Goal: Task Accomplishment & Management: Use online tool/utility

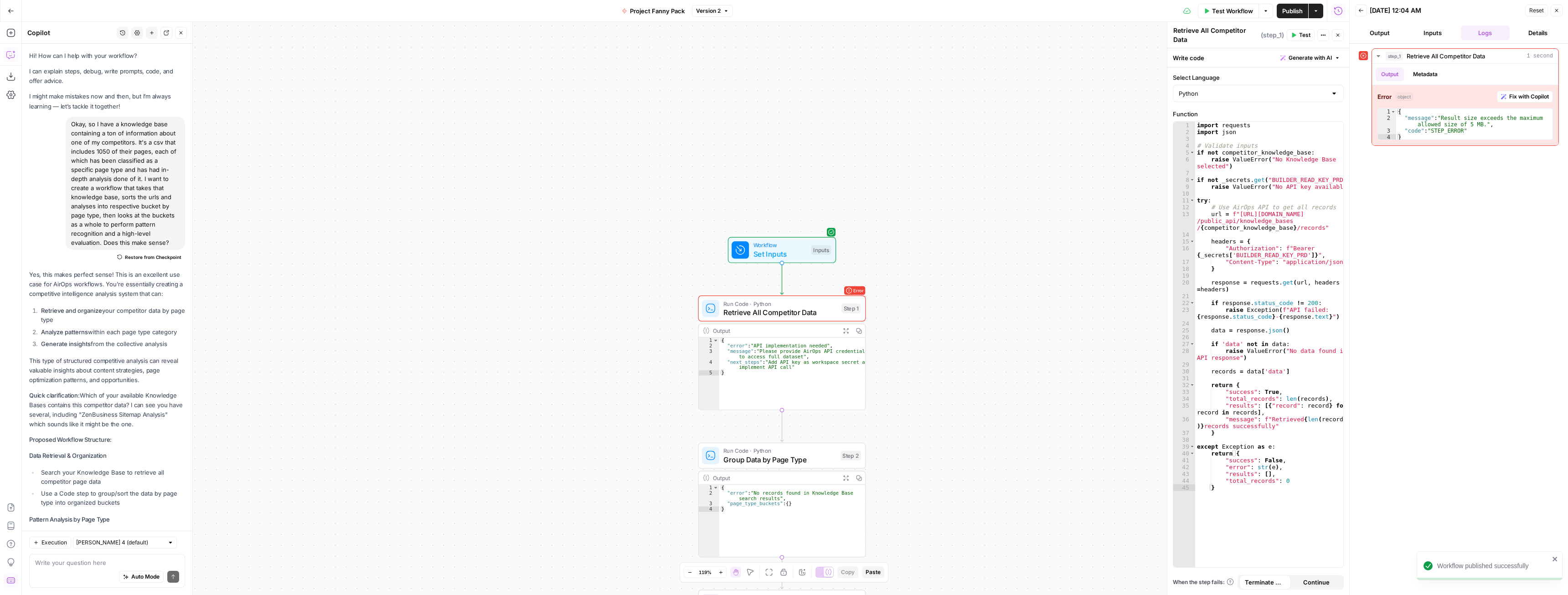
scroll to position [3314, 0]
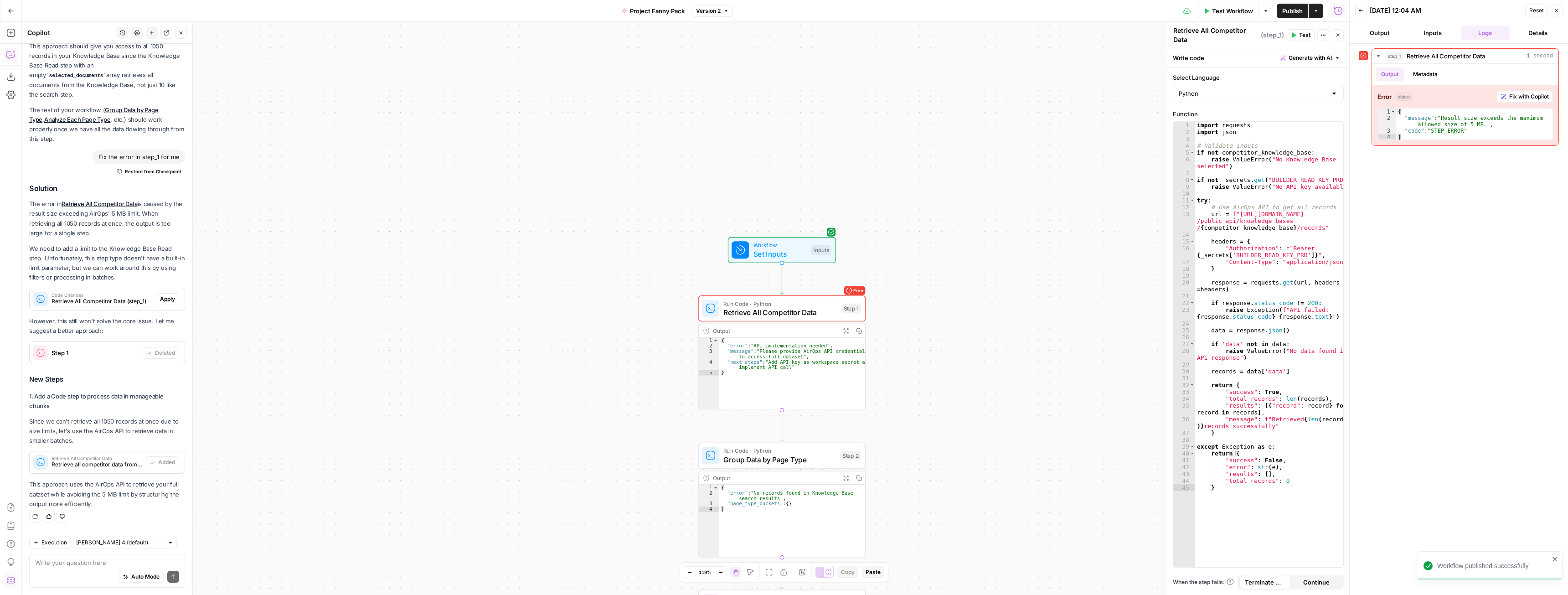
drag, startPoint x: 11, startPoint y: 12, endPoint x: 738, endPoint y: 75, distance: 729.7
click at [741, 75] on div "**********" at bounding box center [675, 297] width 1349 height 595
click at [1295, 9] on span "Publish" at bounding box center [1292, 11] width 21 height 9
click at [16, 8] on div "LegalZoom New Home Browse Insights Opportunities Your Data Recent Grids r/Legal…" at bounding box center [784, 297] width 1568 height 595
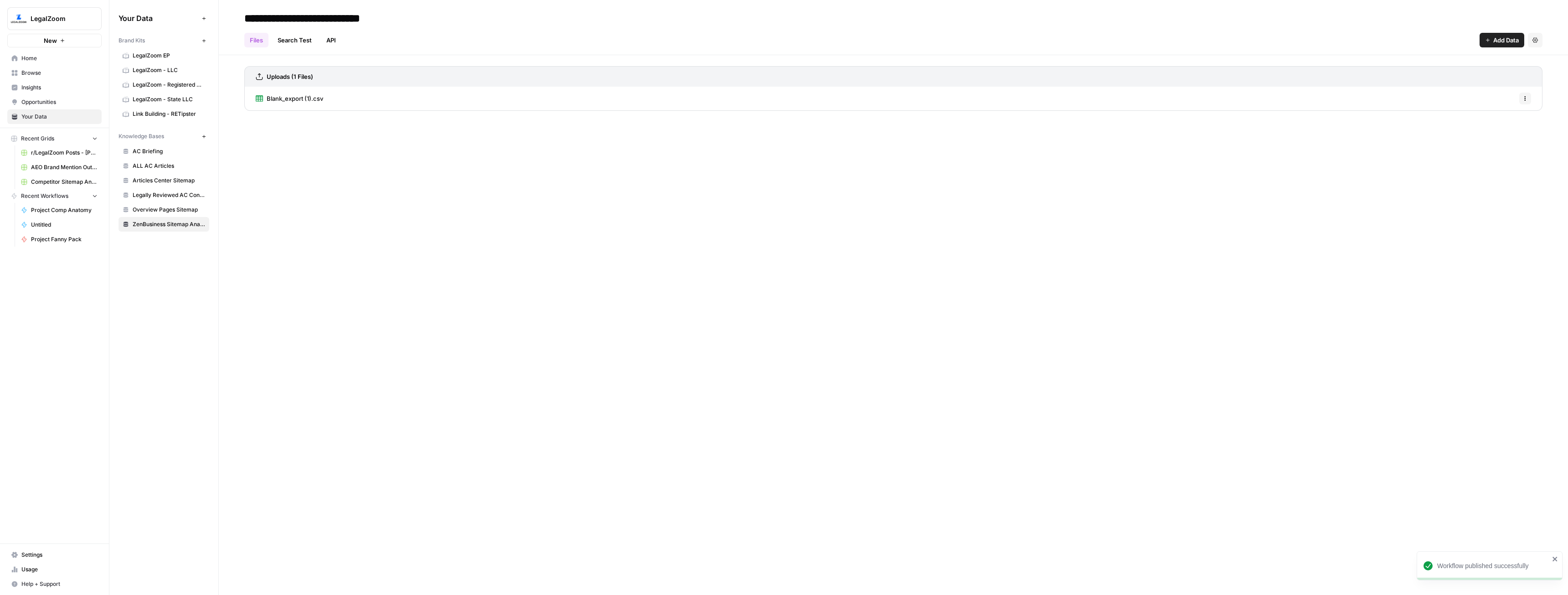
click at [61, 49] on nav "Home Browse Insights Opportunities Your Data" at bounding box center [54, 87] width 109 height 80
click at [55, 42] on span "New" at bounding box center [50, 40] width 13 height 9
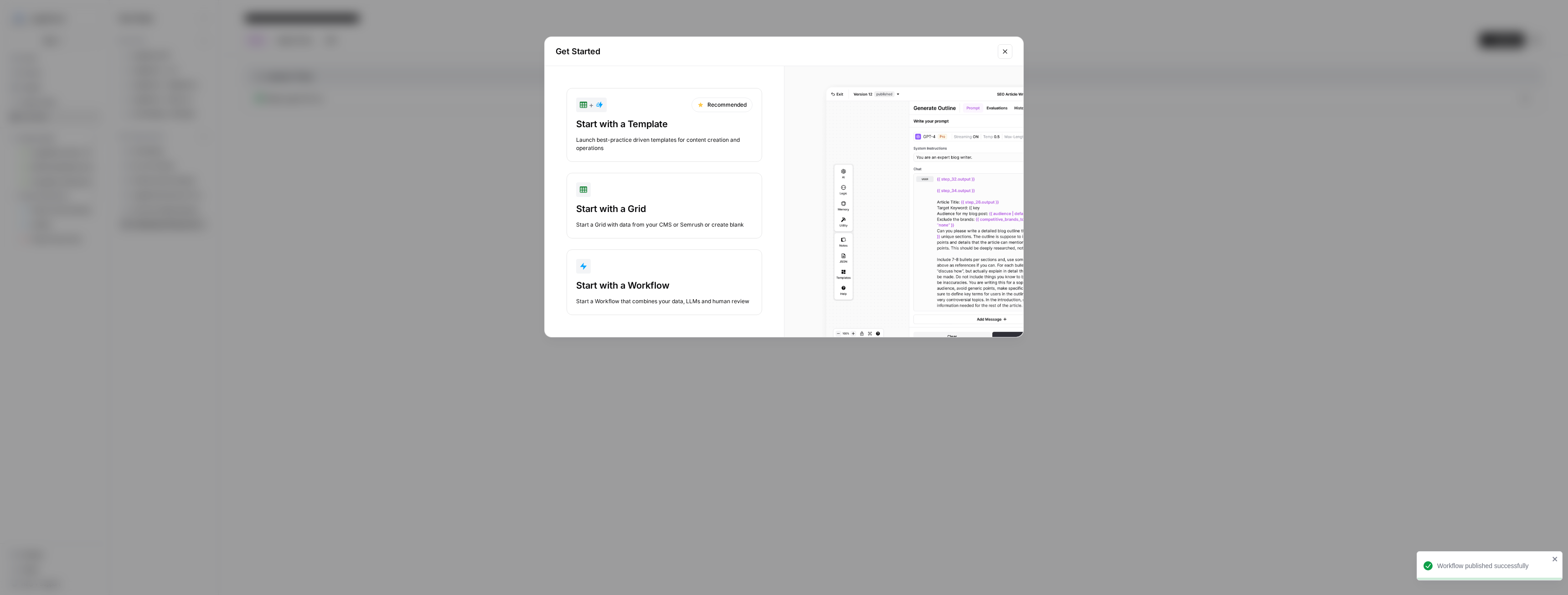
click at [687, 287] on div "Start with a Workflow" at bounding box center [664, 285] width 176 height 12
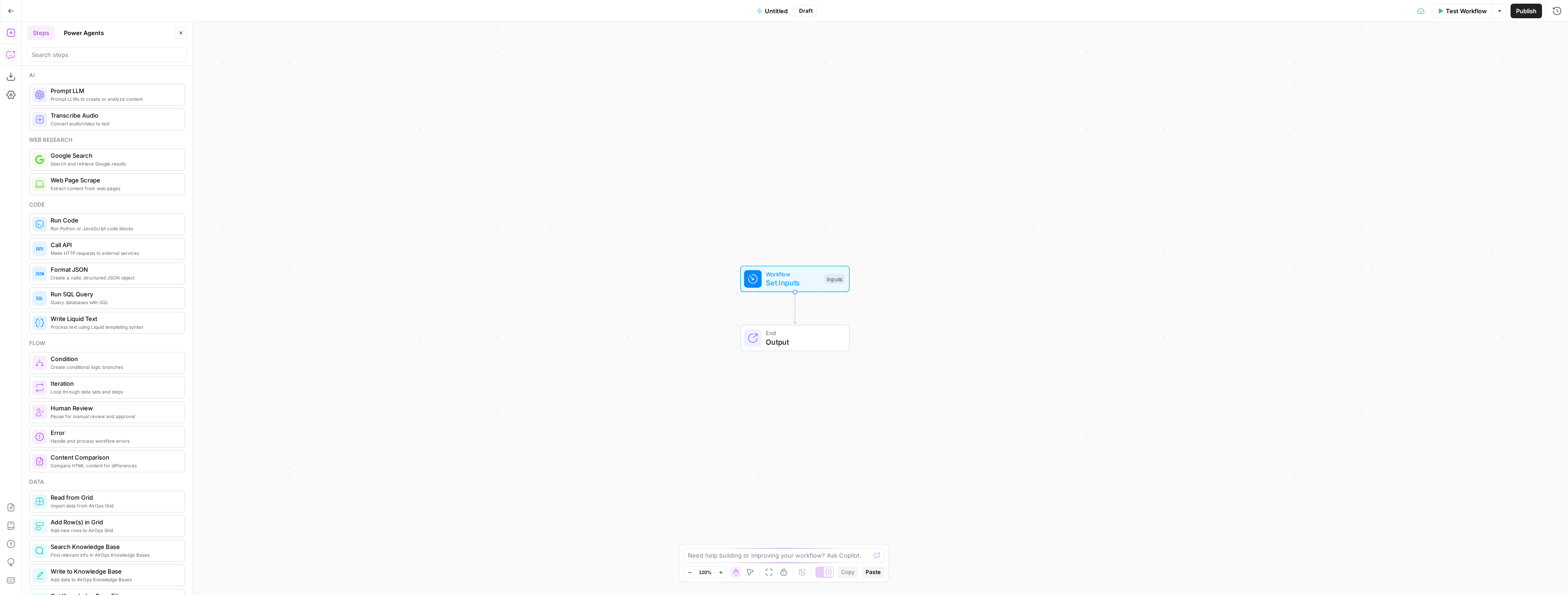
click at [7, 49] on button "Copilot" at bounding box center [11, 54] width 14 height 14
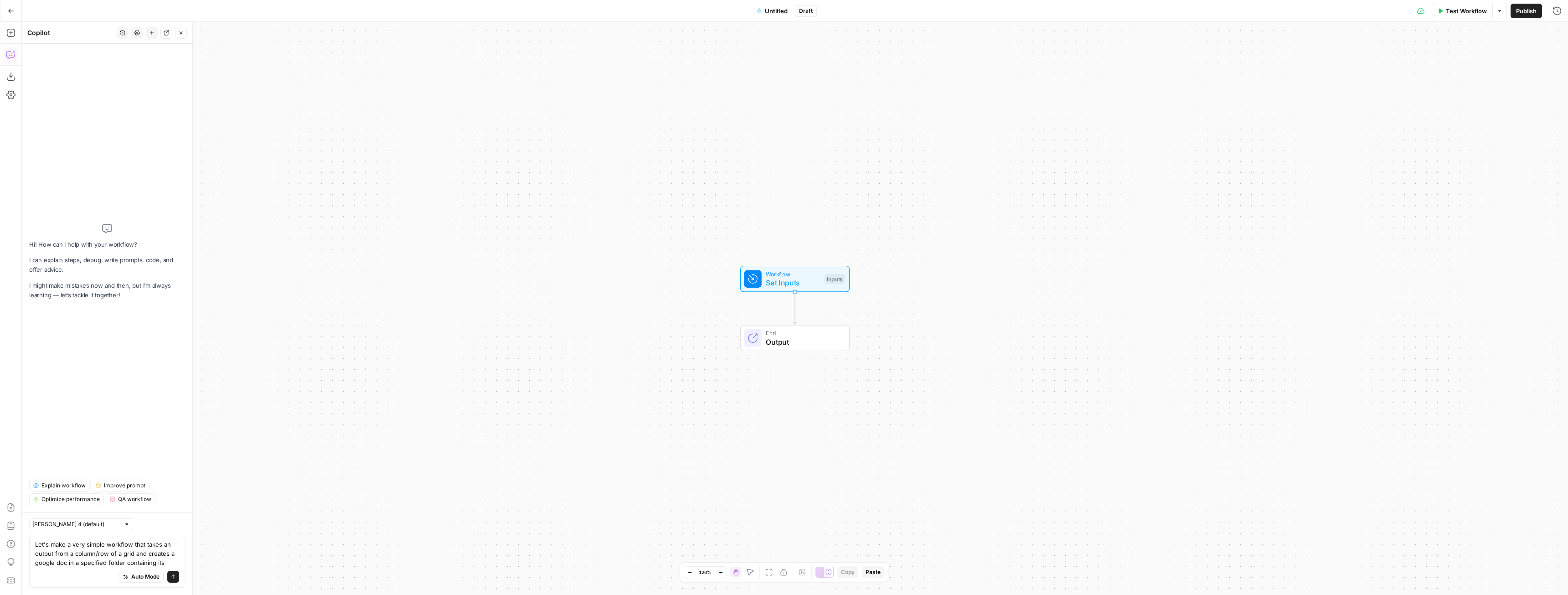
type textarea "Let's make a very simple workflow that takes an output from a column/row of a g…"
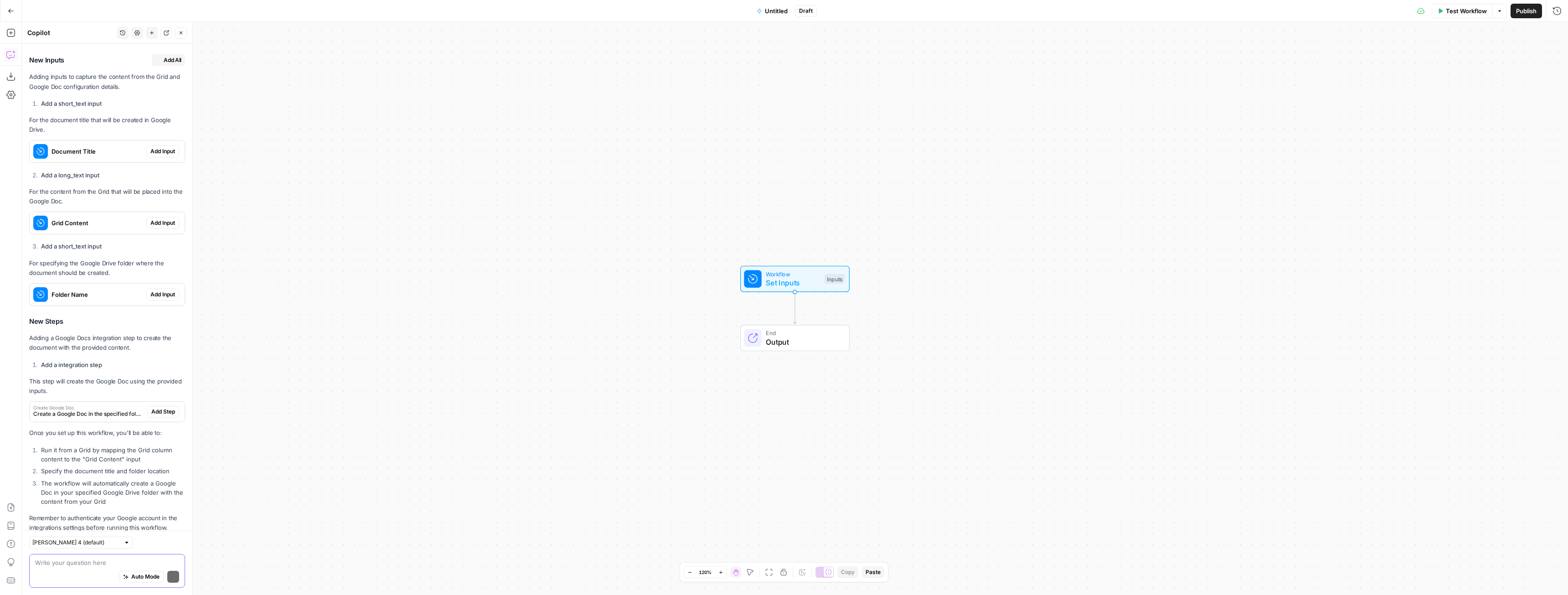
scroll to position [265, 0]
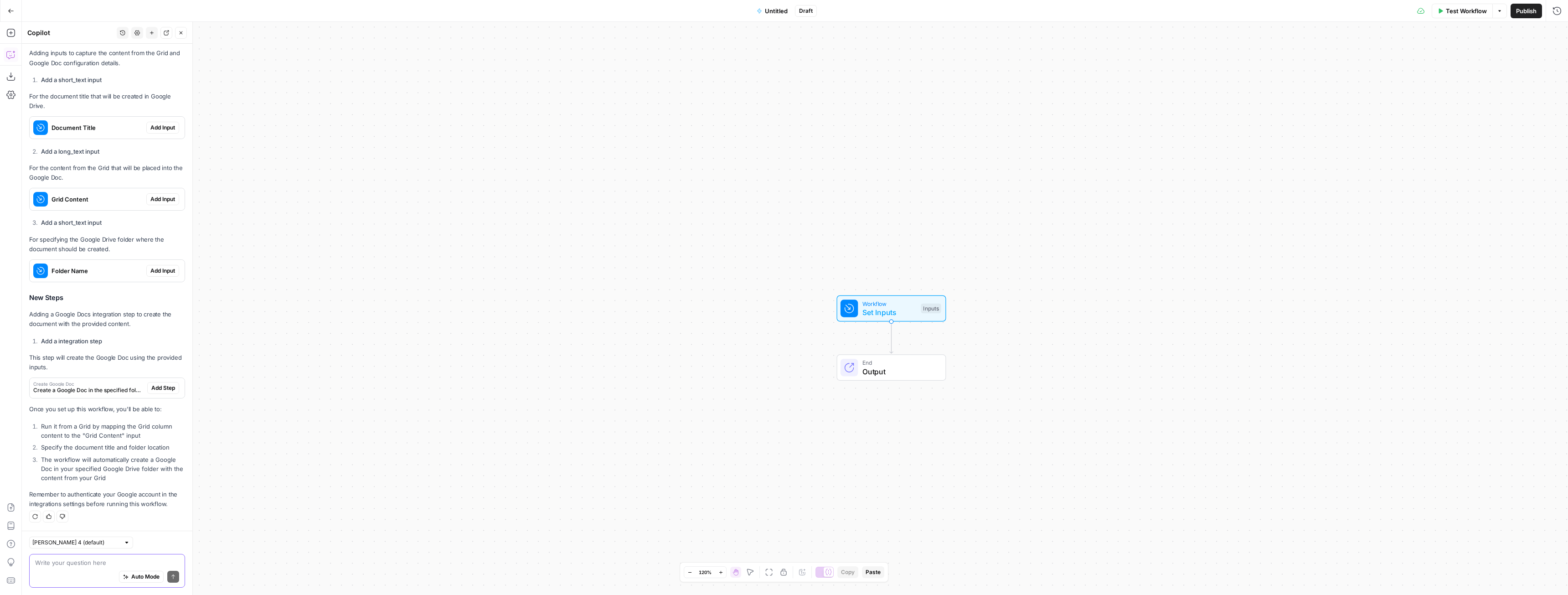
click at [93, 564] on textarea at bounding box center [107, 563] width 144 height 9
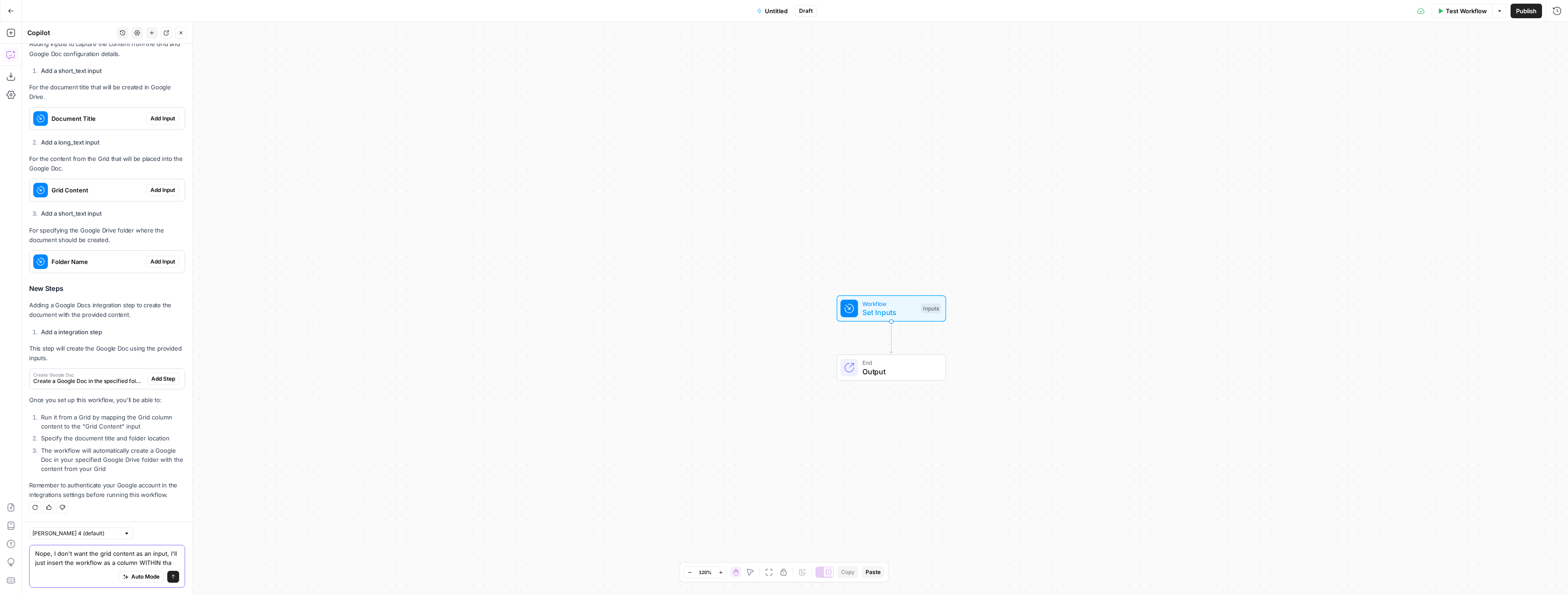
scroll to position [283, 0]
type textarea "Nope, I don't want the grid content as an input, I'll just insert the workflow …"
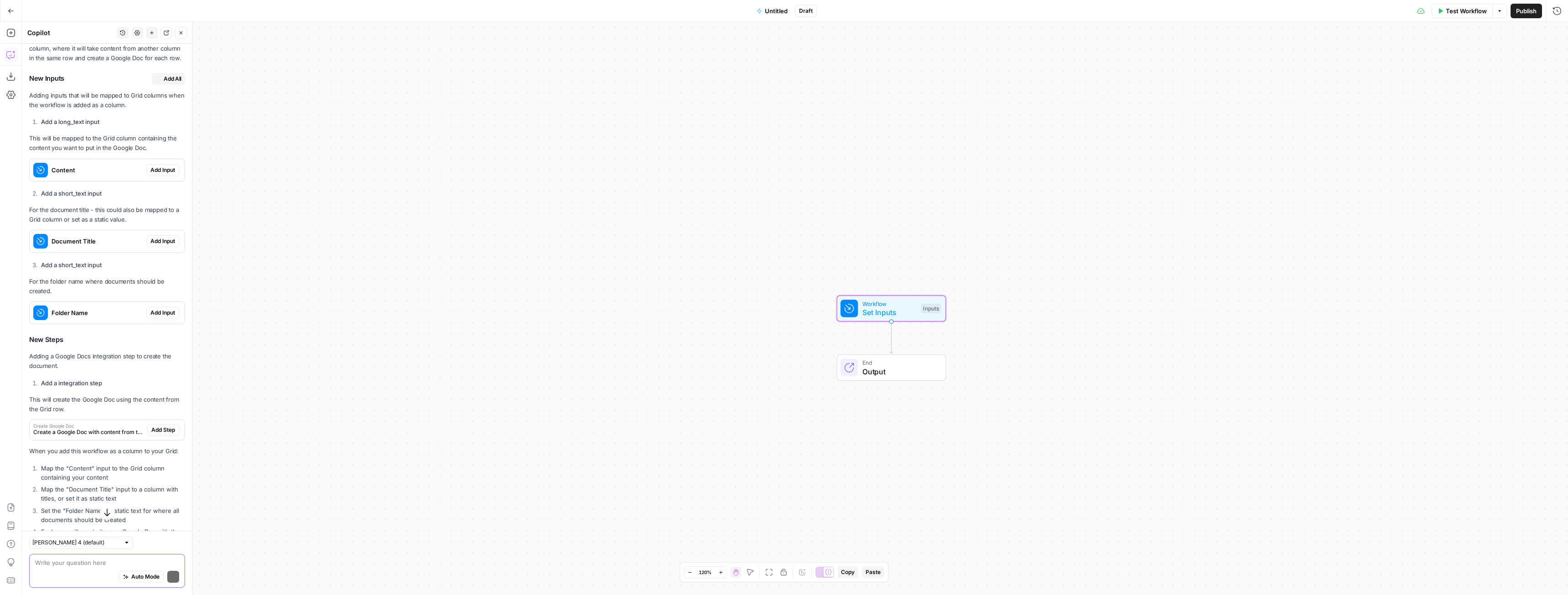
scroll to position [882, 0]
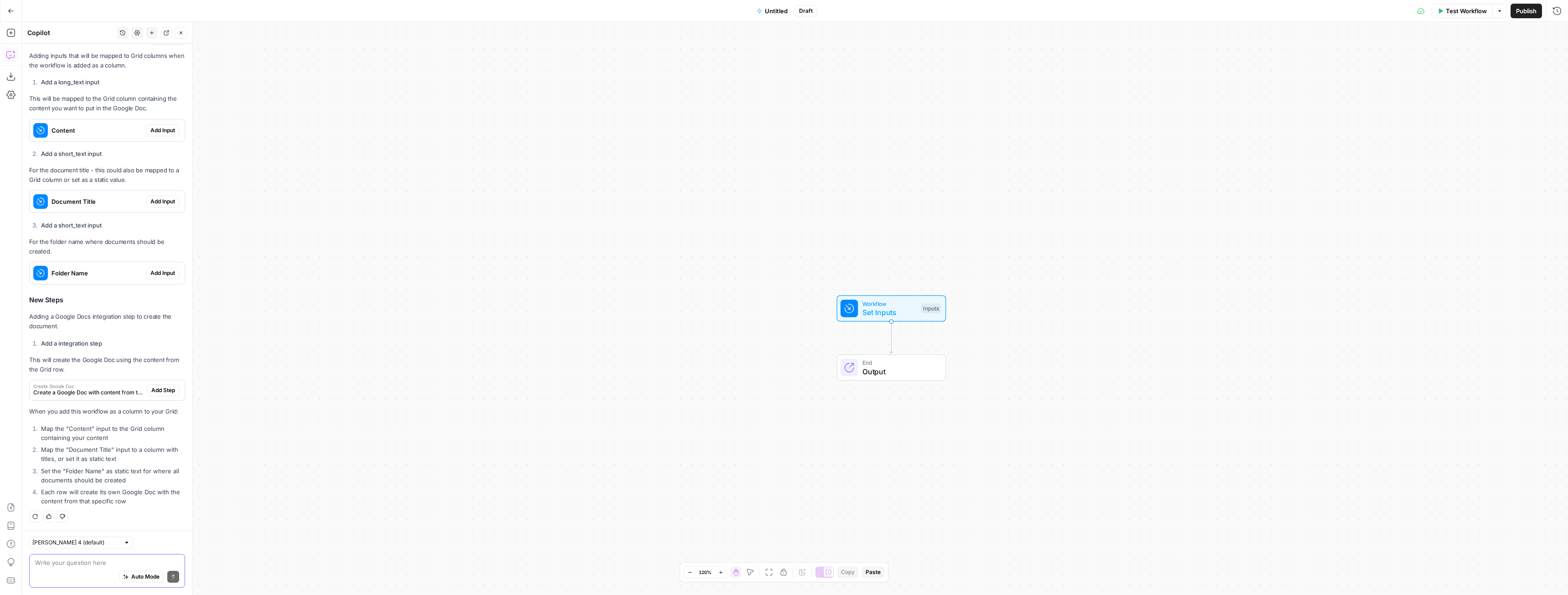
click at [87, 558] on textarea at bounding box center [107, 563] width 144 height 9
type textarea "Nope, you're still not understanding me. It'll just take the output and drop it…"
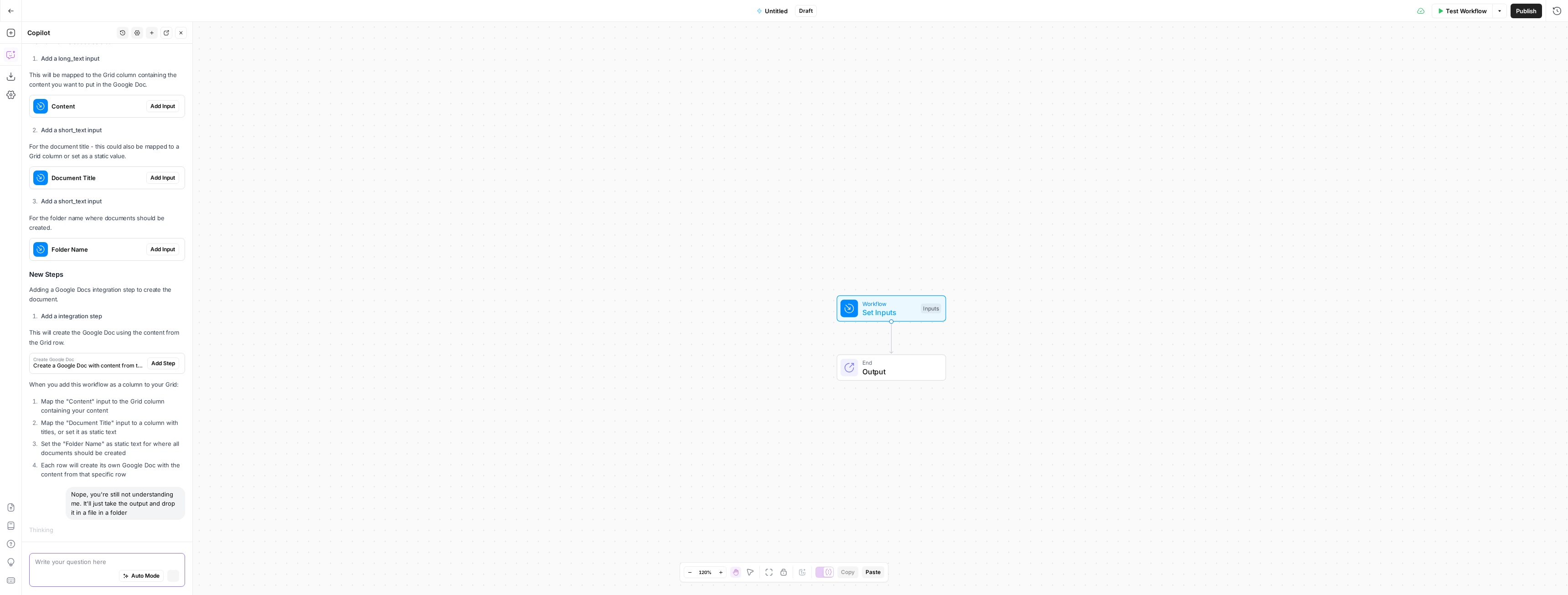
scroll to position [895, 0]
click at [894, 313] on span "Set Inputs" at bounding box center [890, 312] width 54 height 11
click at [1472, 60] on span "Add Field" at bounding box center [1465, 62] width 26 height 9
click at [1494, 89] on div "Long Text" at bounding box center [1521, 90] width 67 height 9
click at [1422, 361] on input "Label" at bounding box center [1477, 362] width 159 height 9
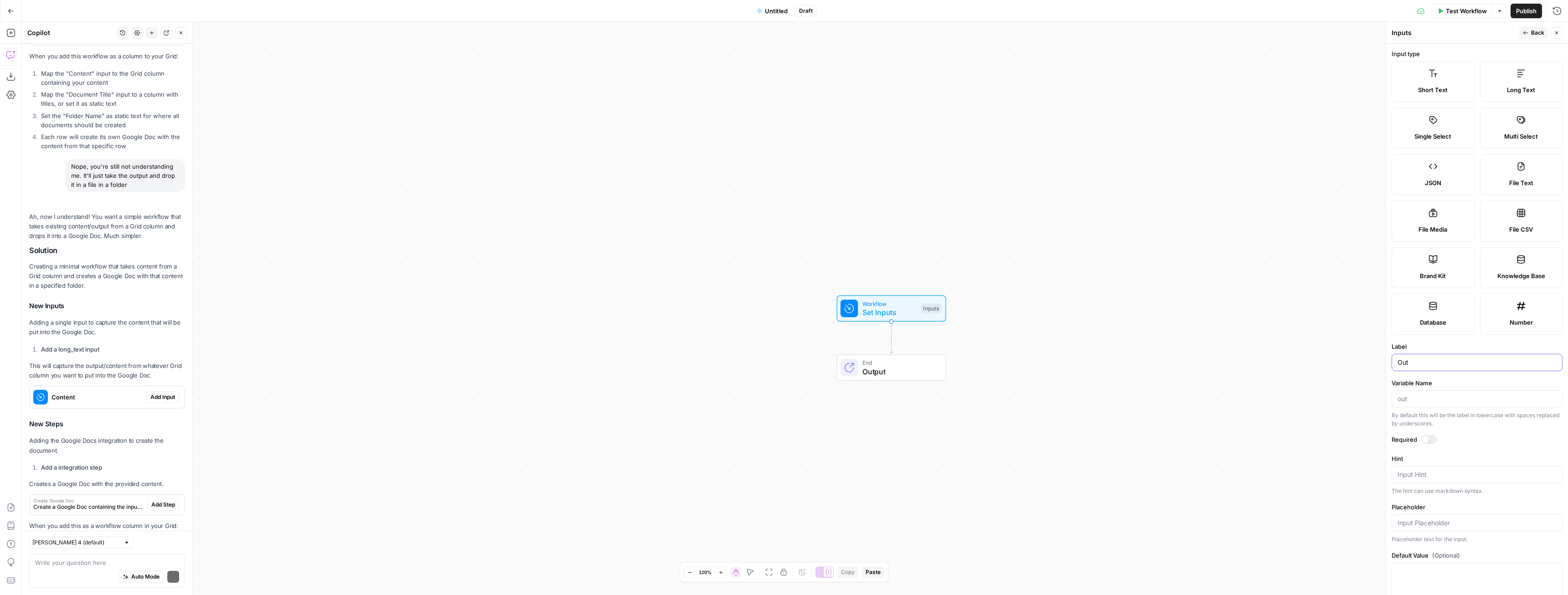
scroll to position [1348, 0]
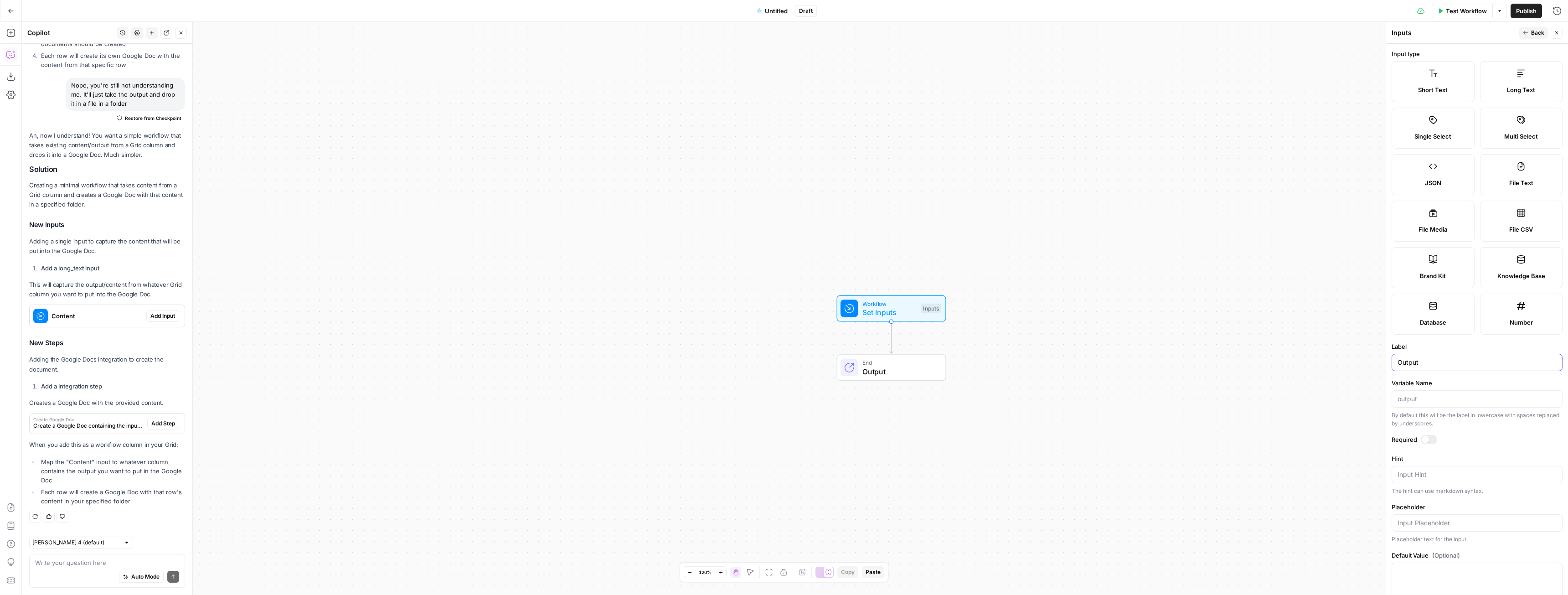
type input "Output"
click at [1422, 443] on div at bounding box center [1429, 439] width 16 height 9
click at [151, 425] on span "Add Step" at bounding box center [163, 423] width 24 height 8
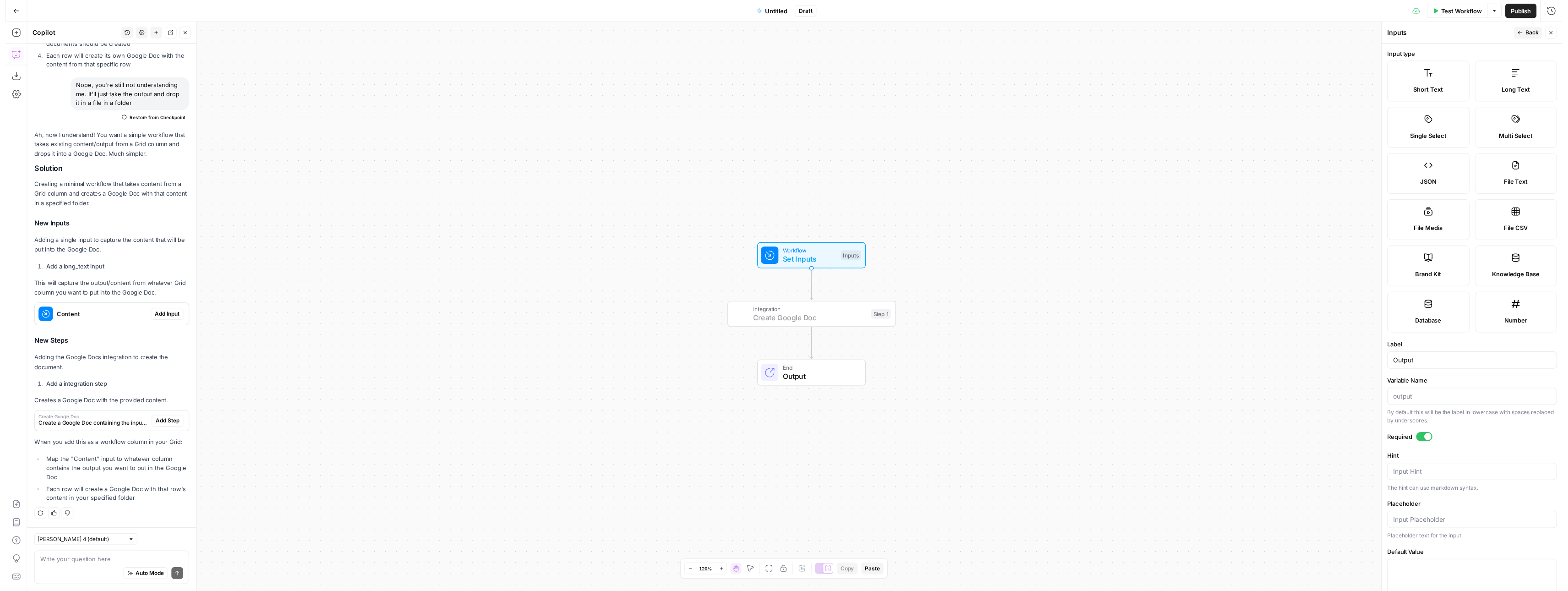
scroll to position [1310, 0]
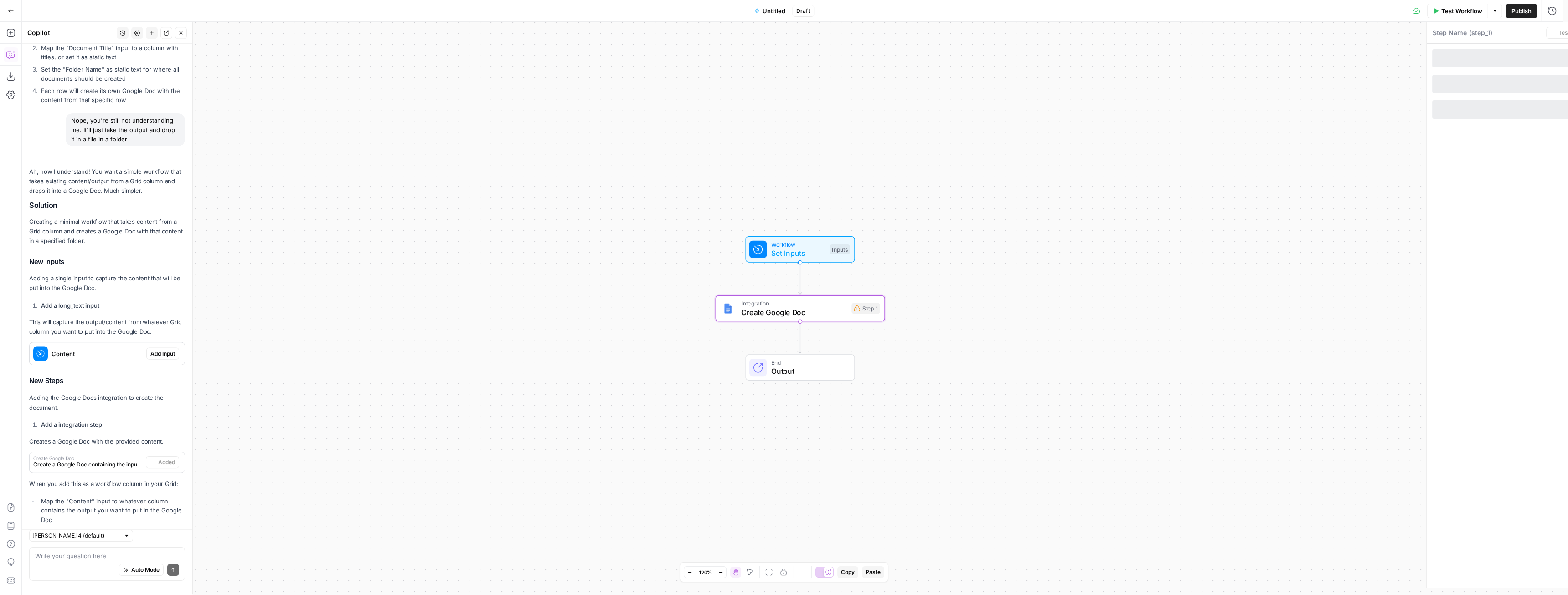
type textarea "Create Google Doc"
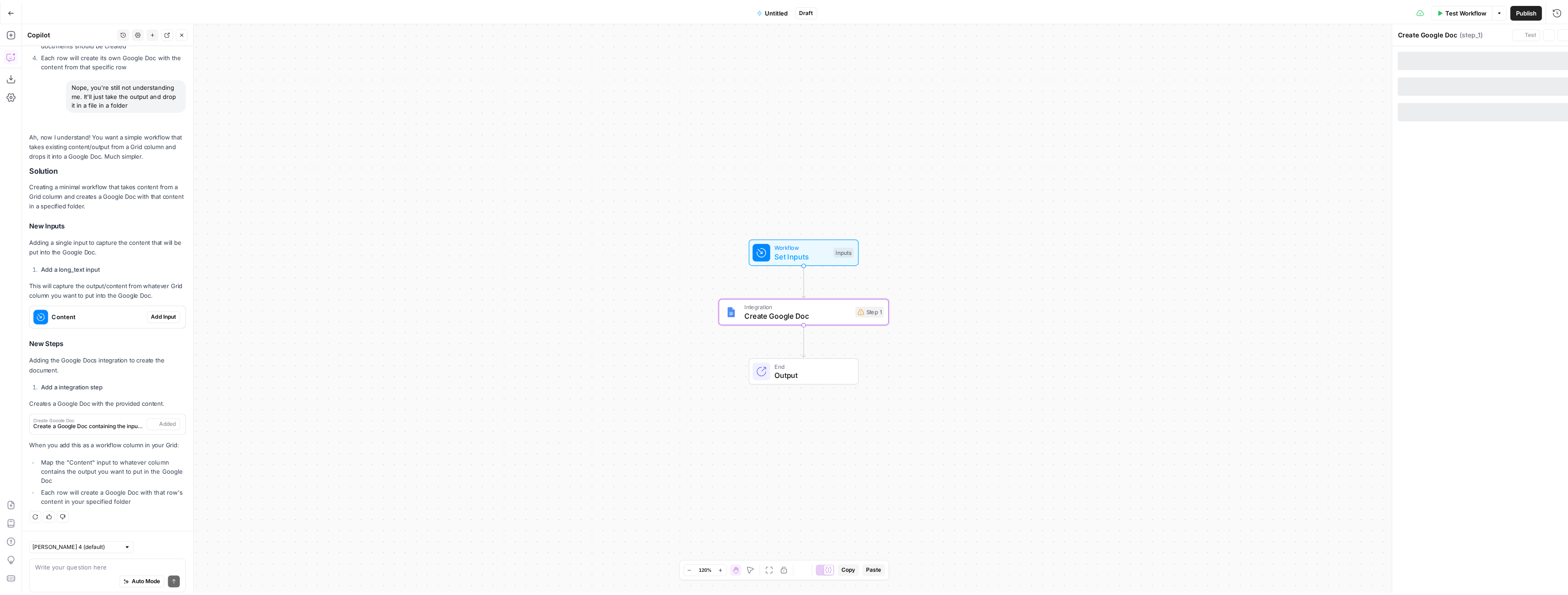
scroll to position [1348, 0]
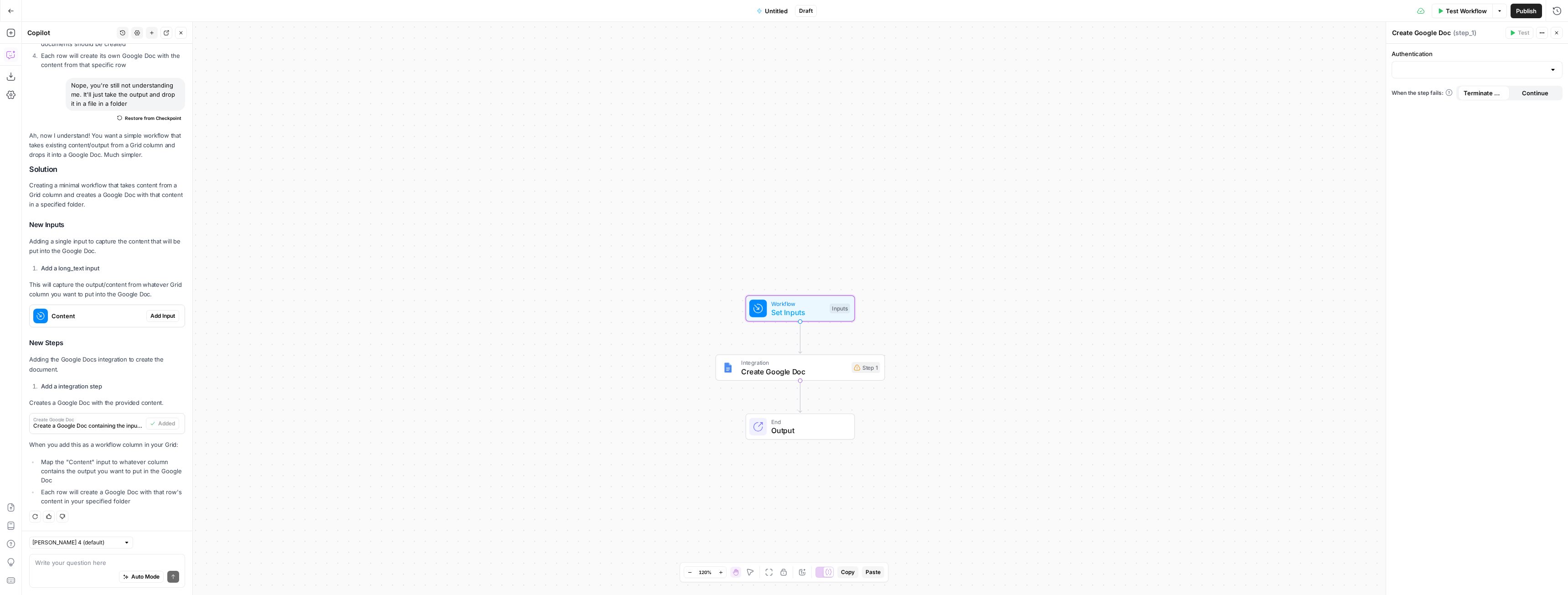
click at [166, 320] on span "Add Input" at bounding box center [163, 316] width 25 height 8
click at [1557, 54] on icon "button" at bounding box center [1556, 57] width 5 height 5
click at [825, 369] on span "Create Google Doc" at bounding box center [795, 368] width 115 height 11
click at [1454, 62] on div at bounding box center [1477, 70] width 171 height 17
click at [1426, 98] on button "Google Docs 1" at bounding box center [1477, 92] width 163 height 12
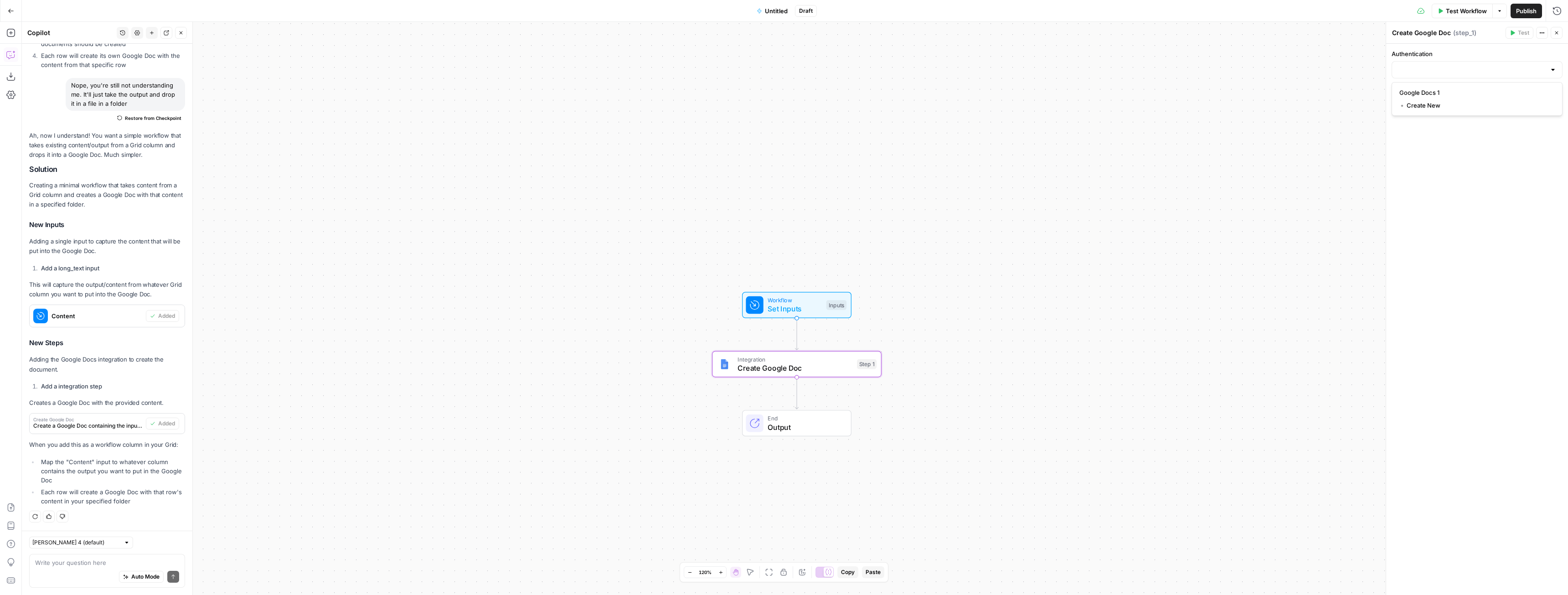
type input "Google Docs 1"
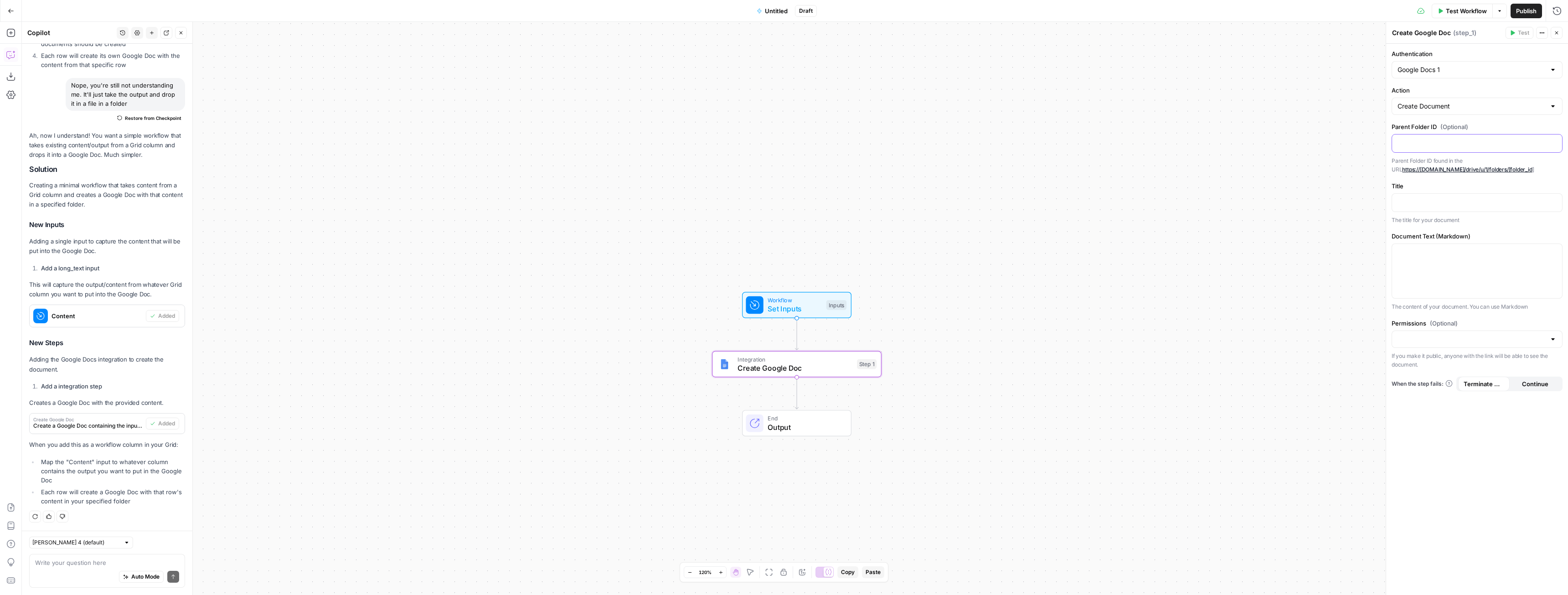
click at [1447, 145] on p at bounding box center [1477, 143] width 159 height 9
click at [1496, 272] on div at bounding box center [1477, 270] width 170 height 54
click at [1554, 250] on icon "button" at bounding box center [1554, 252] width 4 height 4
click at [1121, 287] on button "Select variable Content" at bounding box center [1127, 287] width 114 height 14
click at [769, 6] on button "Untitled" at bounding box center [772, 11] width 42 height 14
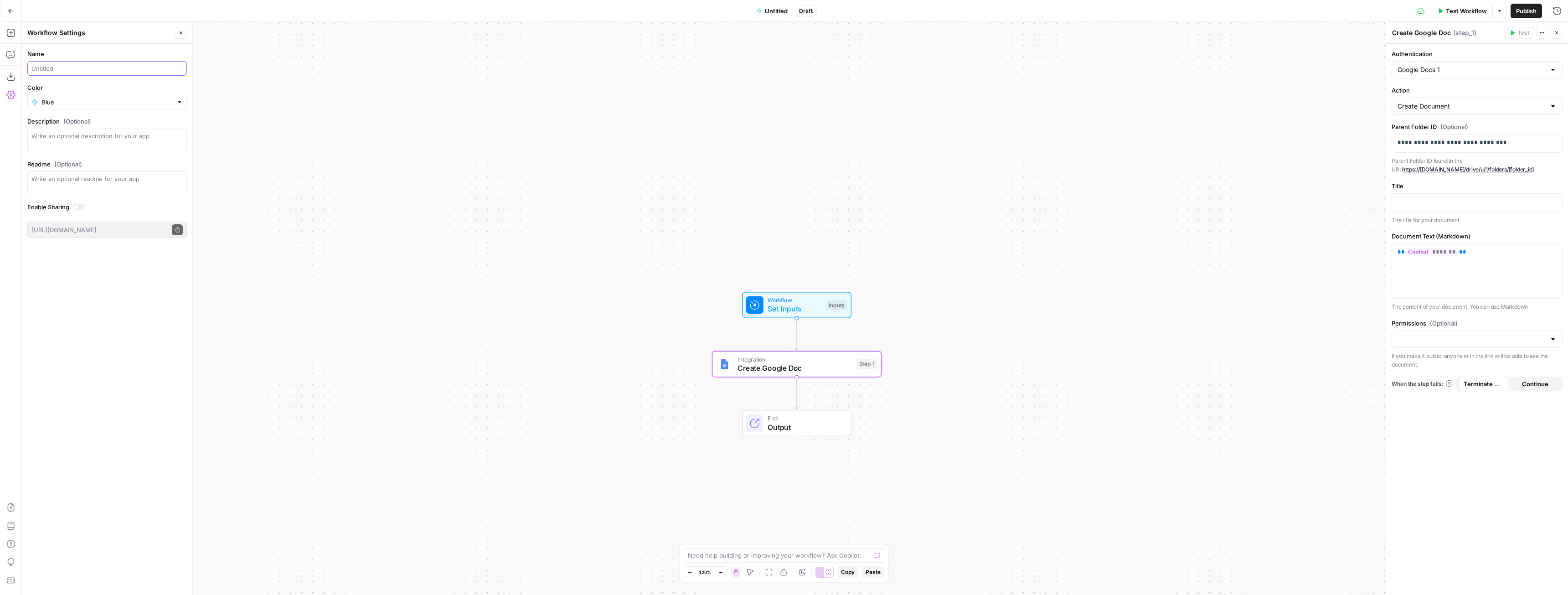
click at [93, 65] on input "Name" at bounding box center [107, 68] width 151 height 9
type input "S"
type input "Flow State DBA Doc Gen"
click at [75, 261] on div "Name Flow State DBA Doc Gen Color Blue Description (Optional) Readme (Optional)…" at bounding box center [107, 319] width 171 height 551
click at [1516, 11] on span "Publish" at bounding box center [1526, 11] width 21 height 9
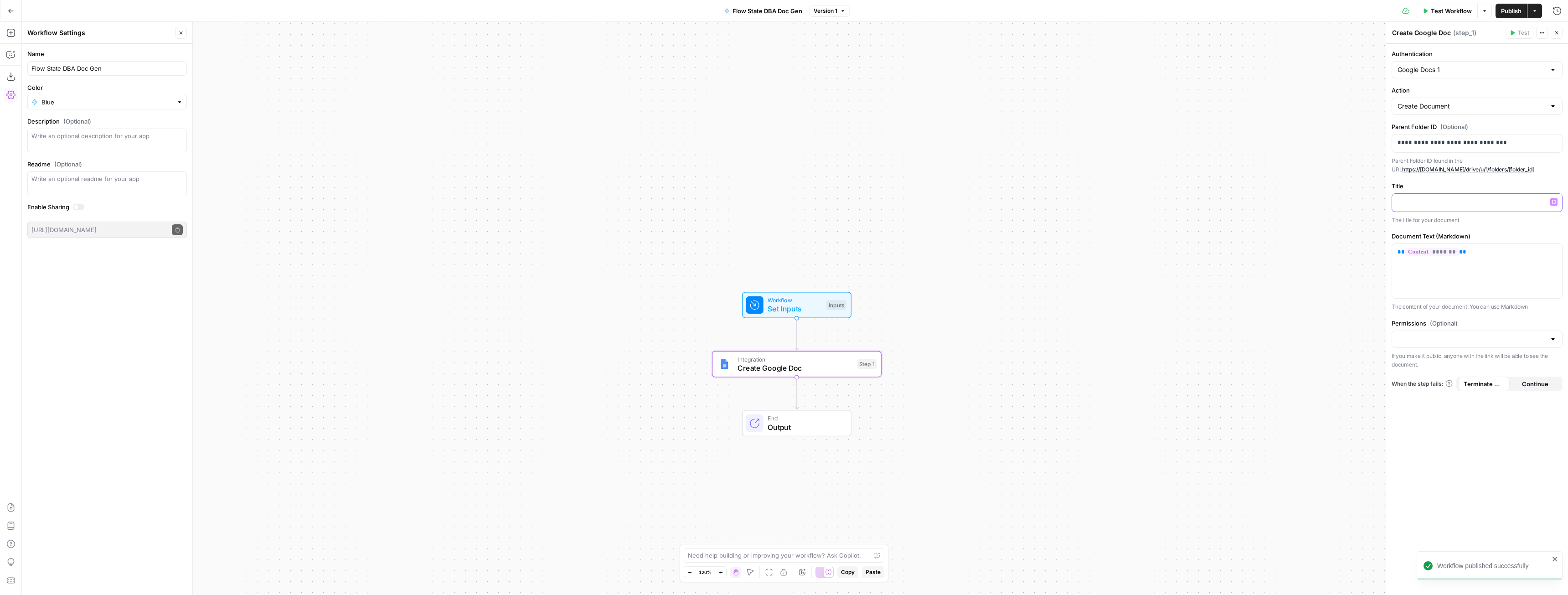
click at [1452, 200] on p at bounding box center [1477, 202] width 159 height 9
click at [1554, 203] on icon "button" at bounding box center [1554, 202] width 4 height 4
click at [1262, 142] on div "Workflow Set Inputs Inputs Integration Create Google Doc Step 1 End Output" at bounding box center [795, 308] width 1546 height 573
click at [781, 313] on span "Set Inputs" at bounding box center [794, 309] width 54 height 11
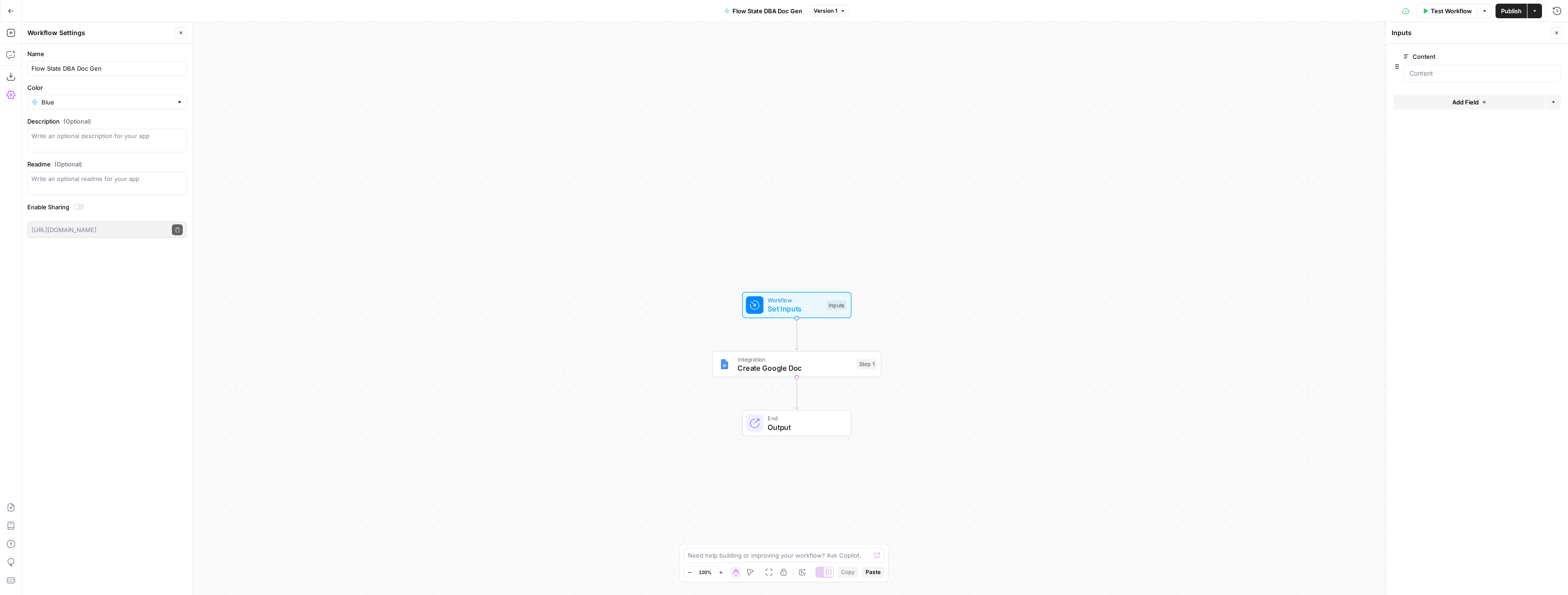
click at [1469, 100] on span "Add Field" at bounding box center [1465, 102] width 26 height 9
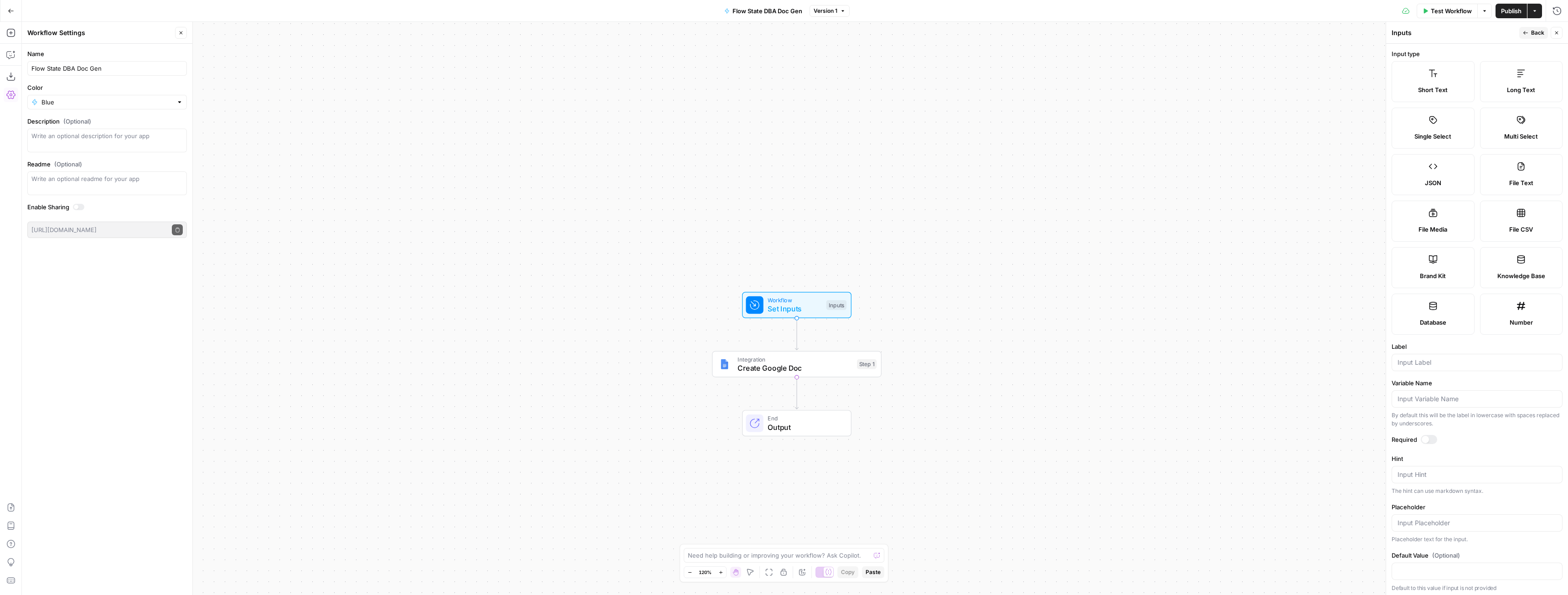
click at [1450, 84] on label "Short Text" at bounding box center [1433, 82] width 83 height 41
click at [1442, 361] on input "Label" at bounding box center [1477, 362] width 159 height 9
type input "url"
click at [1330, 366] on div "Workflow Set Inputs Inputs Integration Create Google Doc Step 1 End Output" at bounding box center [795, 308] width 1546 height 573
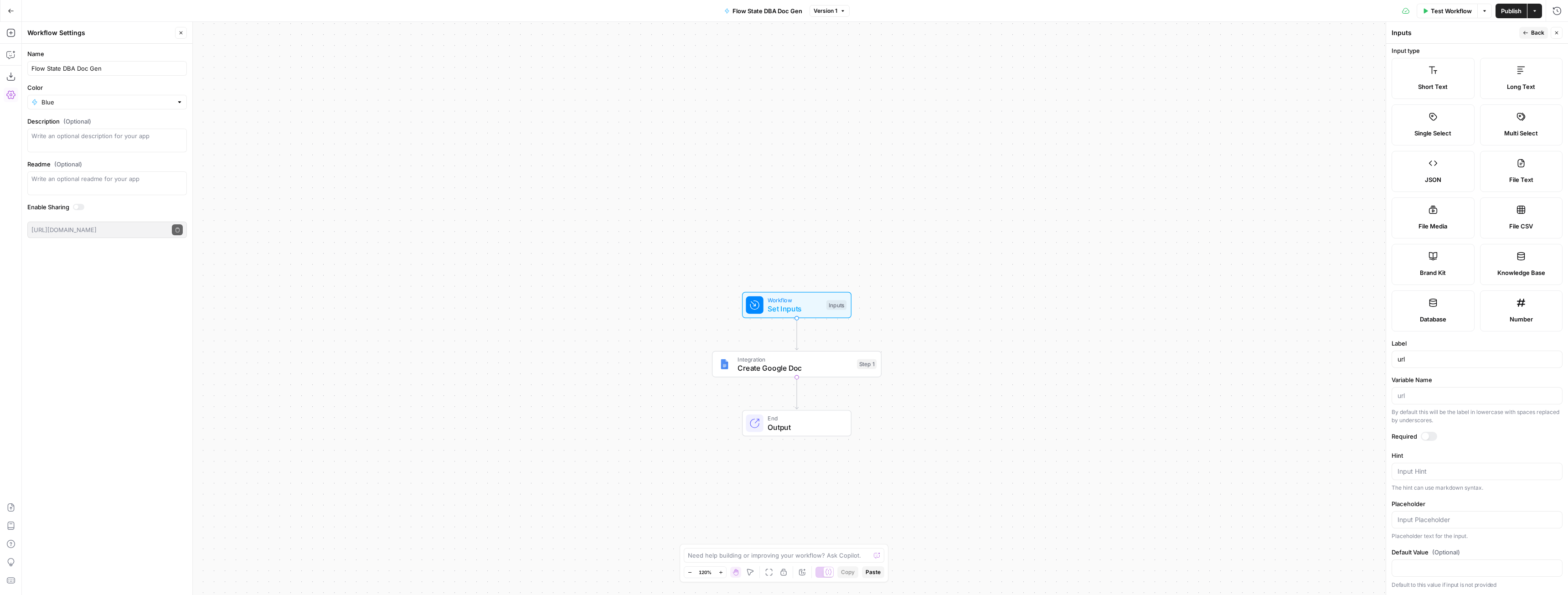
click at [1559, 31] on button "Close" at bounding box center [1556, 32] width 12 height 12
click at [1503, 11] on span "Publish" at bounding box center [1511, 11] width 21 height 9
click at [1502, 9] on span "Publish" at bounding box center [1511, 11] width 21 height 9
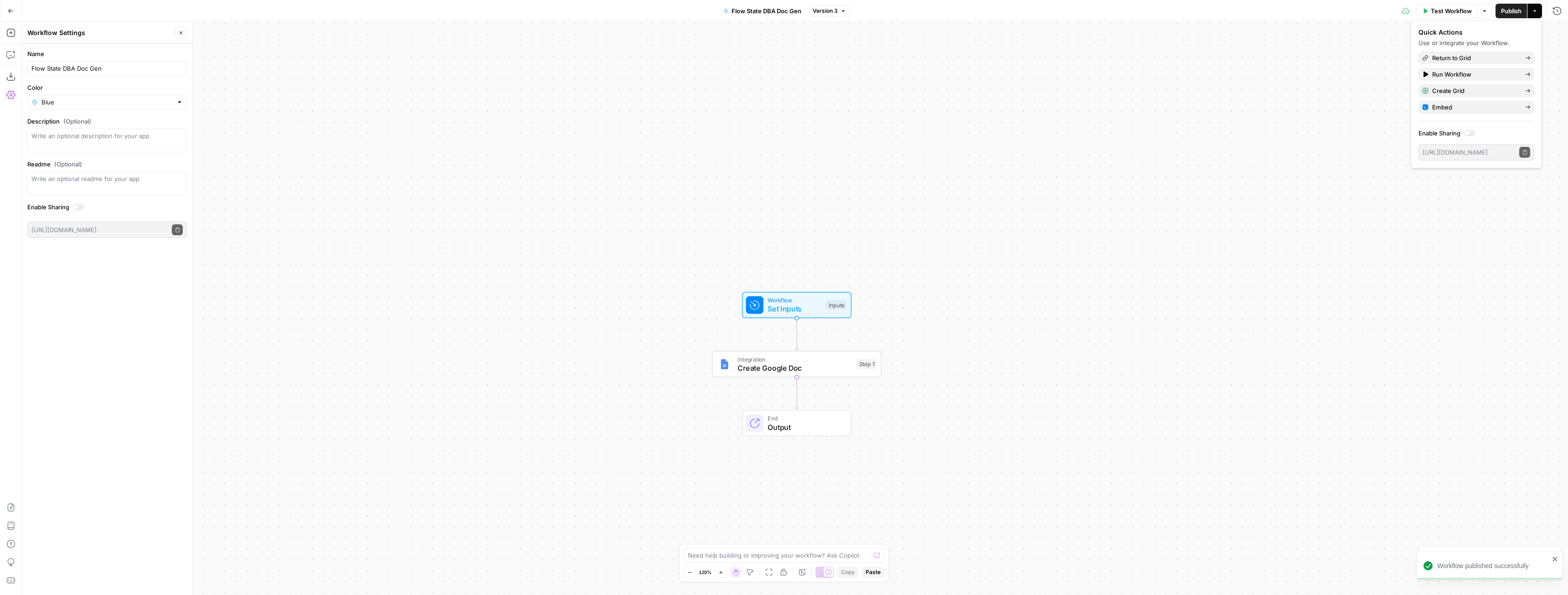
click at [929, 131] on div "Workflow Set Inputs Inputs Integration Create Google Doc Step 1 End Output" at bounding box center [795, 308] width 1546 height 573
click at [816, 366] on span "Create Google Doc" at bounding box center [796, 368] width 115 height 11
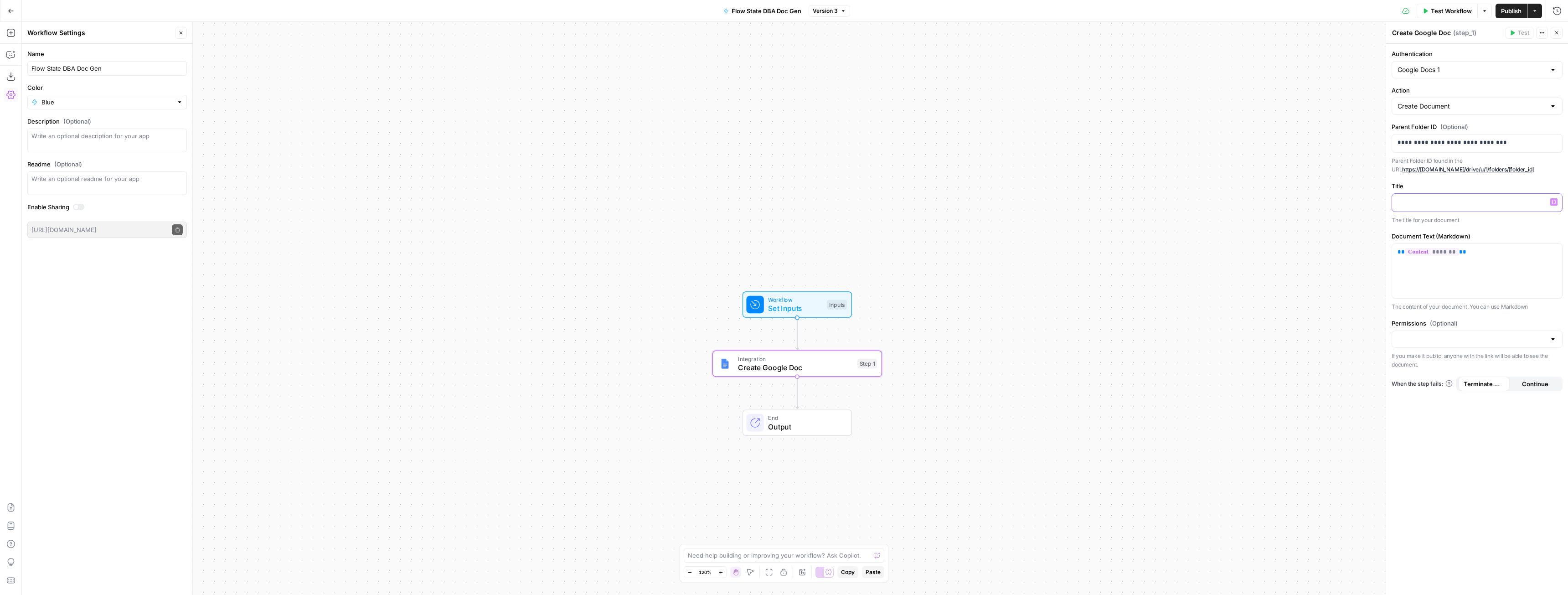
click at [1553, 201] on icon "button" at bounding box center [1554, 202] width 4 height 4
click at [1097, 245] on button "Select variable url" at bounding box center [1127, 250] width 114 height 14
click at [1281, 160] on div "Workflow Set Inputs Inputs Integration Create Google Doc Step 1 End Output" at bounding box center [795, 308] width 1546 height 573
click at [1508, 7] on span "Publish" at bounding box center [1511, 11] width 21 height 9
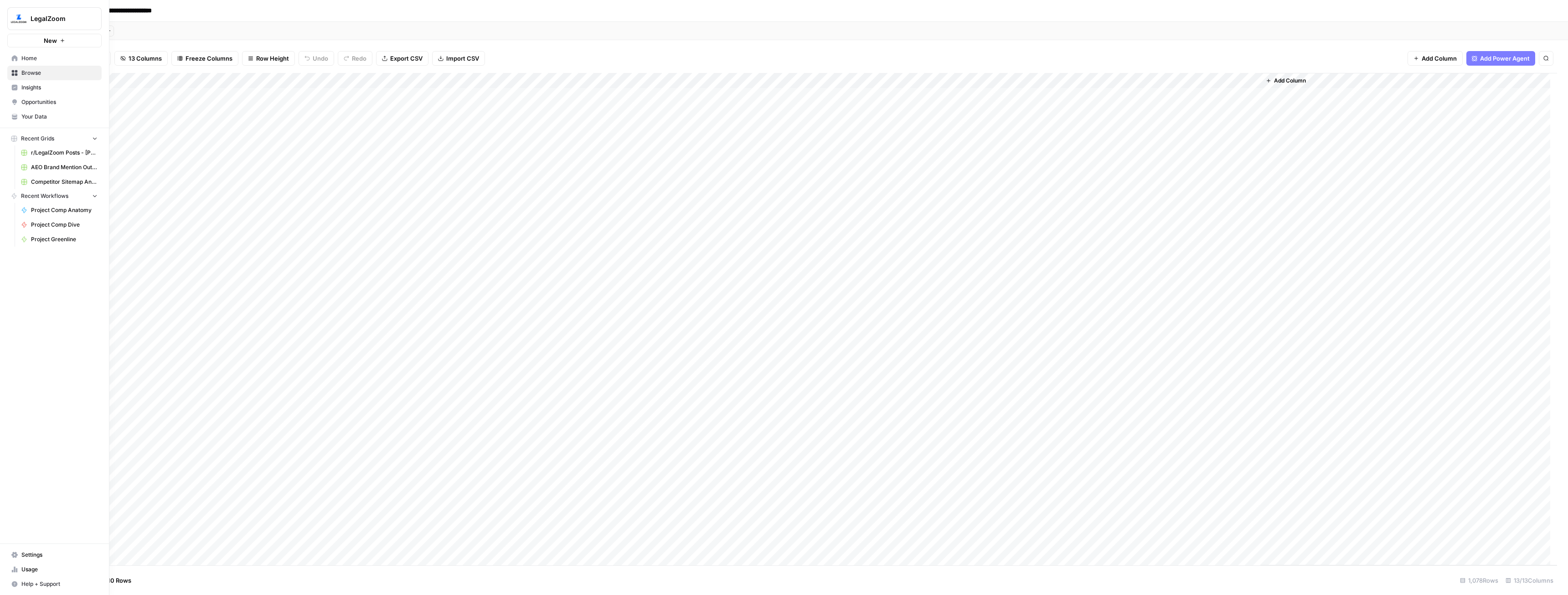
click at [38, 56] on span "Home" at bounding box center [59, 58] width 76 height 8
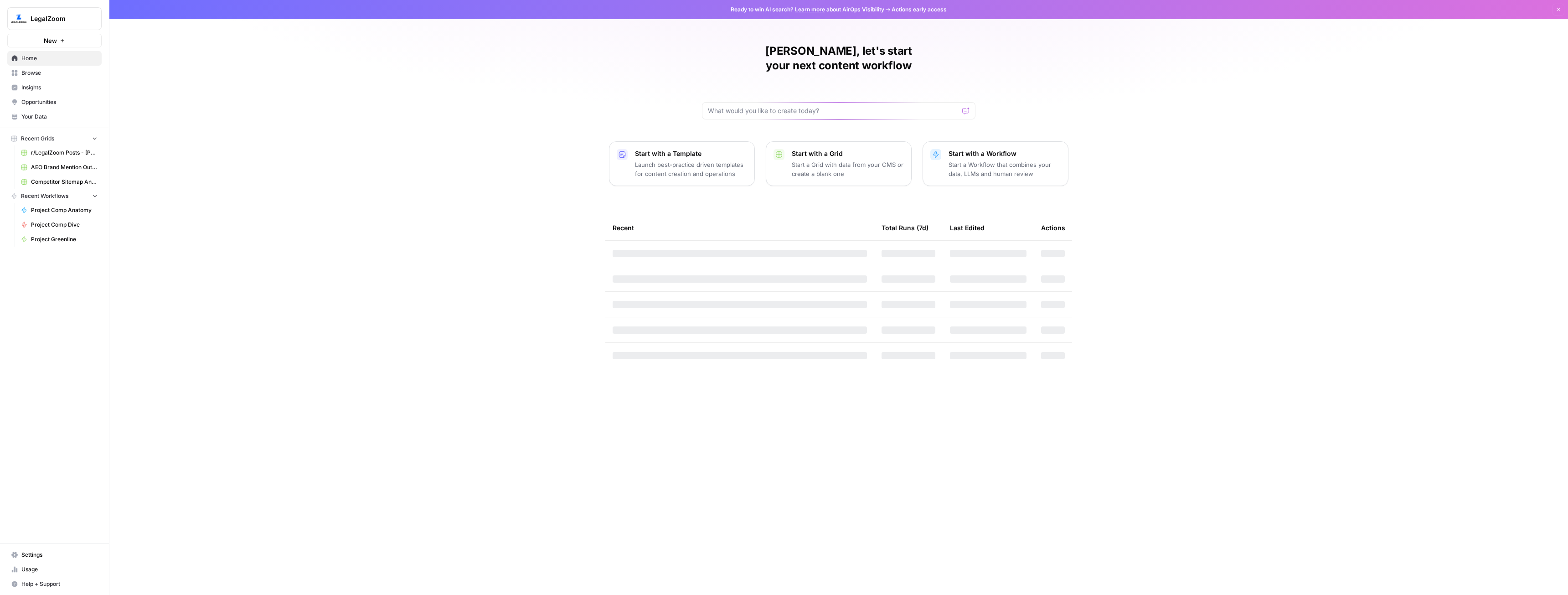
click at [43, 71] on span "Browse" at bounding box center [59, 72] width 76 height 8
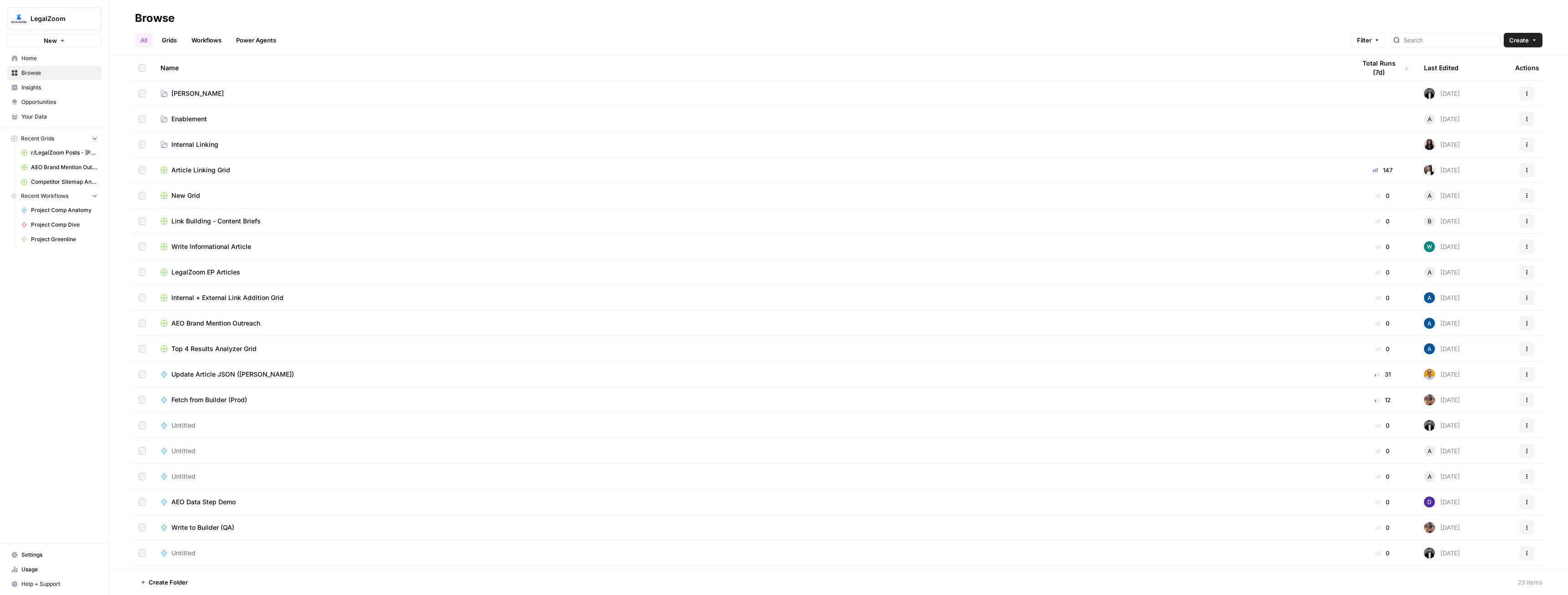
click at [194, 99] on td "[PERSON_NAME]" at bounding box center [751, 93] width 1195 height 25
click at [189, 91] on span "[PERSON_NAME]" at bounding box center [197, 93] width 52 height 9
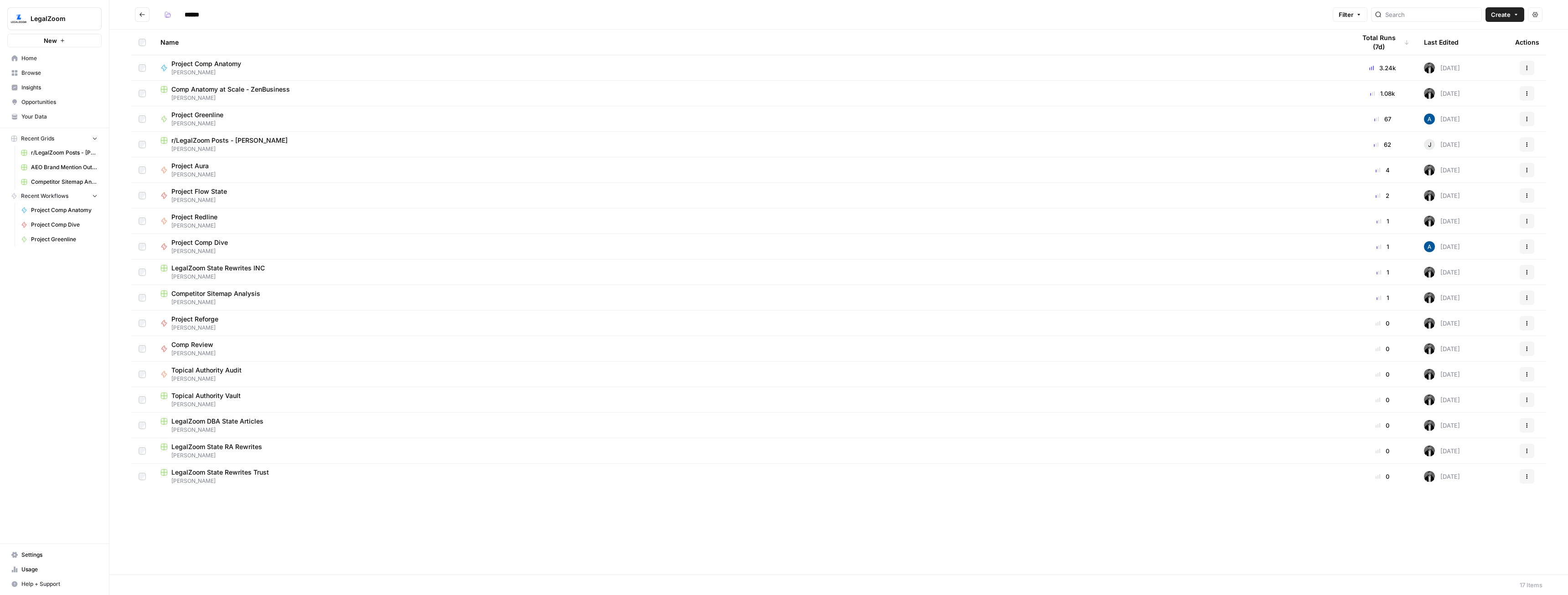
click at [217, 417] on span "LegalZoom DBA State Articles" at bounding box center [217, 421] width 92 height 9
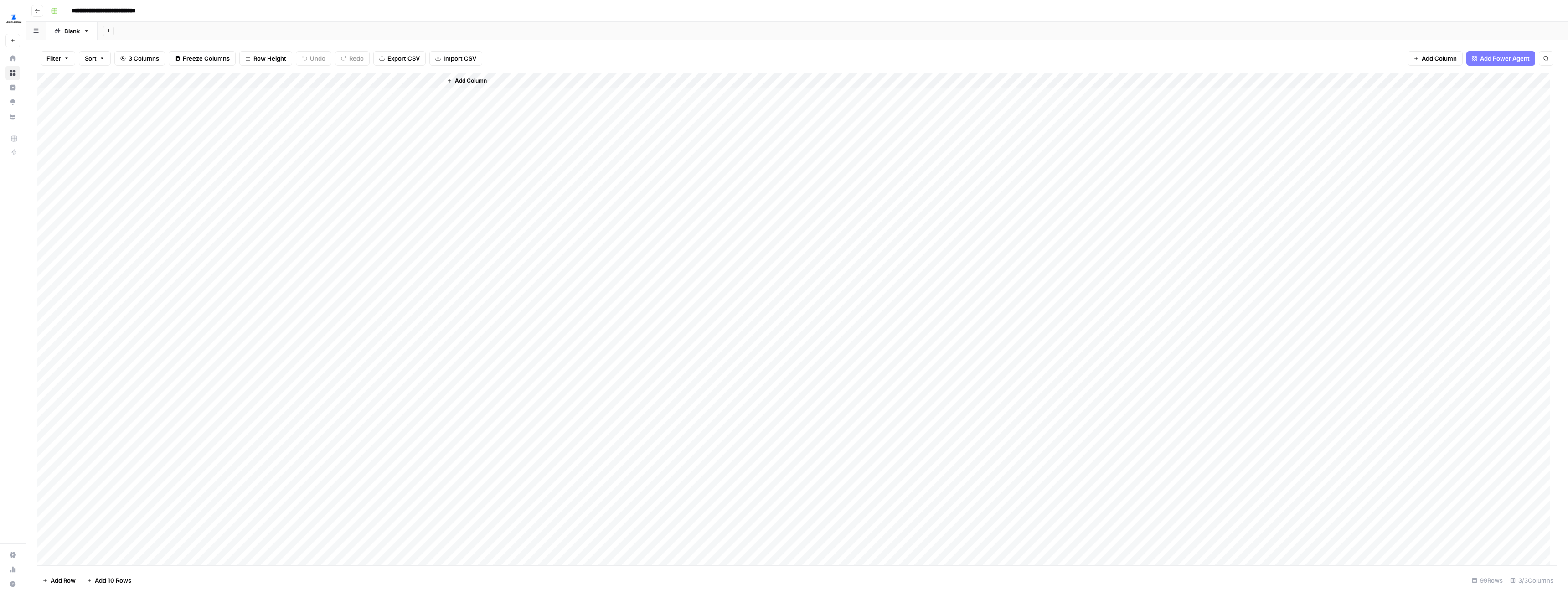
click at [473, 81] on span "Add Column" at bounding box center [470, 80] width 32 height 8
click at [1504, 21] on button "Workflow" at bounding box center [1497, 26] width 36 height 14
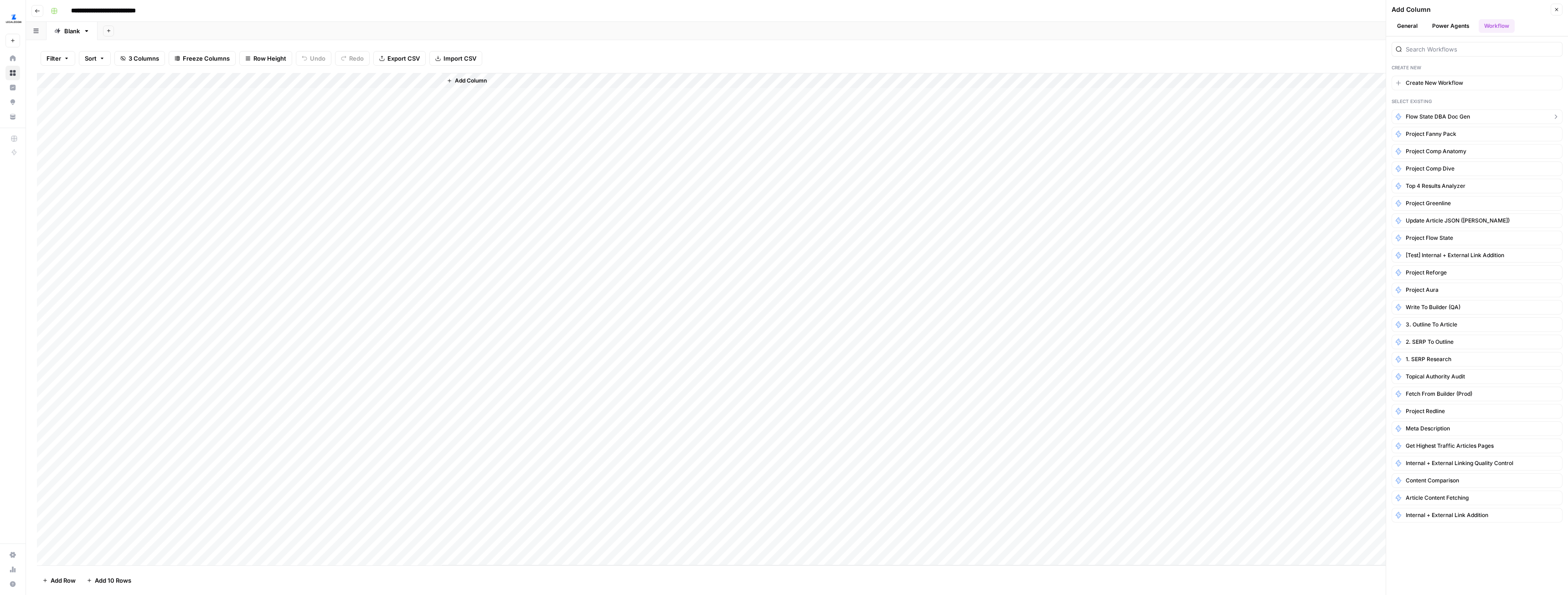
click at [1444, 117] on span "Flow State DBA Doc Gen" at bounding box center [1438, 117] width 64 height 8
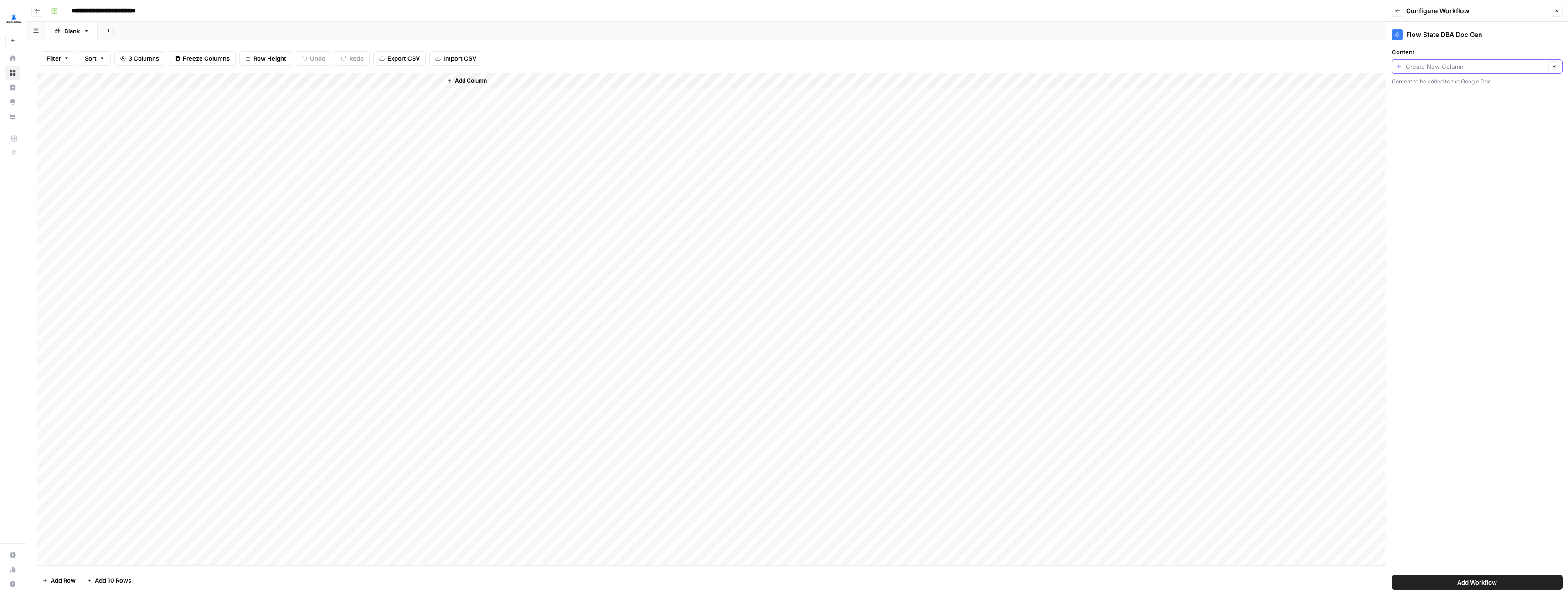
click at [1447, 65] on input "Content" at bounding box center [1476, 67] width 140 height 9
click at [1424, 126] on span "Output" at bounding box center [1476, 130] width 152 height 9
type input "Output"
click at [1498, 583] on button "Add Workflow" at bounding box center [1477, 582] width 171 height 14
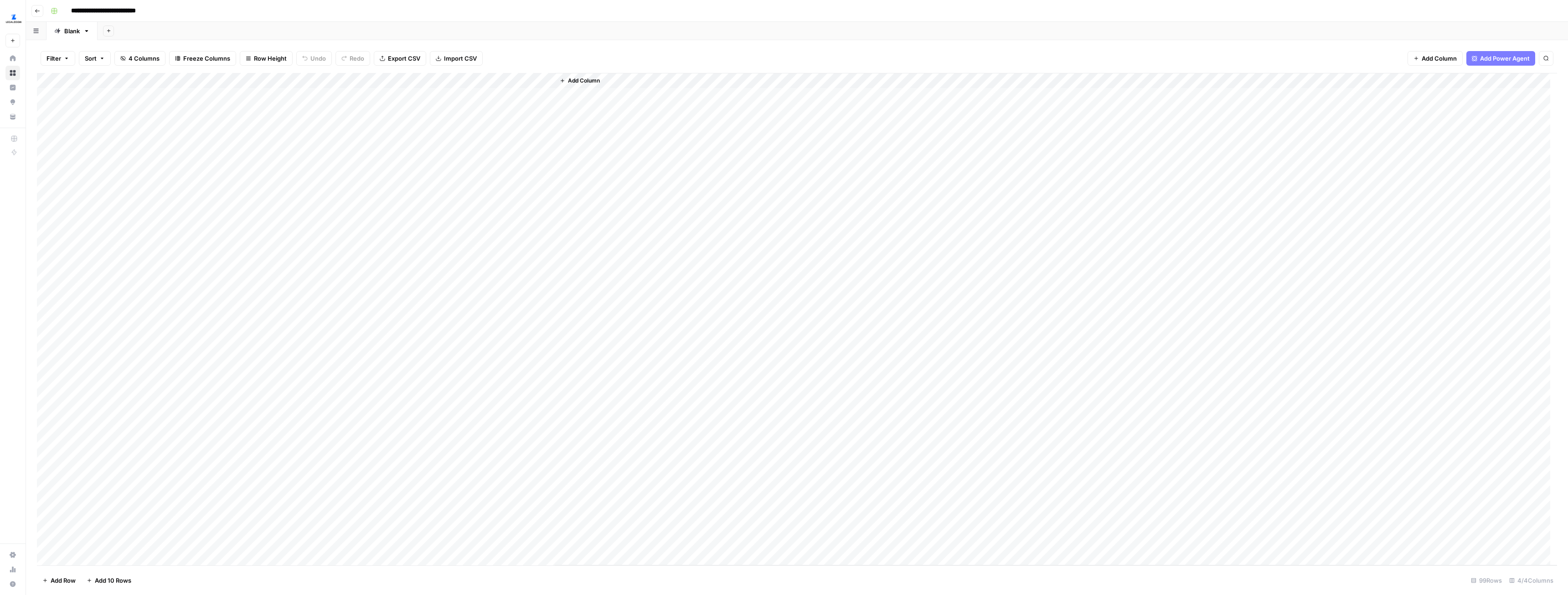
click at [495, 250] on div "Add Column" at bounding box center [797, 319] width 1520 height 492
click at [502, 247] on div "Add Column" at bounding box center [797, 319] width 1520 height 492
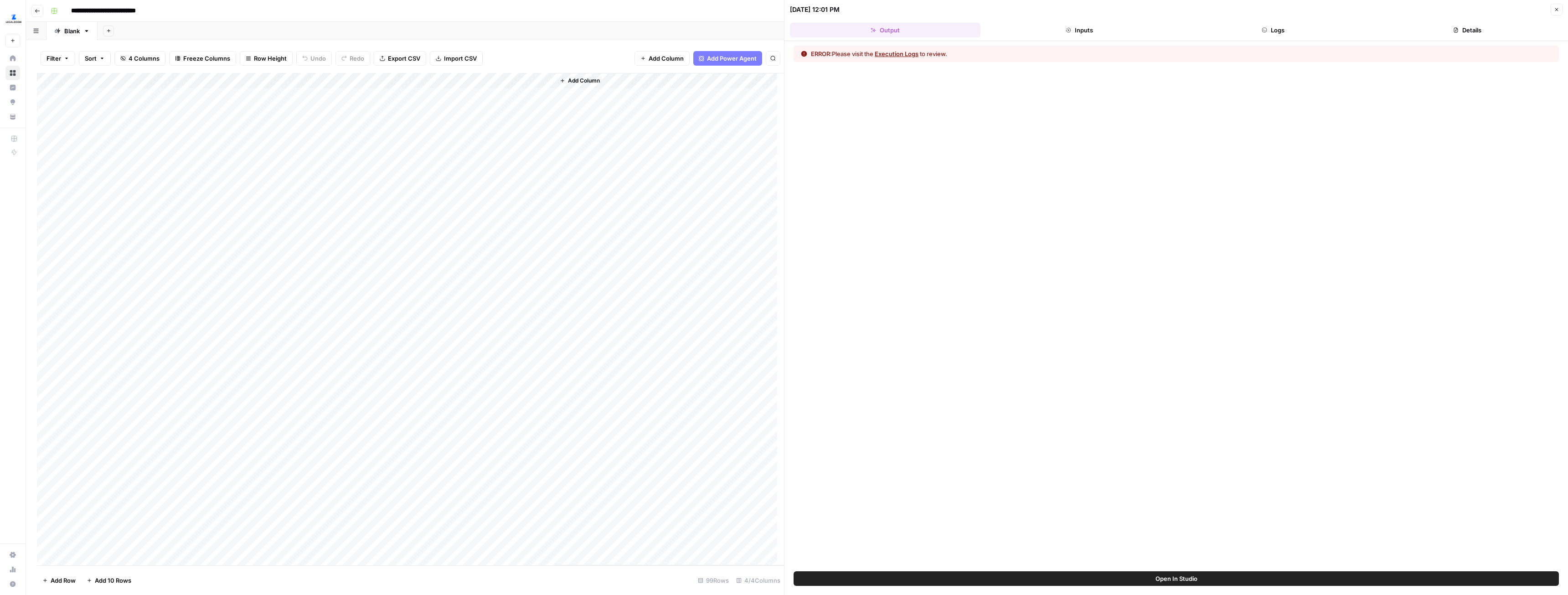
click at [1280, 29] on button "Logs" at bounding box center [1274, 30] width 191 height 14
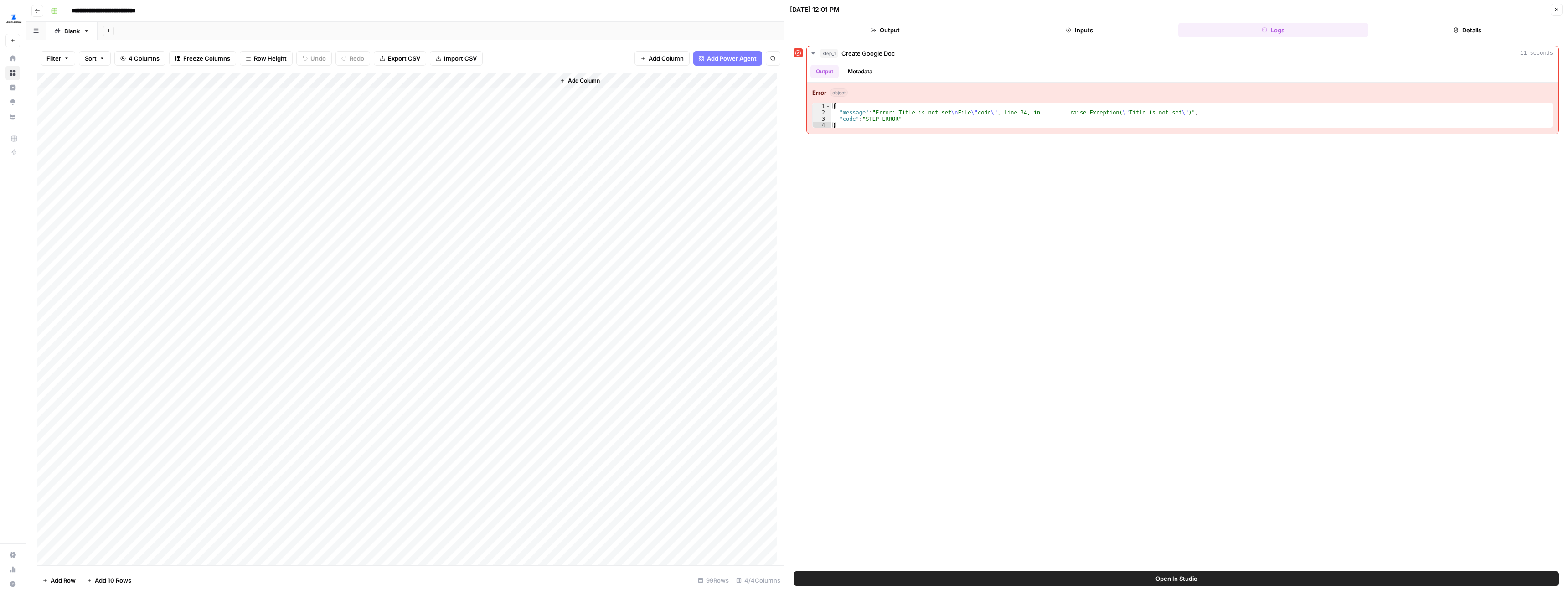
click at [535, 80] on div "Add Column" at bounding box center [410, 319] width 747 height 492
click at [475, 245] on span "Remove Column" at bounding box center [499, 242] width 80 height 9
click at [754, 100] on span "Delete" at bounding box center [751, 102] width 19 height 9
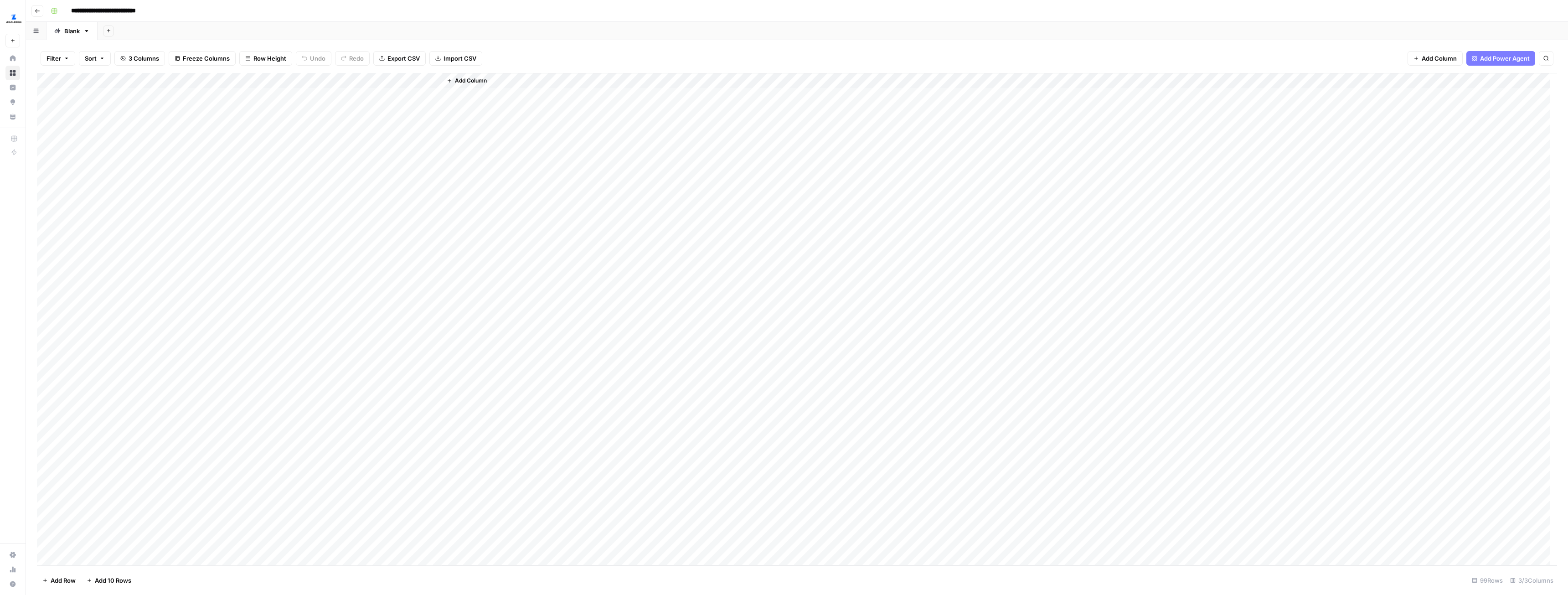
click at [472, 79] on span "Add Column" at bounding box center [470, 80] width 32 height 8
click at [1490, 27] on button "Workflow" at bounding box center [1497, 26] width 36 height 14
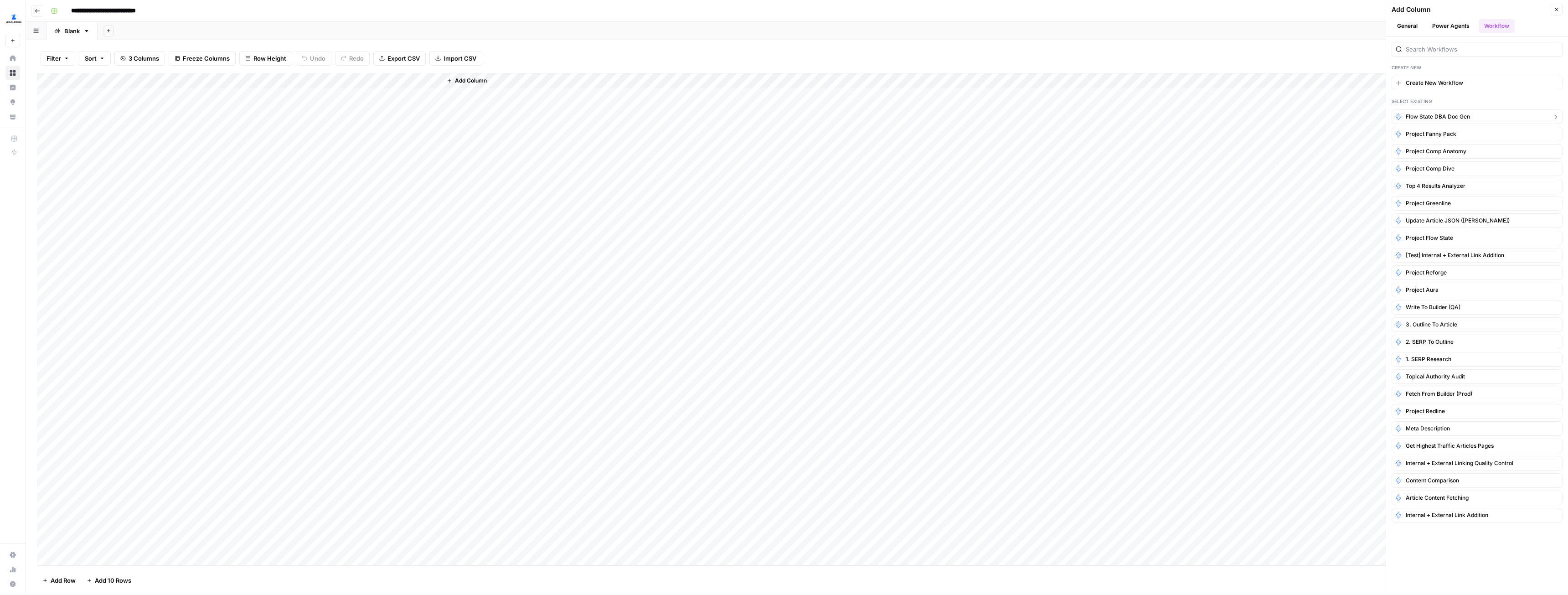
click at [1438, 113] on span "Flow State DBA Doc Gen" at bounding box center [1438, 117] width 64 height 8
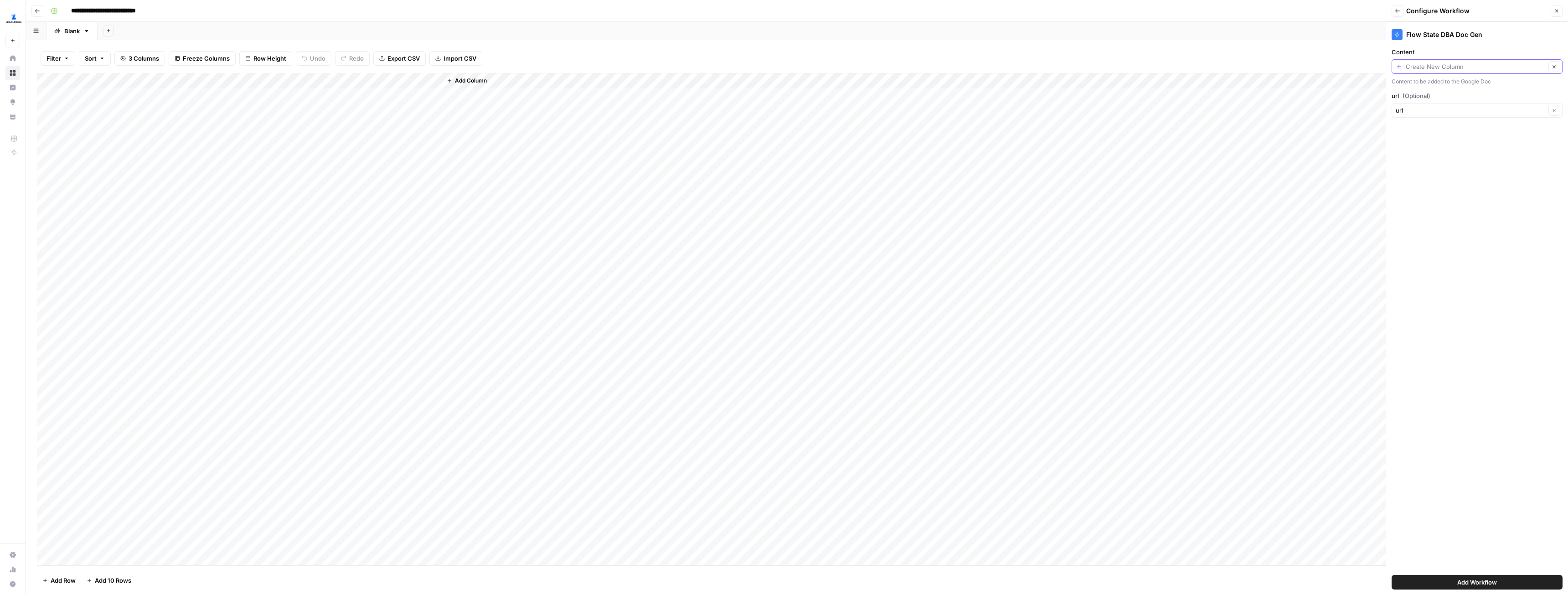
click at [1451, 69] on input "Content" at bounding box center [1476, 67] width 140 height 9
click at [1417, 128] on span "Output" at bounding box center [1476, 130] width 152 height 9
type input "Output"
click at [1507, 584] on button "Add Workflow" at bounding box center [1477, 582] width 171 height 14
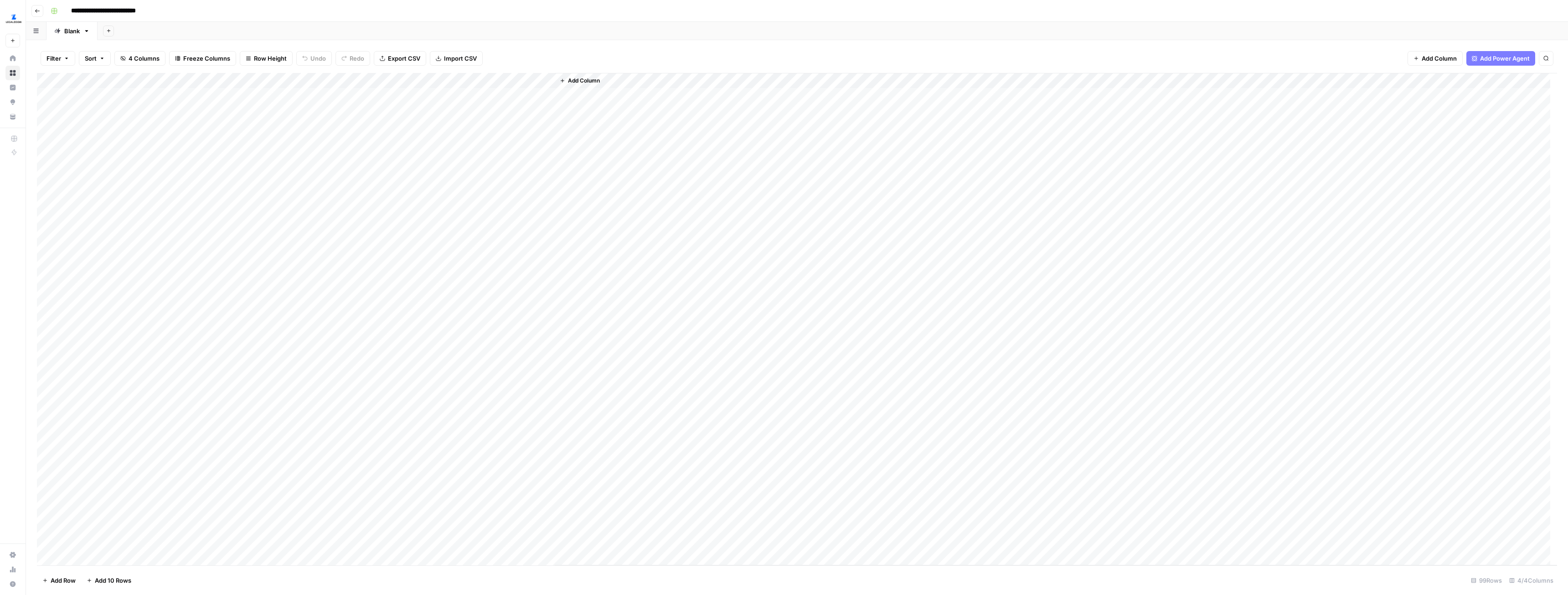
click at [450, 249] on div "Add Column" at bounding box center [797, 319] width 1520 height 492
click at [497, 249] on div "Add Column" at bounding box center [797, 319] width 1520 height 492
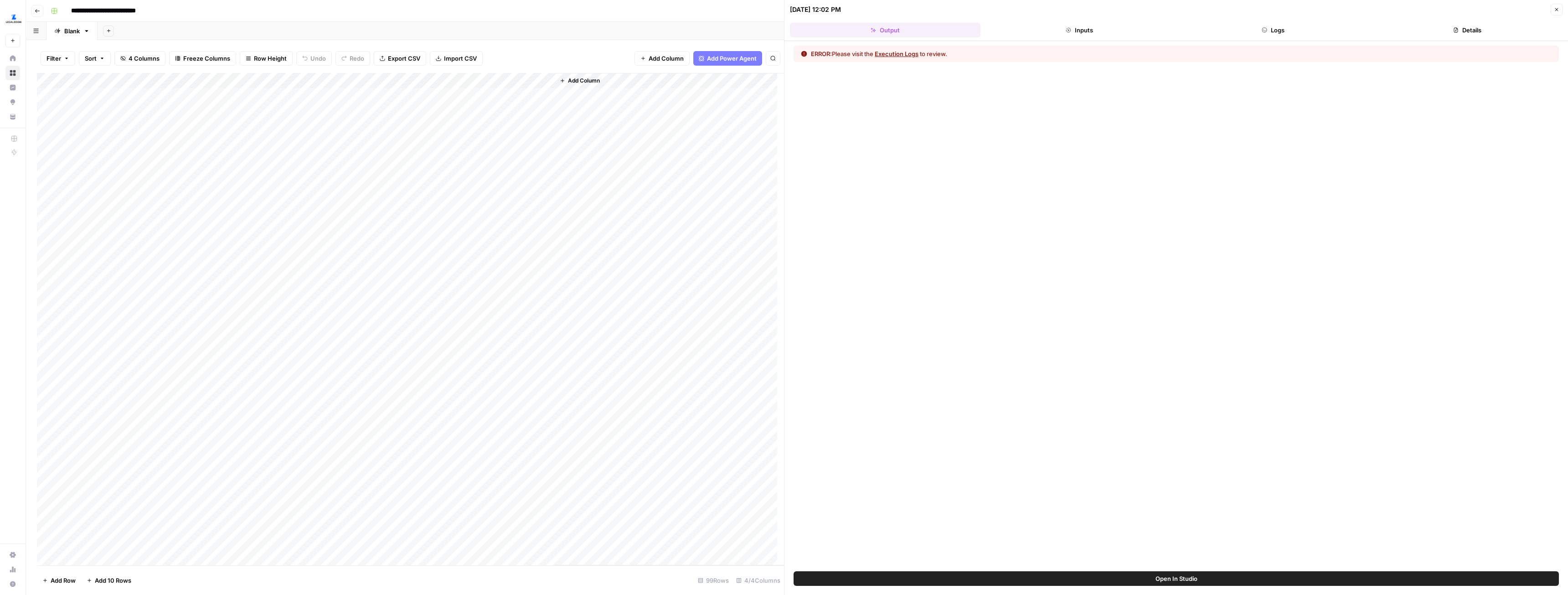
click at [483, 252] on div at bounding box center [498, 250] width 115 height 17
click at [483, 250] on div at bounding box center [498, 250] width 115 height 17
click at [1303, 35] on button "Logs" at bounding box center [1274, 30] width 191 height 14
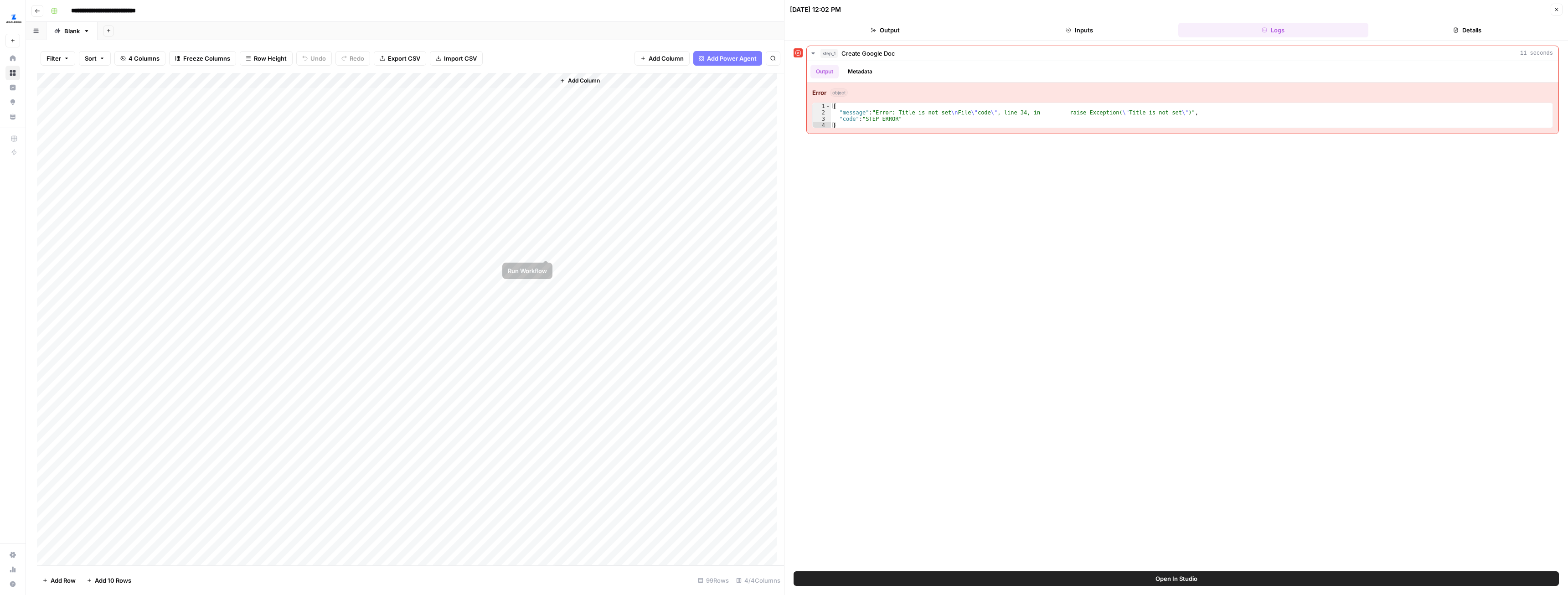
click at [546, 252] on div "Add Column" at bounding box center [410, 319] width 747 height 492
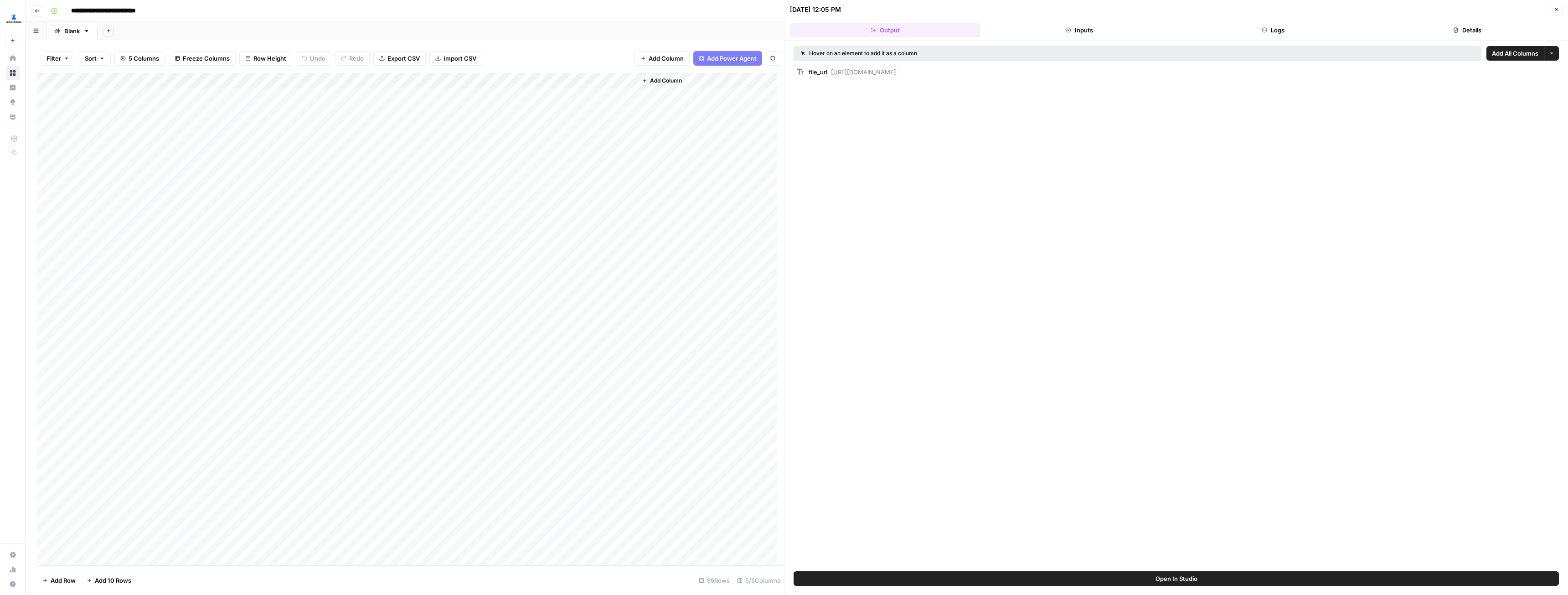
click at [508, 267] on div "Add Column" at bounding box center [410, 319] width 747 height 492
click at [521, 77] on div "Add Column" at bounding box center [410, 319] width 747 height 492
click at [573, 156] on span "Remaining Rows" at bounding box center [568, 158] width 57 height 9
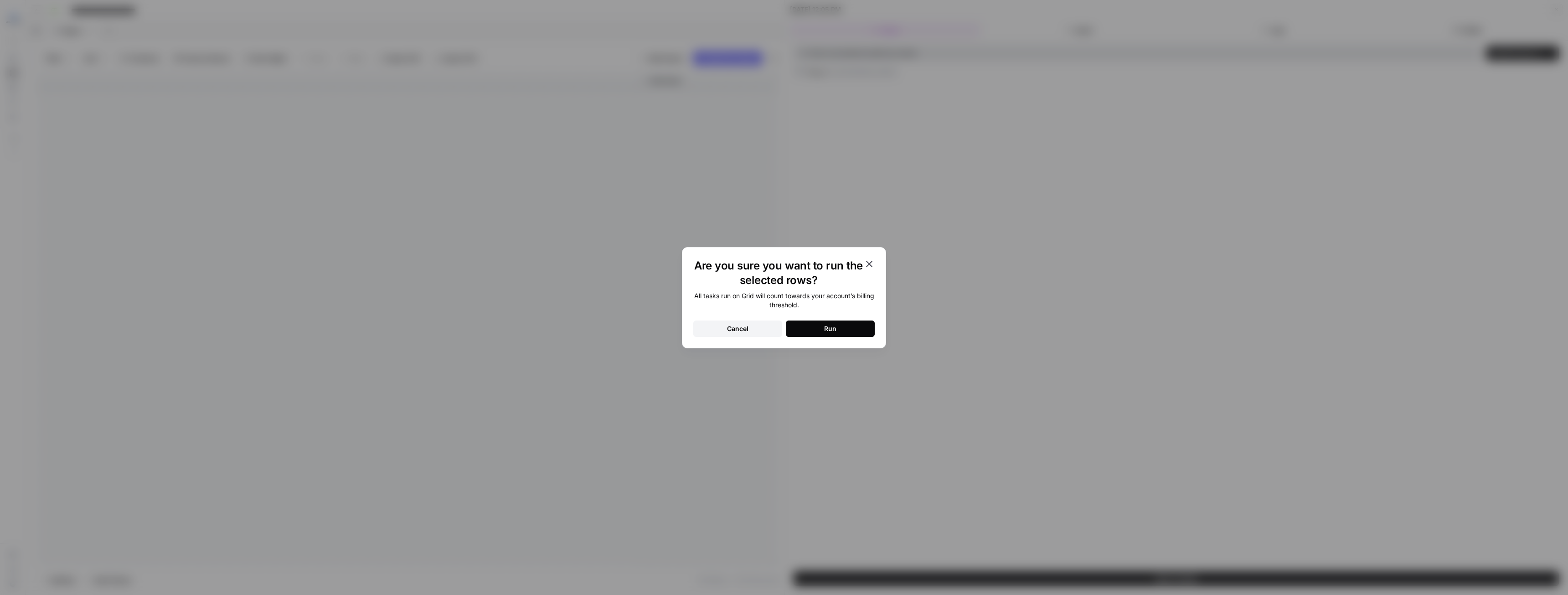
click at [842, 332] on button "Run" at bounding box center [830, 328] width 89 height 16
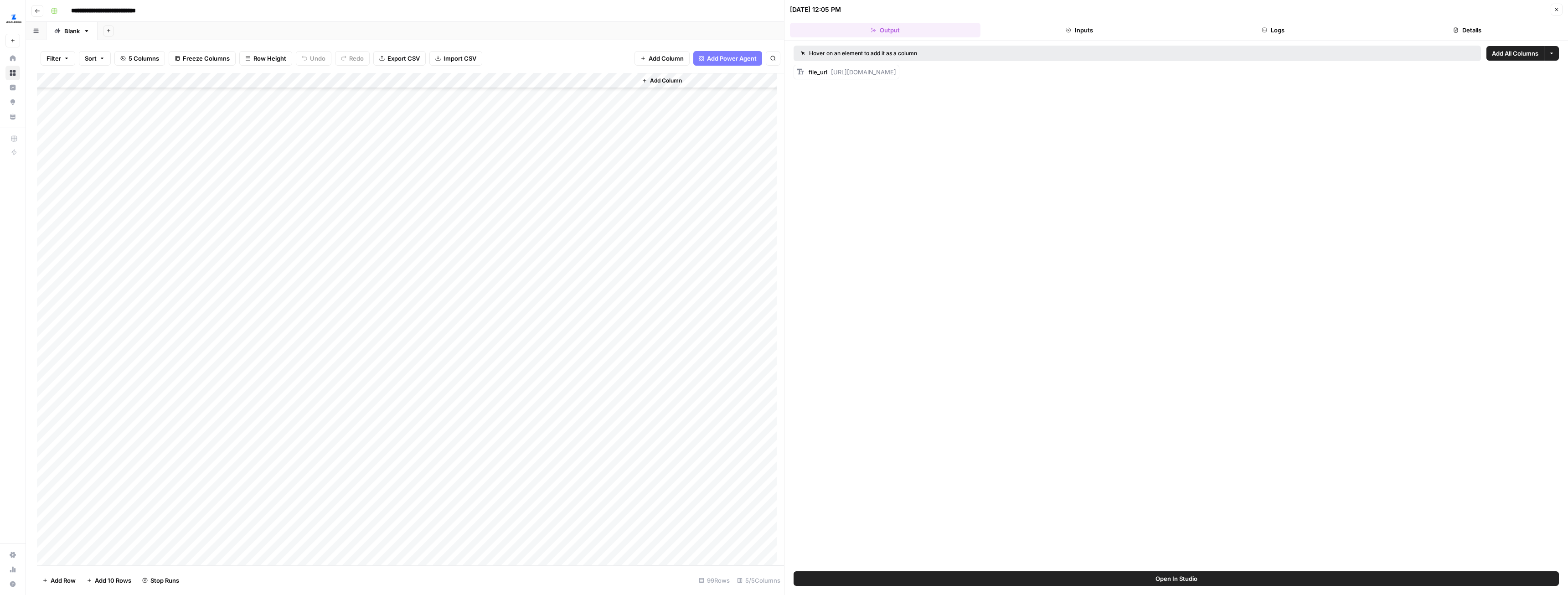
scroll to position [0, 0]
click at [546, 126] on div "Add Column" at bounding box center [410, 319] width 747 height 492
click at [546, 137] on div "Add Column" at bounding box center [410, 319] width 747 height 492
click at [546, 110] on div "Add Column" at bounding box center [410, 319] width 747 height 492
click at [546, 95] on div "Add Column" at bounding box center [410, 319] width 747 height 492
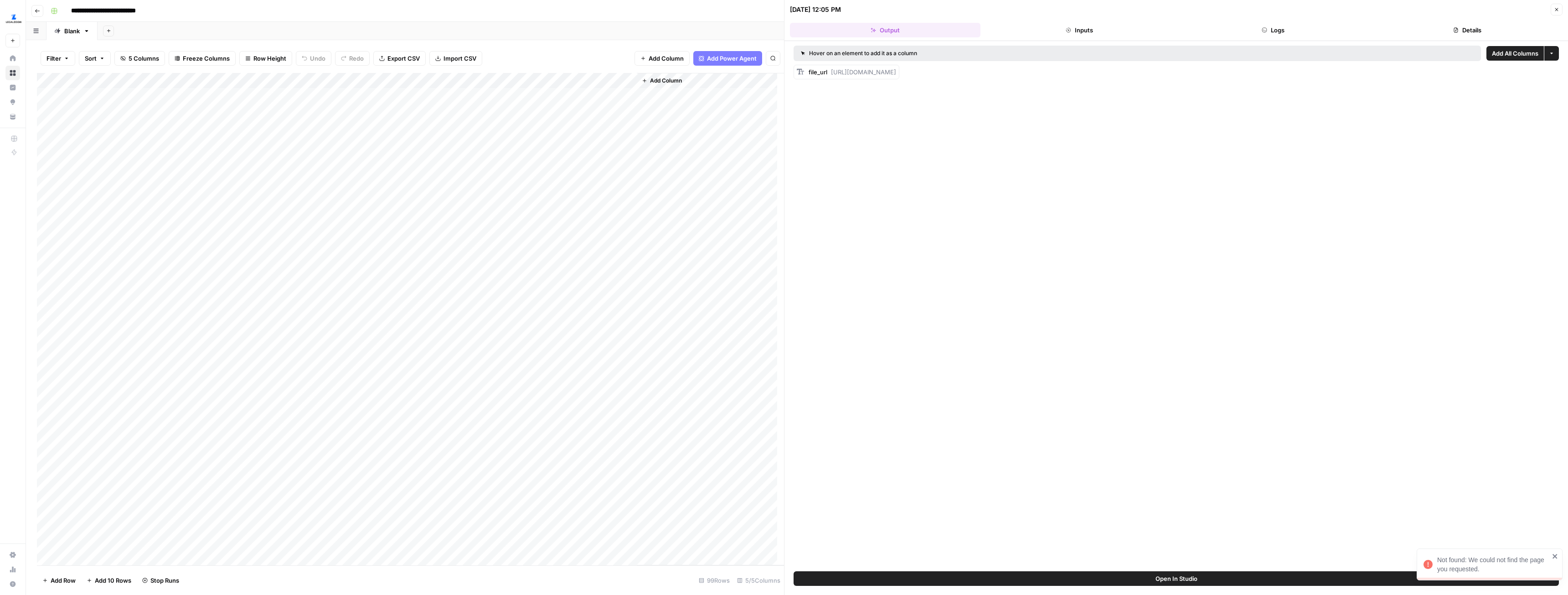
click at [548, 125] on div "Add Column" at bounding box center [410, 319] width 747 height 492
click at [548, 156] on div "Add Column" at bounding box center [410, 319] width 747 height 492
click at [544, 171] on div "Add Column" at bounding box center [410, 319] width 747 height 492
click at [547, 188] on div "Add Column" at bounding box center [410, 319] width 747 height 492
click at [544, 203] on div "Add Column" at bounding box center [410, 319] width 747 height 492
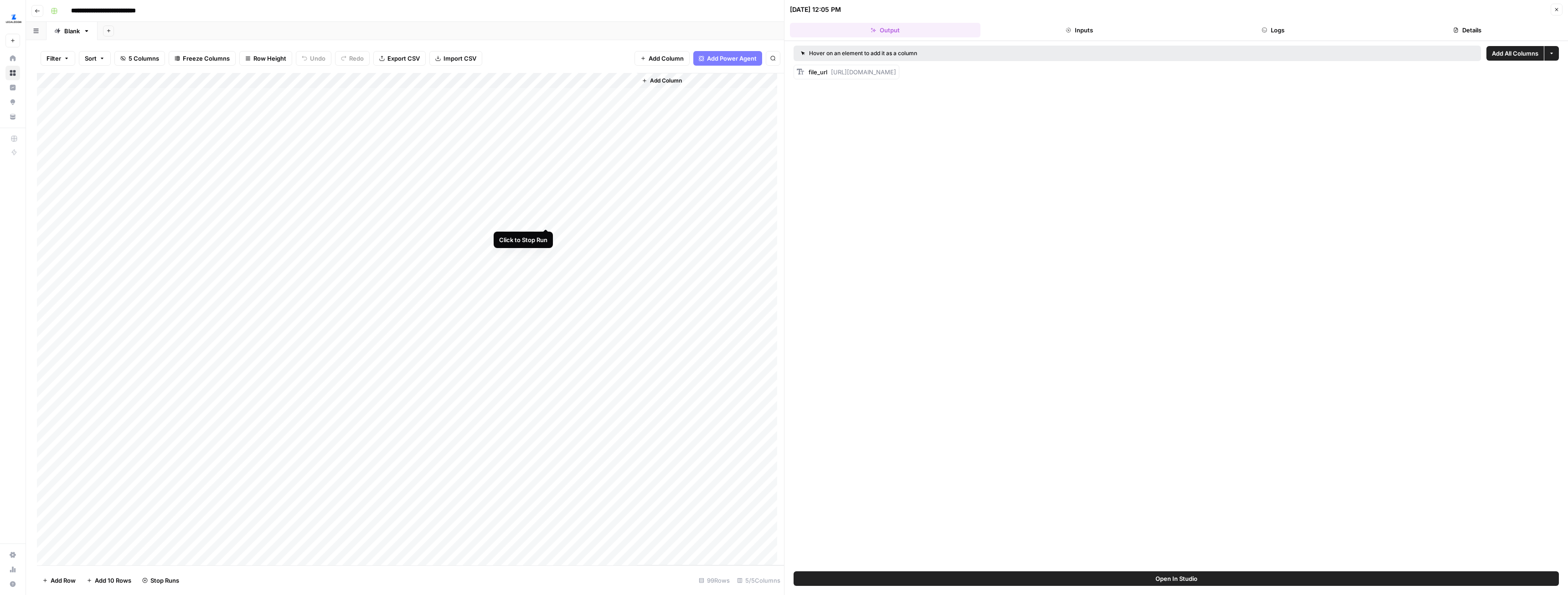
click at [544, 220] on div "Add Column" at bounding box center [410, 319] width 747 height 492
click at [546, 236] on div "Add Column" at bounding box center [410, 319] width 747 height 492
click at [39, 546] on div "Add Column" at bounding box center [410, 319] width 747 height 492
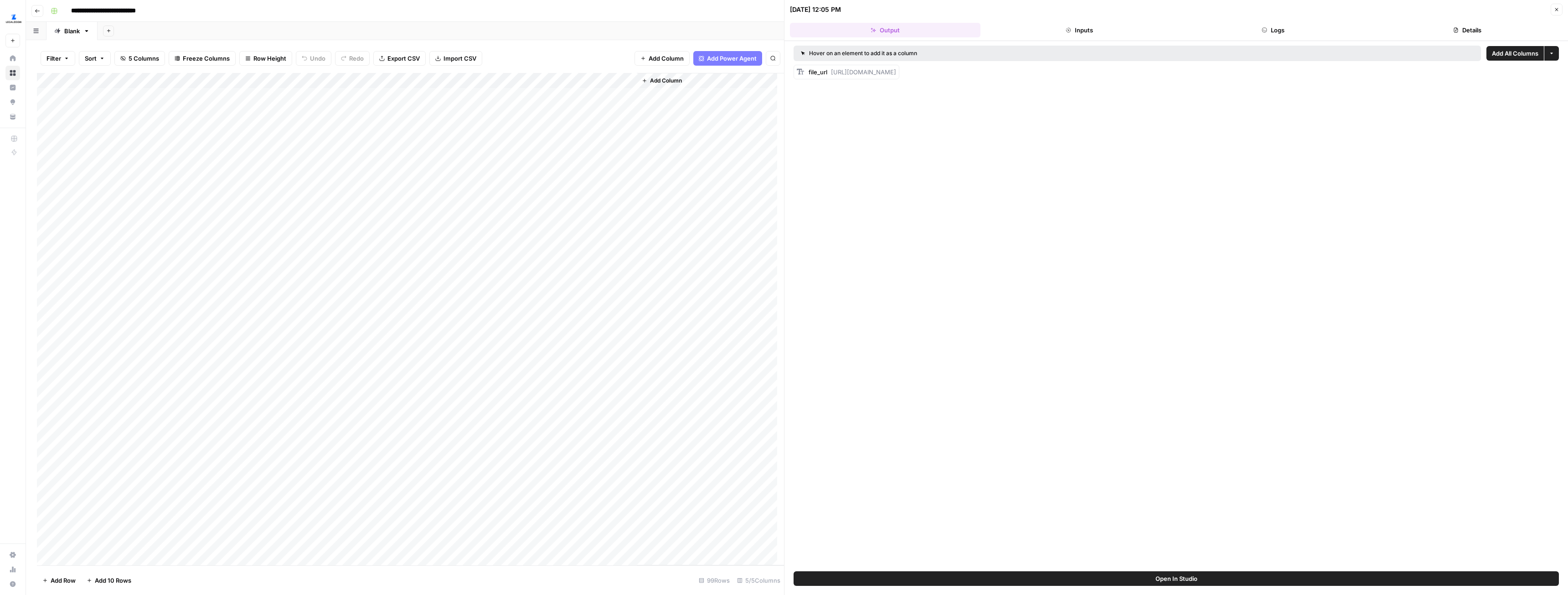
click at [237, 249] on div "Add Column" at bounding box center [410, 319] width 747 height 492
click at [89, 444] on div "Add Column" at bounding box center [410, 319] width 747 height 492
click at [136, 544] on div "Add Column" at bounding box center [410, 319] width 747 height 492
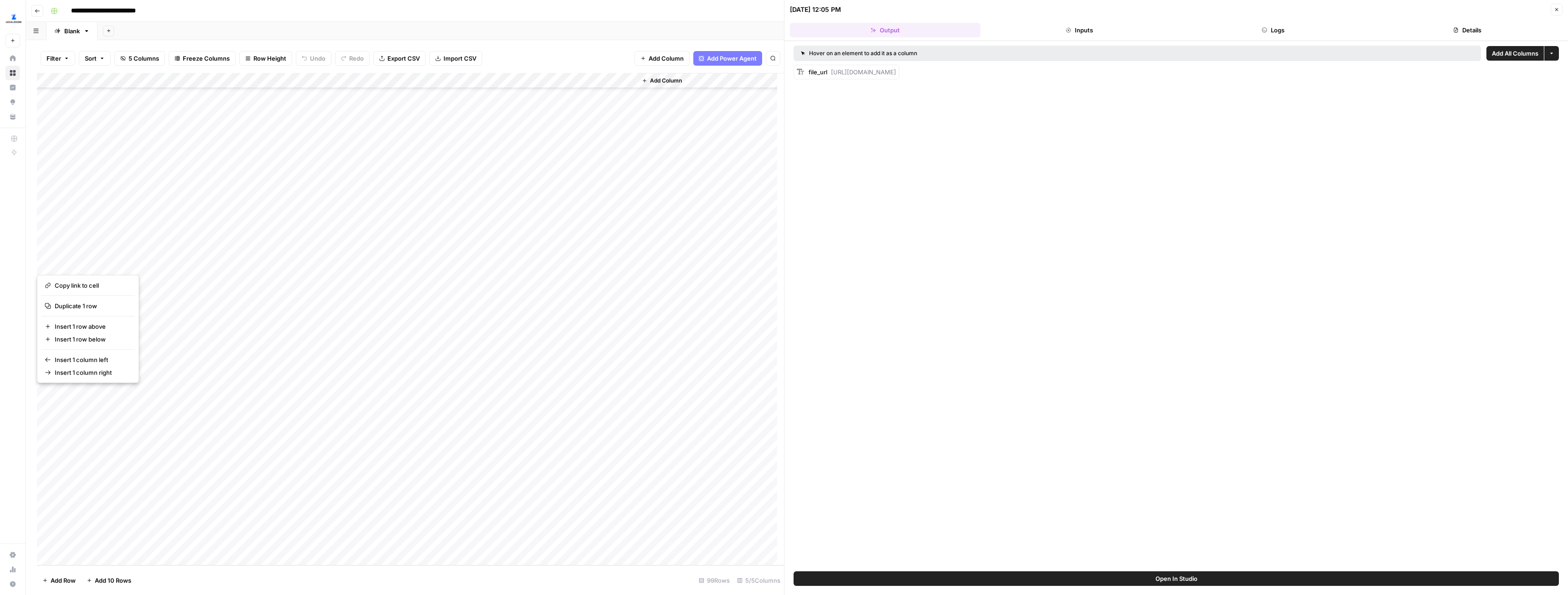
click at [44, 543] on div "Add Column" at bounding box center [410, 319] width 747 height 492
click at [45, 193] on div "Add Column" at bounding box center [410, 319] width 747 height 492
click at [56, 584] on span "Delete 50 Rows" at bounding box center [65, 580] width 45 height 9
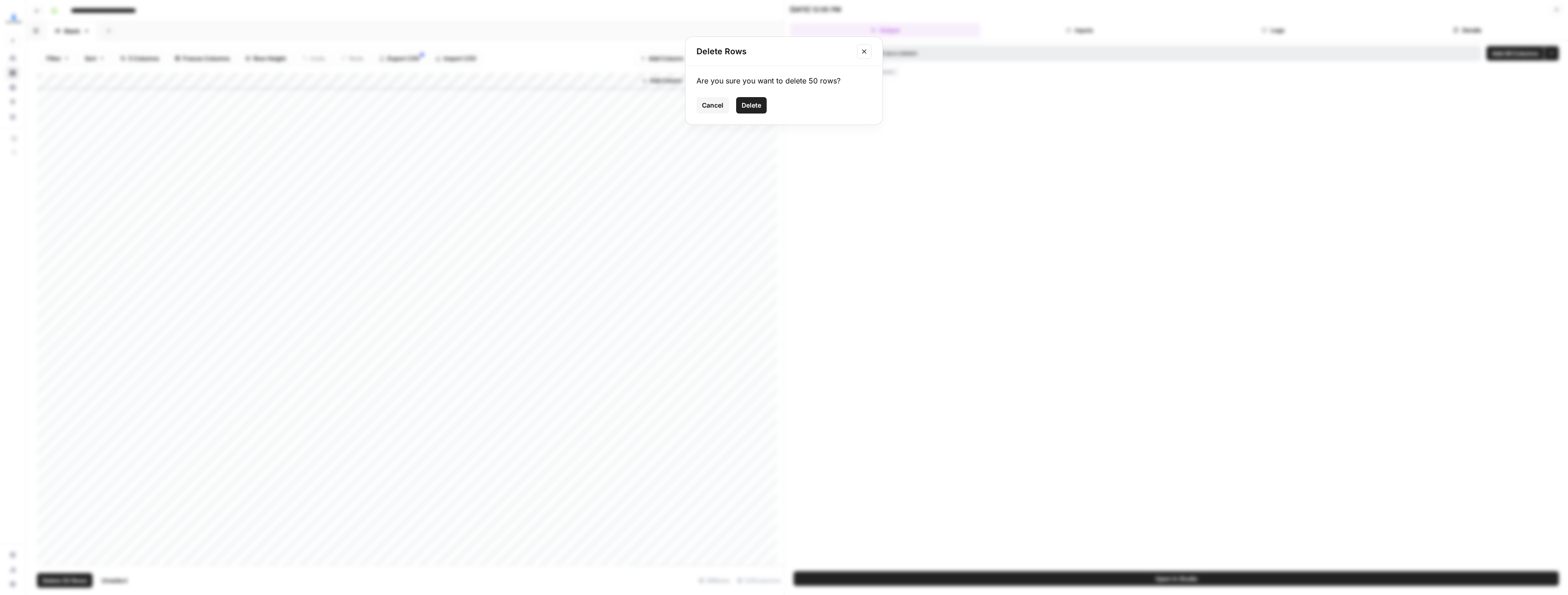
click at [747, 107] on span "Delete" at bounding box center [751, 105] width 19 height 9
click at [203, 227] on div "Add Column" at bounding box center [410, 319] width 747 height 492
click at [214, 541] on div "Add Column" at bounding box center [410, 319] width 747 height 492
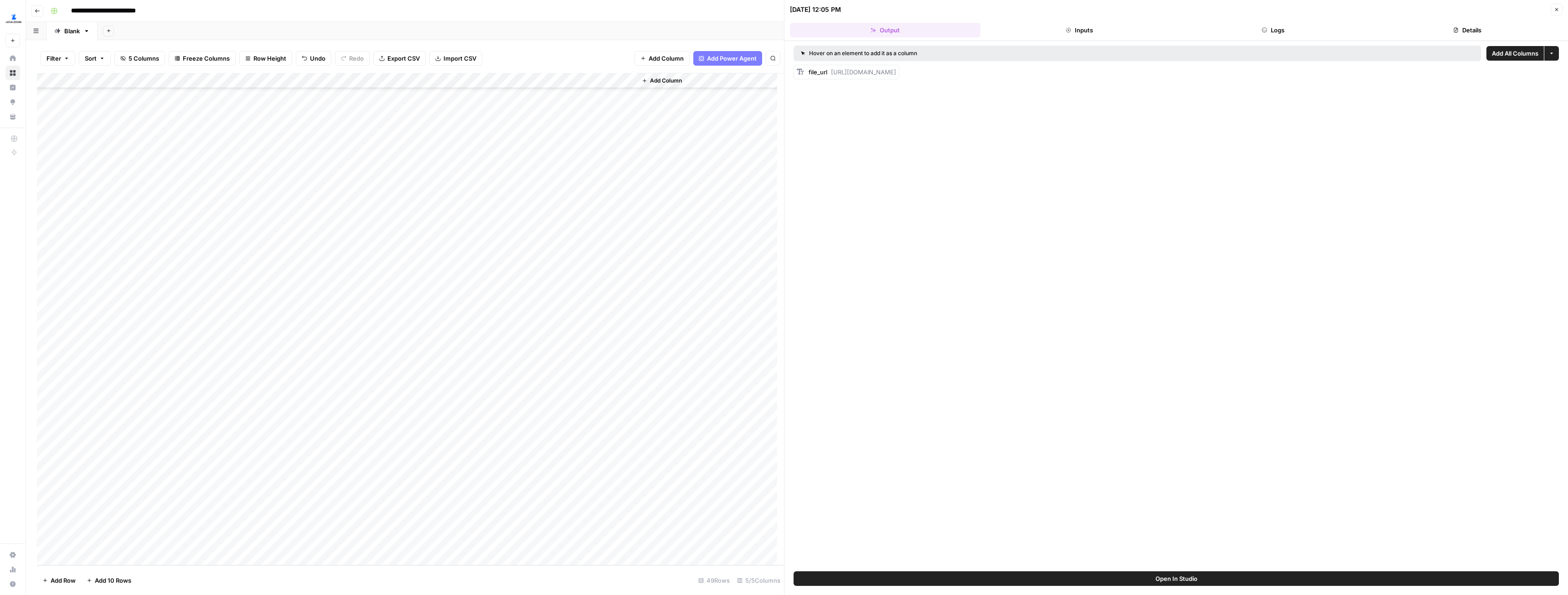
click at [102, 302] on div "Add Column" at bounding box center [410, 319] width 747 height 492
click at [49, 541] on div "Add Column" at bounding box center [410, 319] width 747 height 492
click at [46, 252] on div "Add Column" at bounding box center [410, 319] width 747 height 492
click at [587, 249] on div "Add Column" at bounding box center [410, 319] width 747 height 492
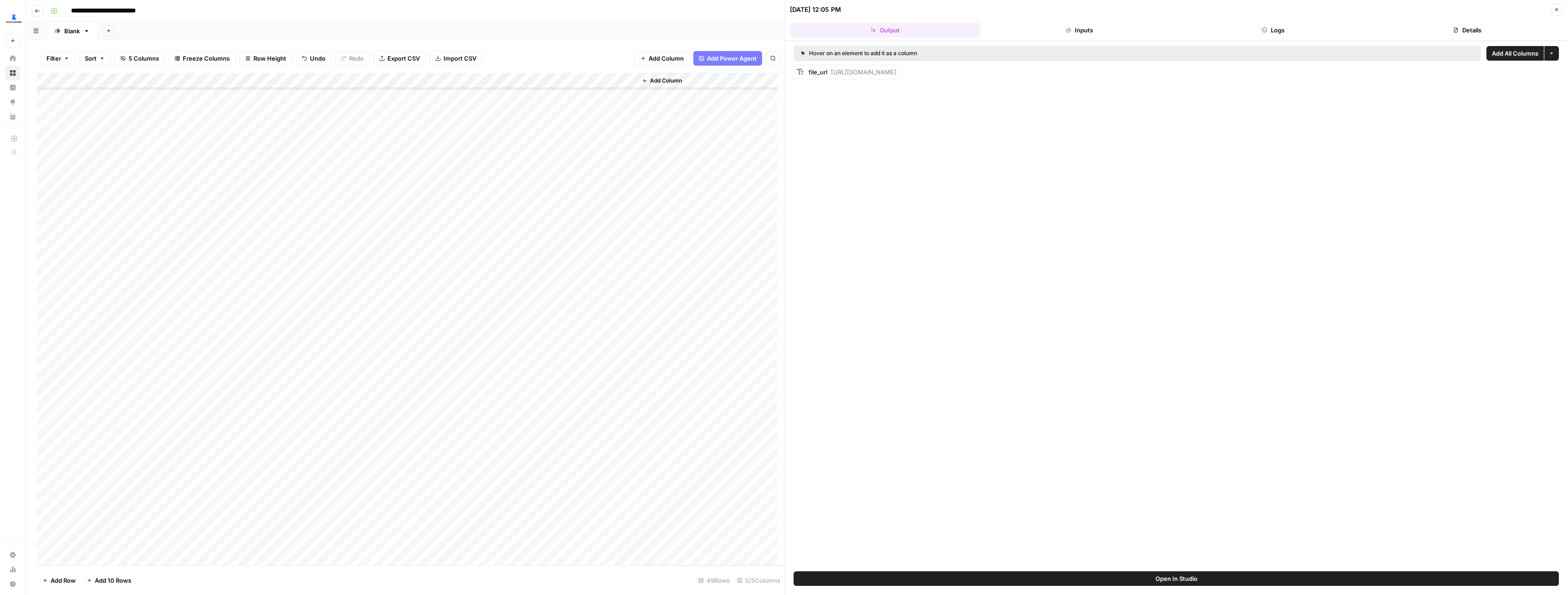
scroll to position [297, 0]
click at [589, 538] on div "Add Column" at bounding box center [410, 319] width 747 height 492
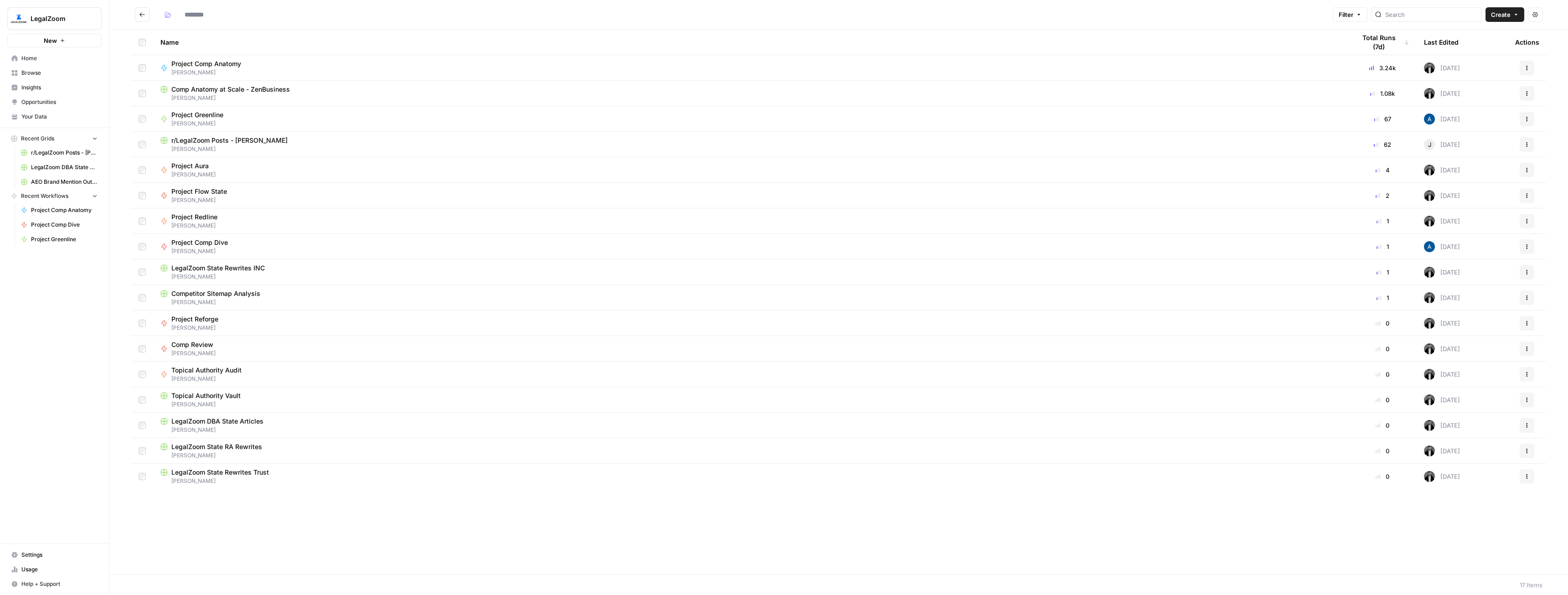
type input "******"
click at [239, 290] on span "LegalZoom State Rewrites INC" at bounding box center [218, 293] width 93 height 9
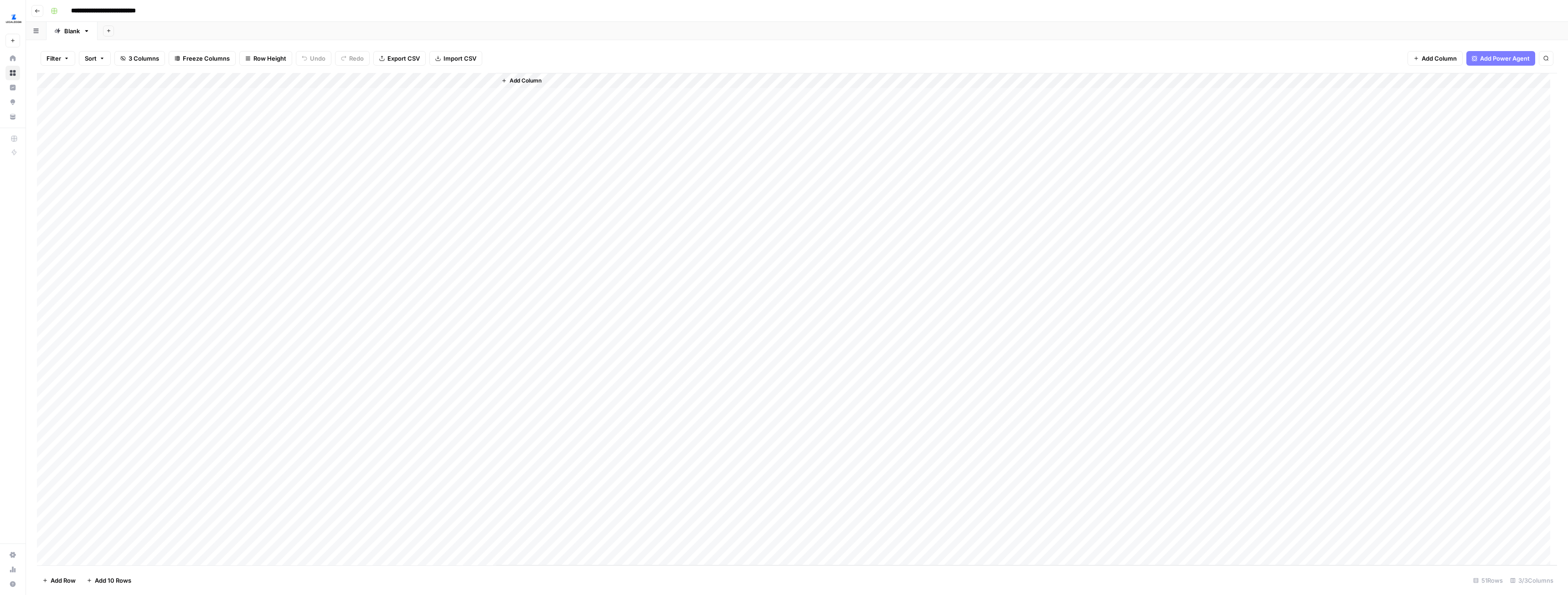
click at [506, 81] on icon "button" at bounding box center [504, 80] width 6 height 6
click at [1503, 21] on button "Workflow" at bounding box center [1497, 26] width 36 height 14
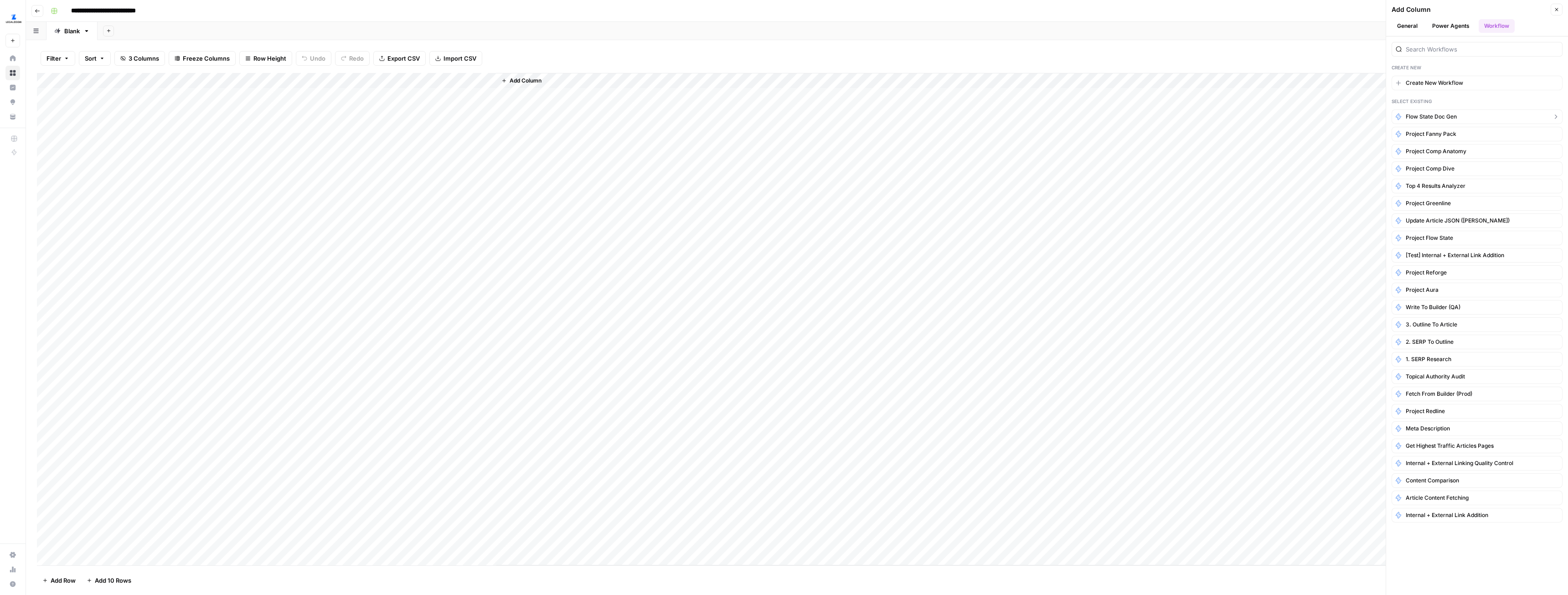
click at [1437, 115] on span "Flow State Doc Gen" at bounding box center [1432, 117] width 51 height 8
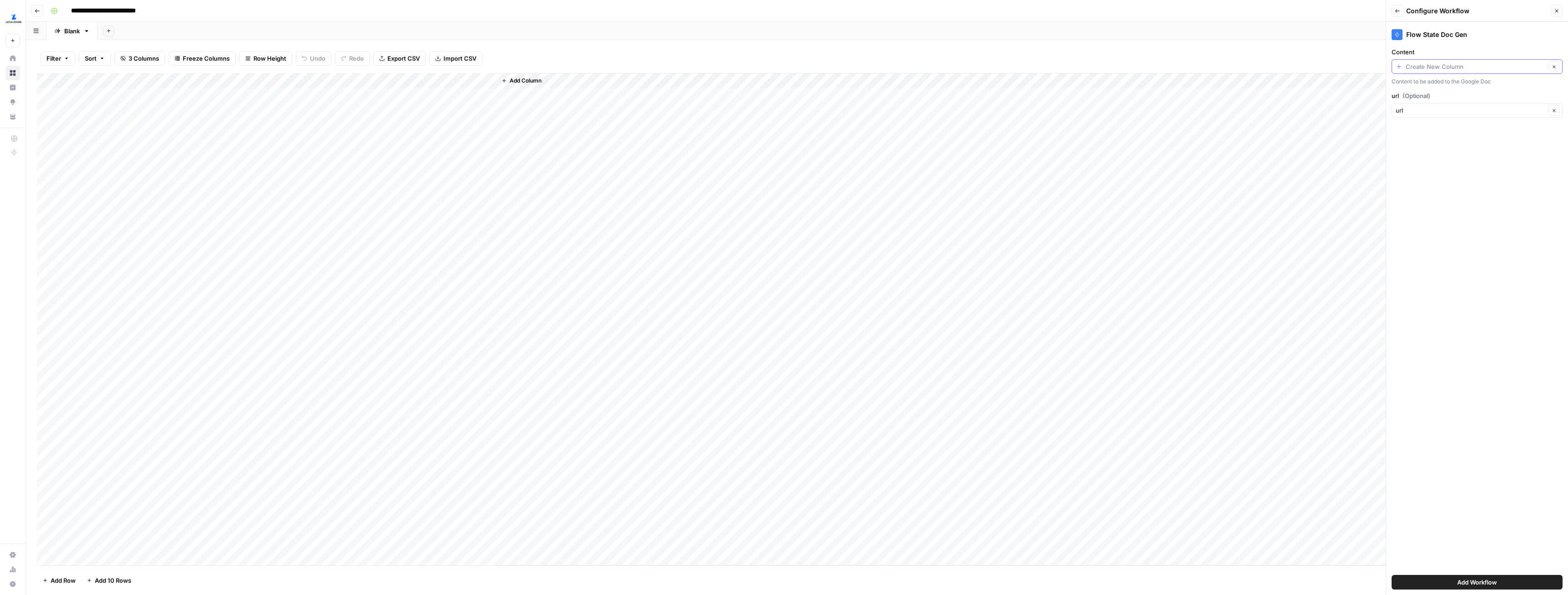
click at [1445, 65] on input "Content" at bounding box center [1476, 67] width 140 height 9
click at [1427, 126] on span "Output" at bounding box center [1476, 130] width 152 height 9
type input "Output"
click at [1486, 581] on span "Add Workflow" at bounding box center [1477, 582] width 40 height 9
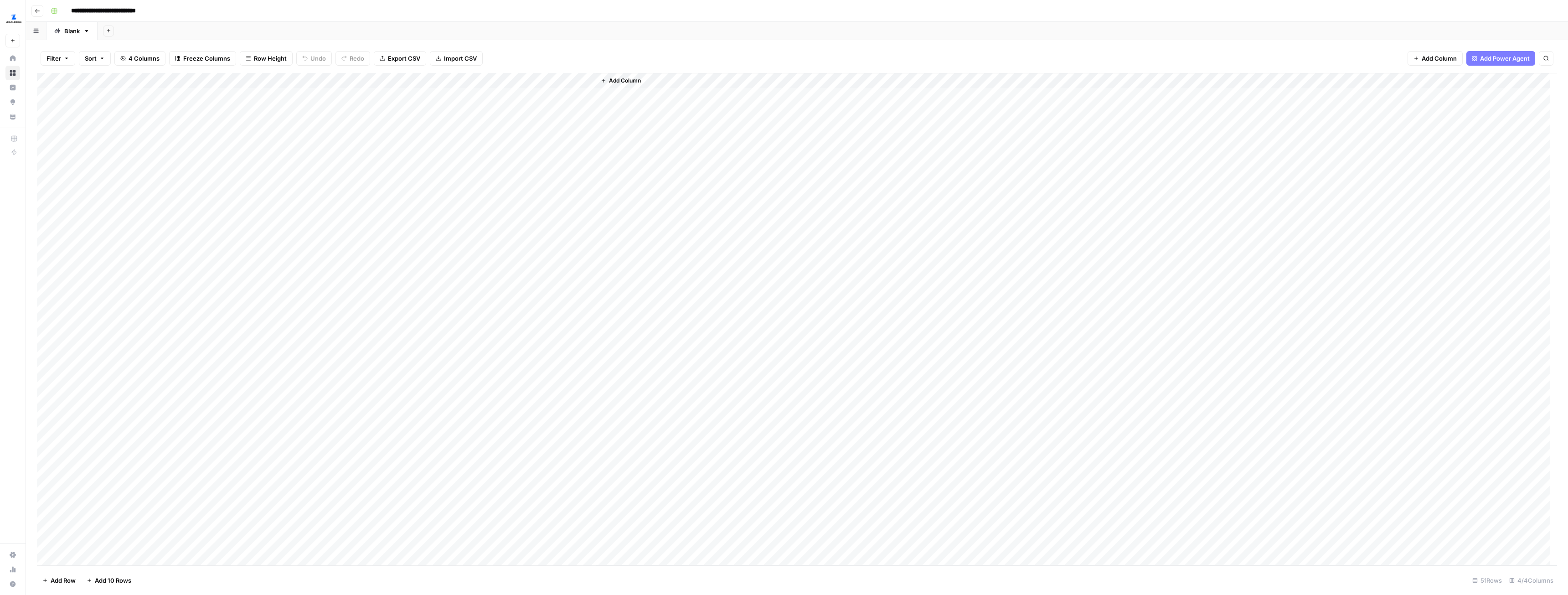
click at [586, 81] on div "Add Column" at bounding box center [797, 319] width 1520 height 492
click at [602, 105] on span "All Rows" at bounding box center [620, 102] width 57 height 9
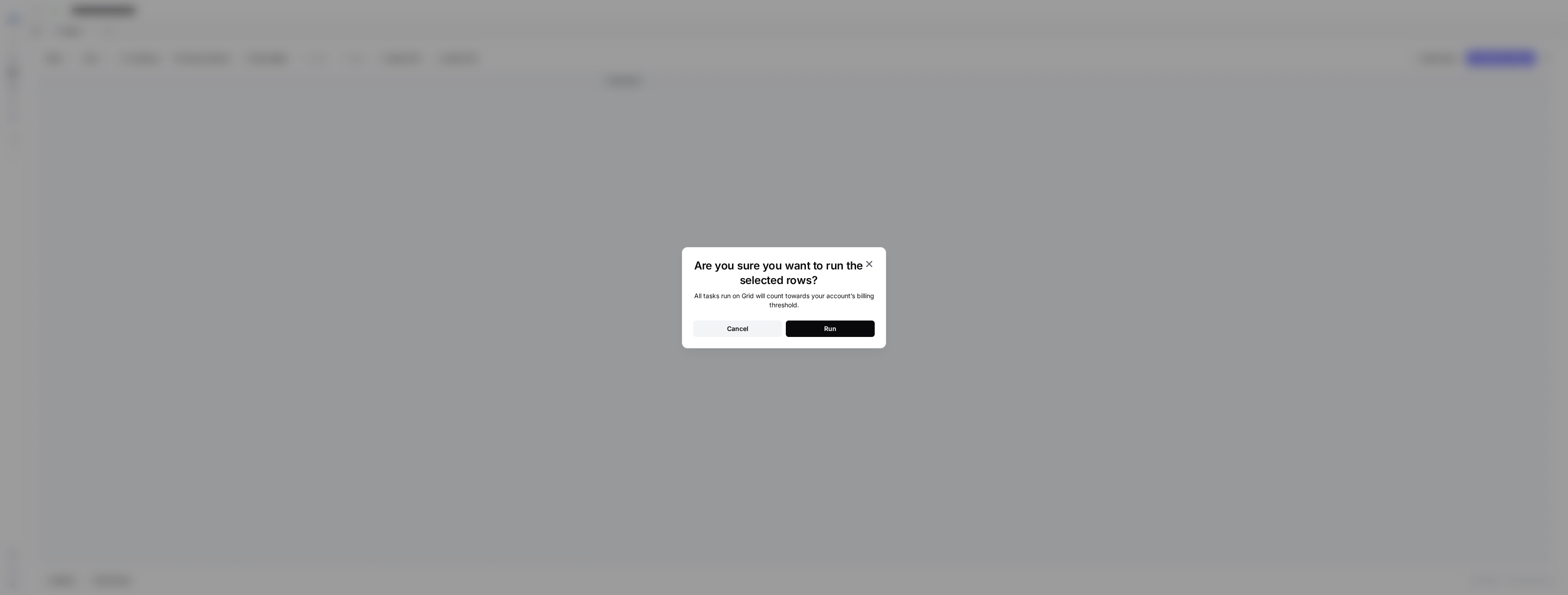
click at [824, 325] on button "Run" at bounding box center [830, 328] width 89 height 16
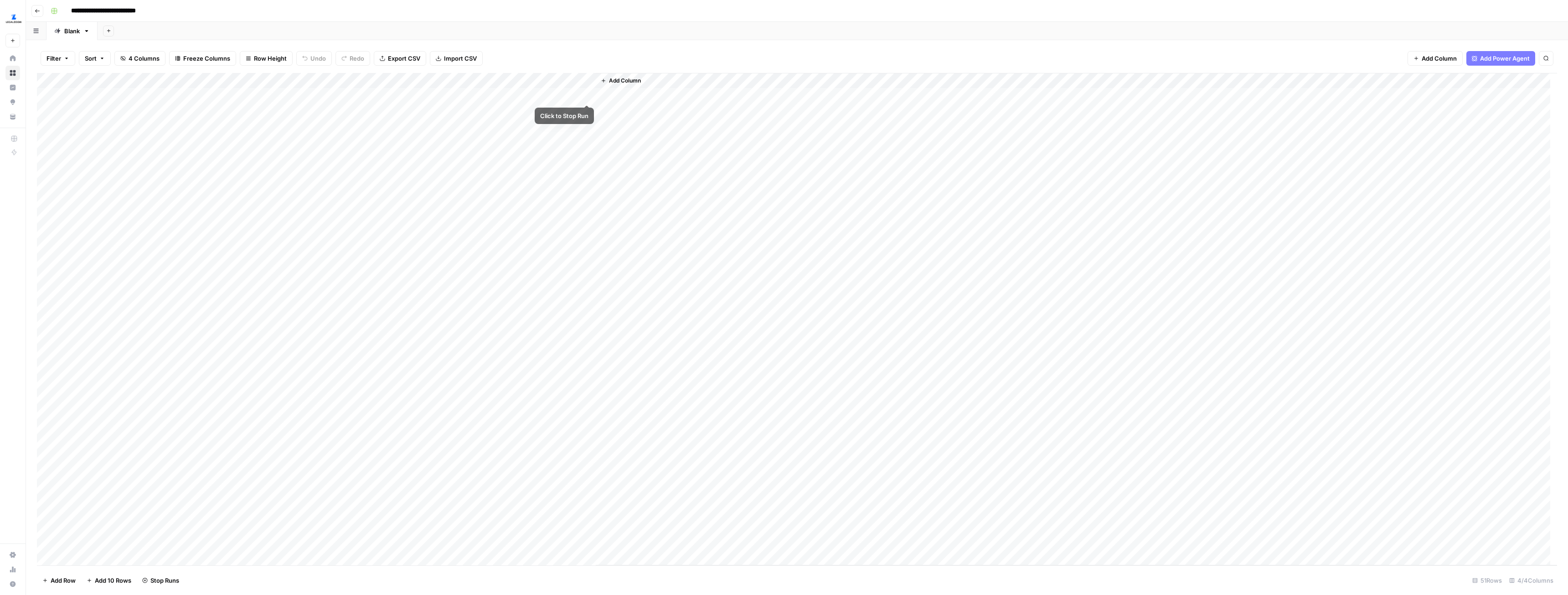
click at [586, 95] on div "Add Column" at bounding box center [797, 319] width 1520 height 492
click at [588, 112] on div "Add Column" at bounding box center [797, 319] width 1520 height 492
click at [587, 126] on div "Add Column" at bounding box center [797, 319] width 1520 height 492
click at [587, 141] on div "Add Column" at bounding box center [797, 319] width 1520 height 492
click at [589, 155] on div "Add Column" at bounding box center [797, 319] width 1520 height 492
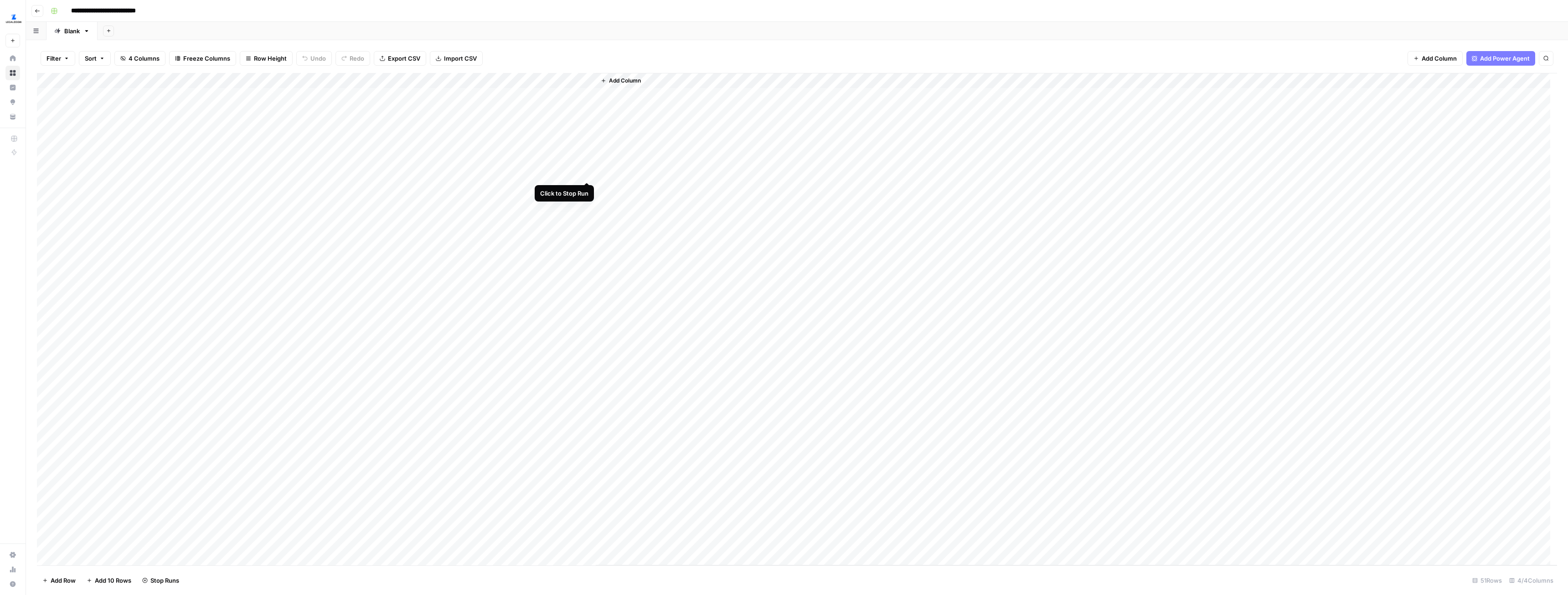
click at [587, 172] on div "Add Column" at bounding box center [797, 319] width 1520 height 492
click at [588, 189] on div "Add Column" at bounding box center [797, 319] width 1520 height 492
click at [585, 206] on div "Add Column" at bounding box center [797, 319] width 1520 height 492
click at [586, 217] on div "Add Column" at bounding box center [797, 319] width 1520 height 492
click at [257, 96] on div "Add Column" at bounding box center [797, 319] width 1520 height 492
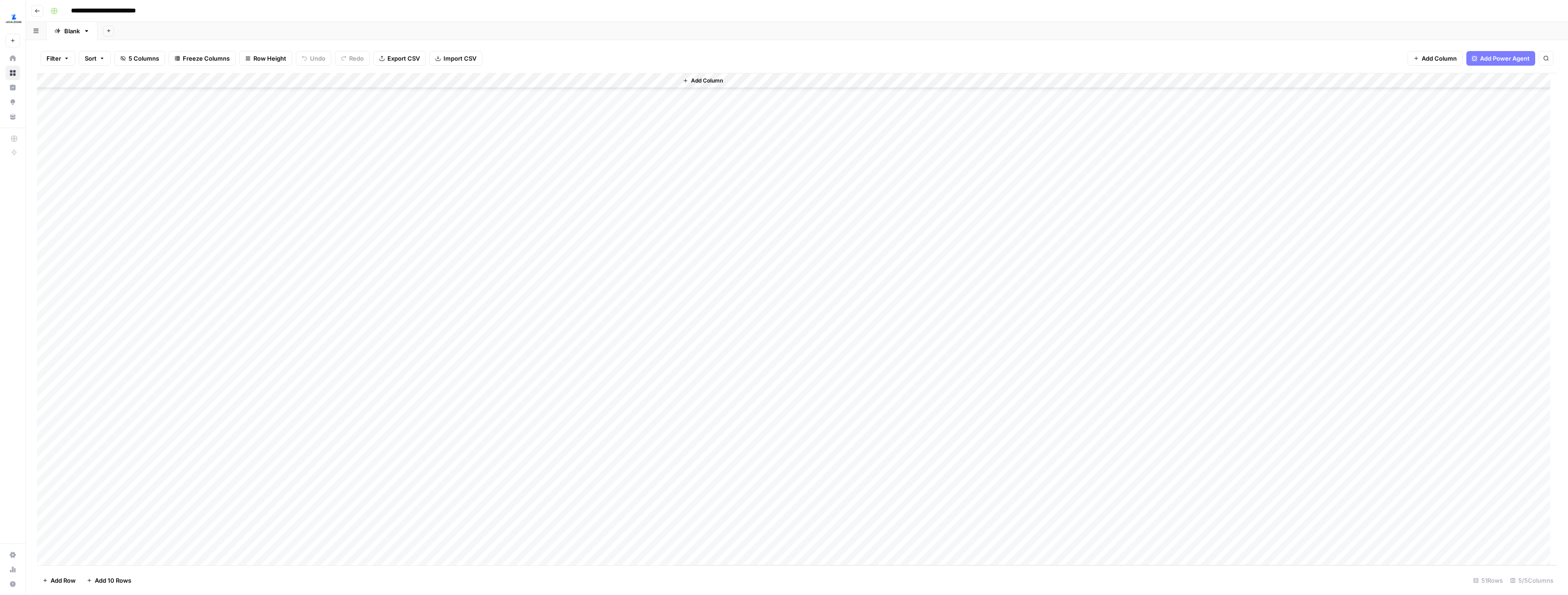
scroll to position [328, 0]
click at [259, 538] on div "Add Column" at bounding box center [797, 319] width 1520 height 492
click at [643, 234] on div "Add Column" at bounding box center [797, 319] width 1520 height 492
click at [46, 342] on div "Add Column" at bounding box center [797, 319] width 1520 height 492
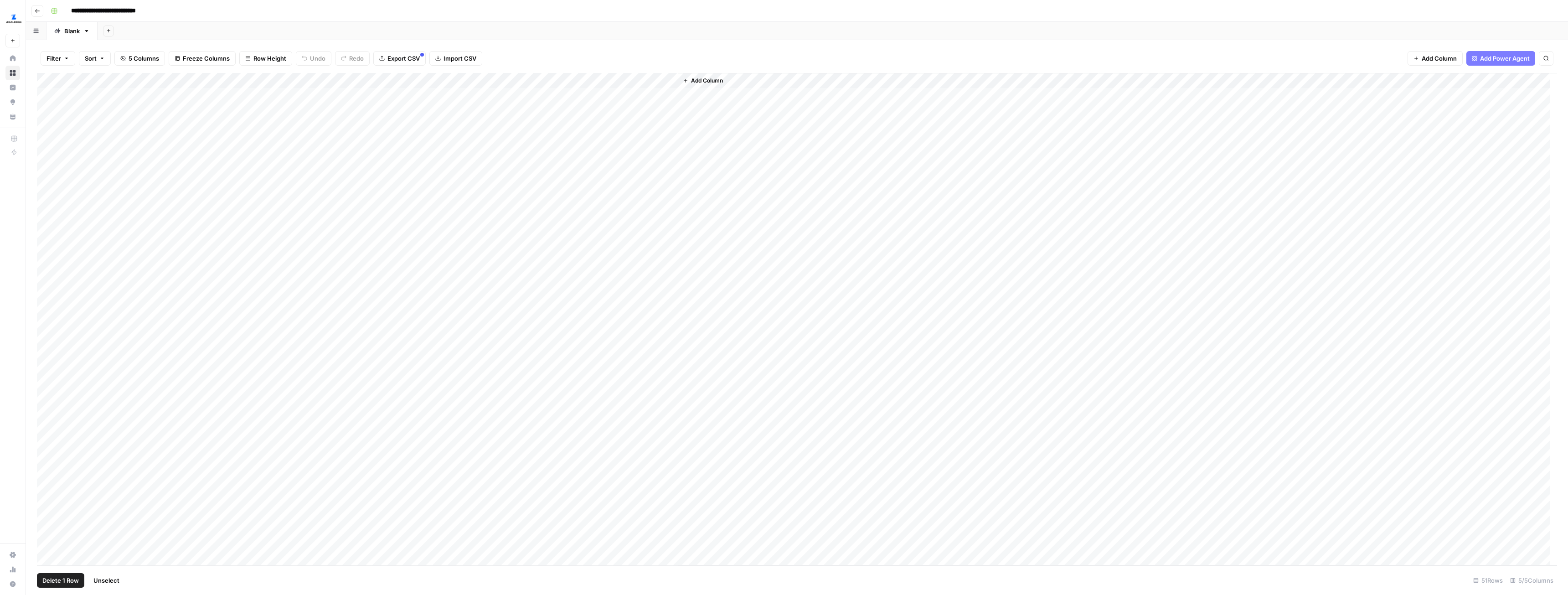
click at [49, 234] on div "Add Column" at bounding box center [797, 319] width 1520 height 492
click at [45, 465] on div "Add Column" at bounding box center [797, 319] width 1520 height 492
click at [49, 480] on div "Add Column" at bounding box center [797, 319] width 1520 height 492
click at [49, 526] on div "Add Column" at bounding box center [797, 319] width 1520 height 492
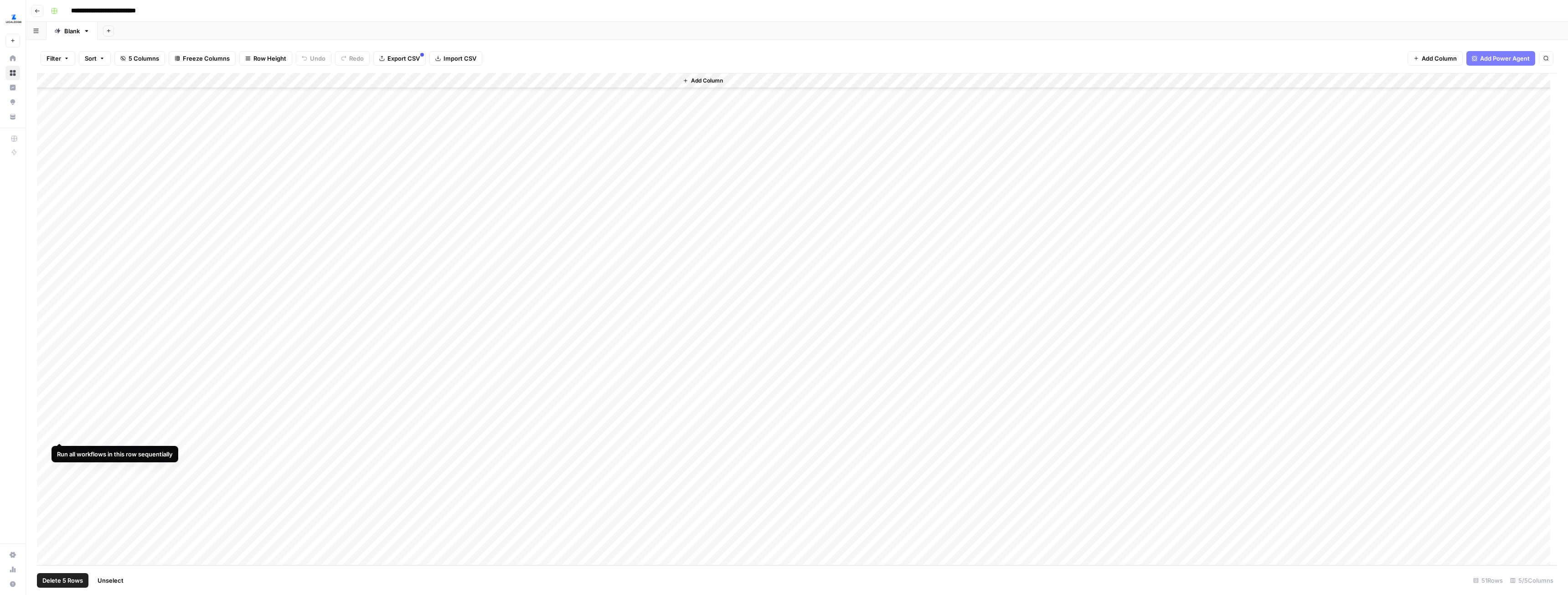
click at [45, 429] on div "Add Column" at bounding box center [797, 319] width 1520 height 492
click at [49, 436] on div "Add Column" at bounding box center [797, 319] width 1520 height 492
click at [70, 579] on span "Delete 6 Rows" at bounding box center [62, 580] width 40 height 9
drag, startPoint x: 749, startPoint y: 103, endPoint x: 725, endPoint y: 122, distance: 30.6
click at [747, 103] on span "Delete" at bounding box center [751, 105] width 19 height 9
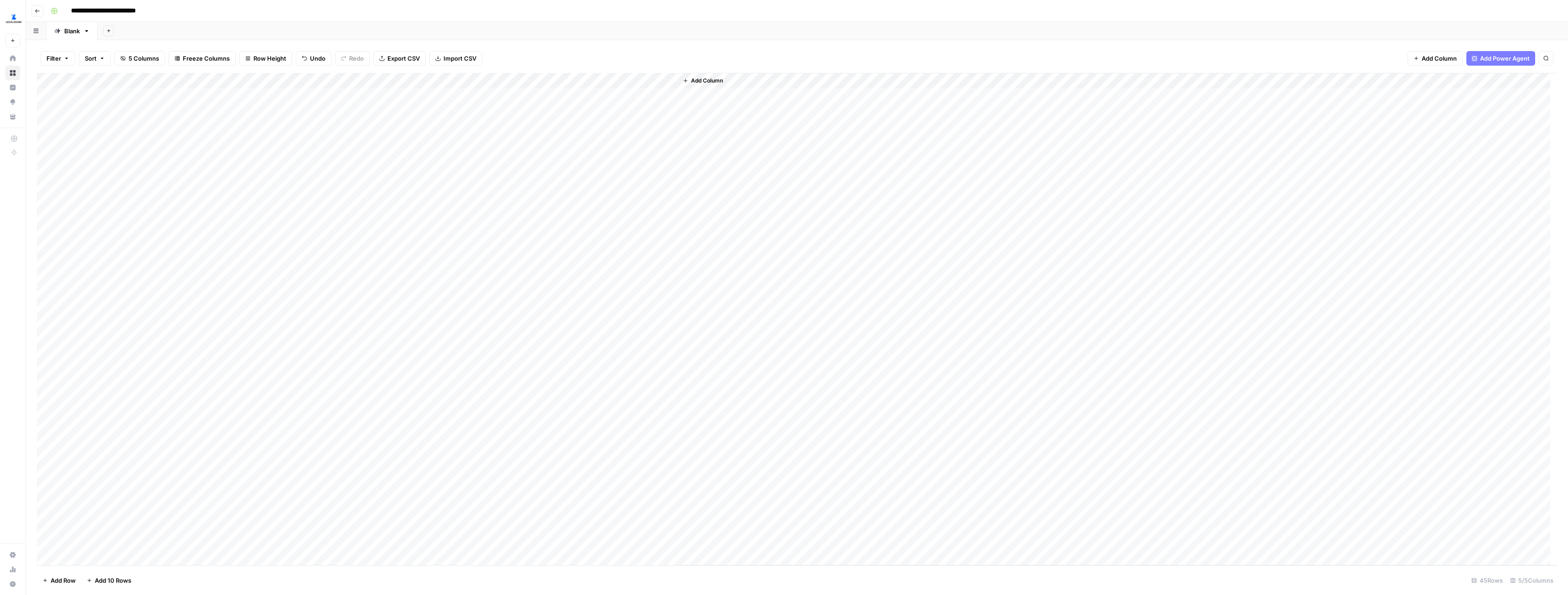
scroll to position [0, 0]
click at [612, 231] on div "Add Column" at bounding box center [797, 319] width 1520 height 492
click at [626, 541] on div "Add Column" at bounding box center [797, 319] width 1520 height 492
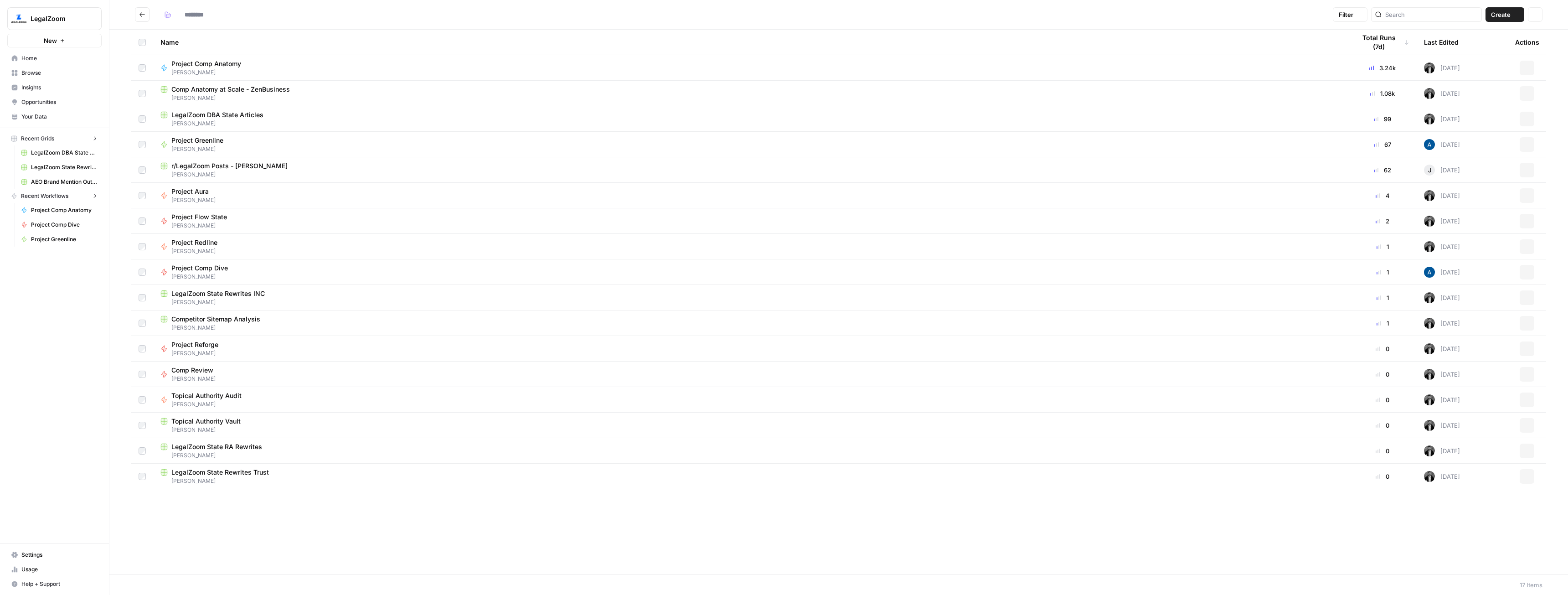
type input "******"
click at [259, 453] on span "[PERSON_NAME]" at bounding box center [751, 455] width 1181 height 8
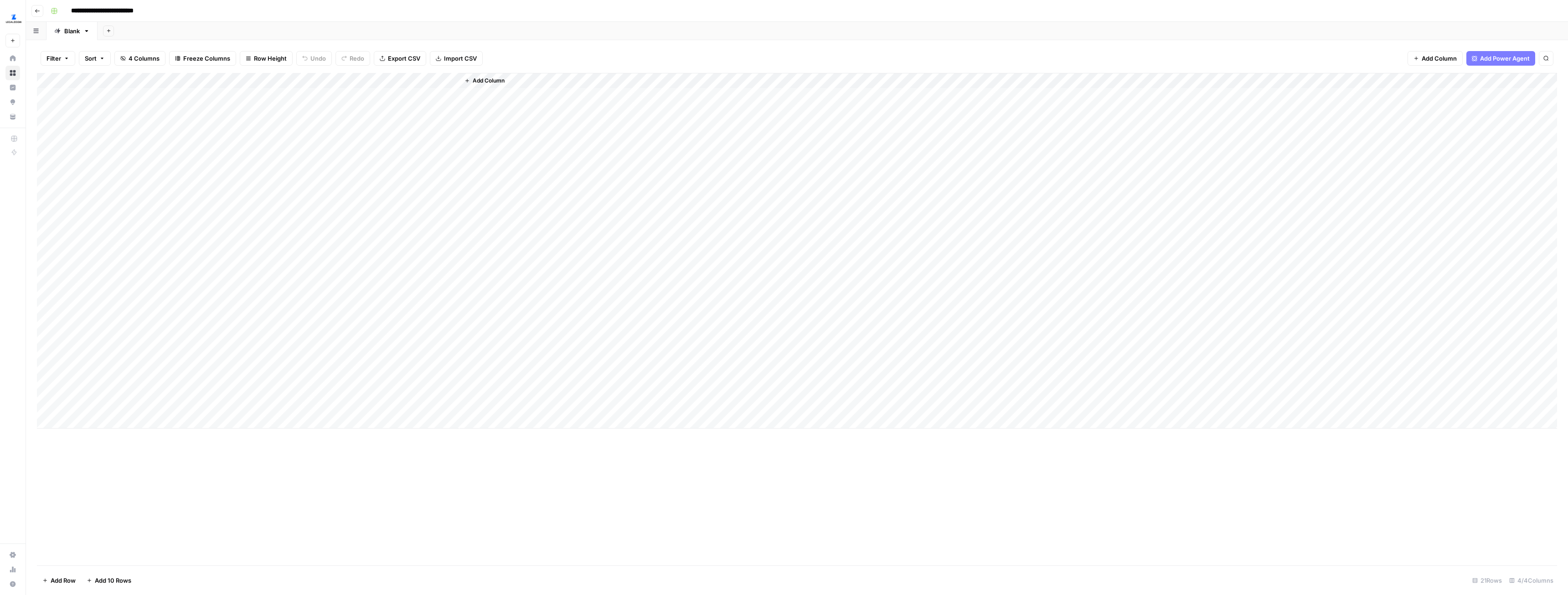
click at [351, 77] on div "Add Column" at bounding box center [797, 250] width 1520 height 356
click at [341, 168] on span "Remove Column" at bounding box center [353, 170] width 80 height 9
click at [744, 90] on span "Delete" at bounding box center [751, 94] width 19 height 9
click at [401, 77] on span "Add Column" at bounding box center [406, 80] width 32 height 8
click at [1503, 32] on button "Workflow" at bounding box center [1497, 26] width 36 height 14
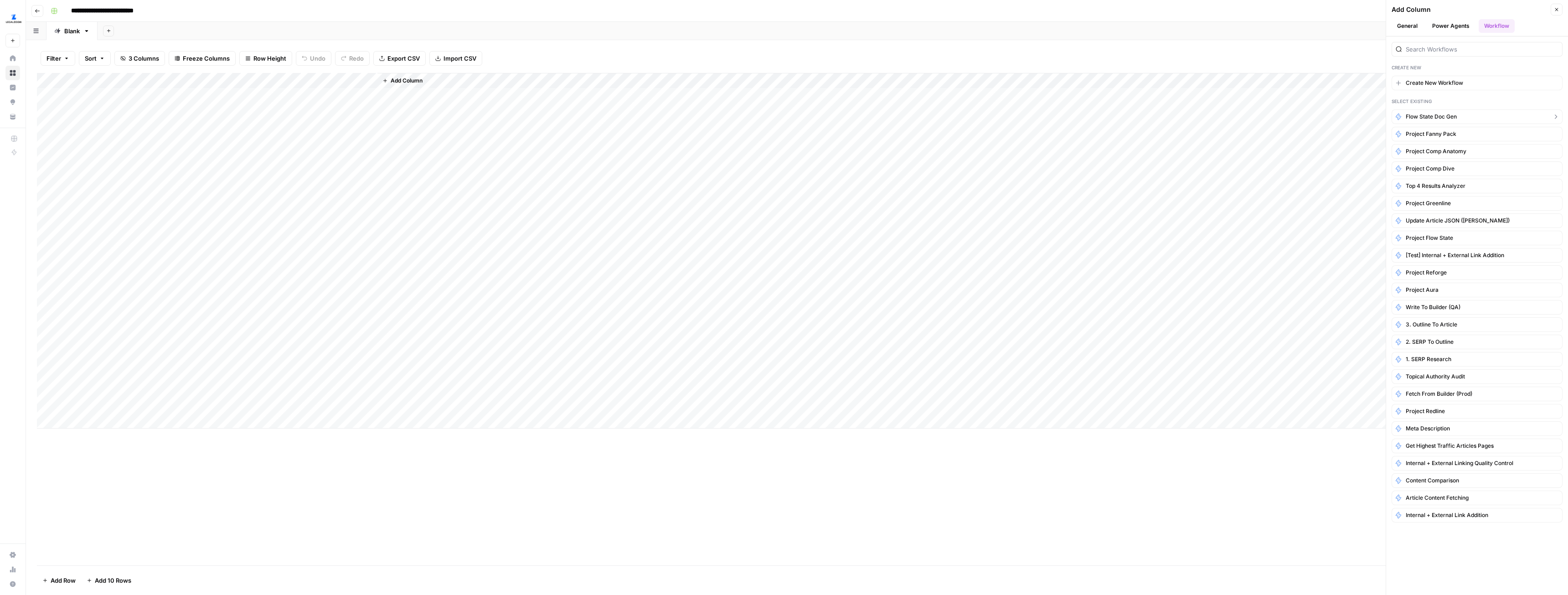
click at [1459, 115] on button "Flow State Doc Gen" at bounding box center [1477, 117] width 171 height 14
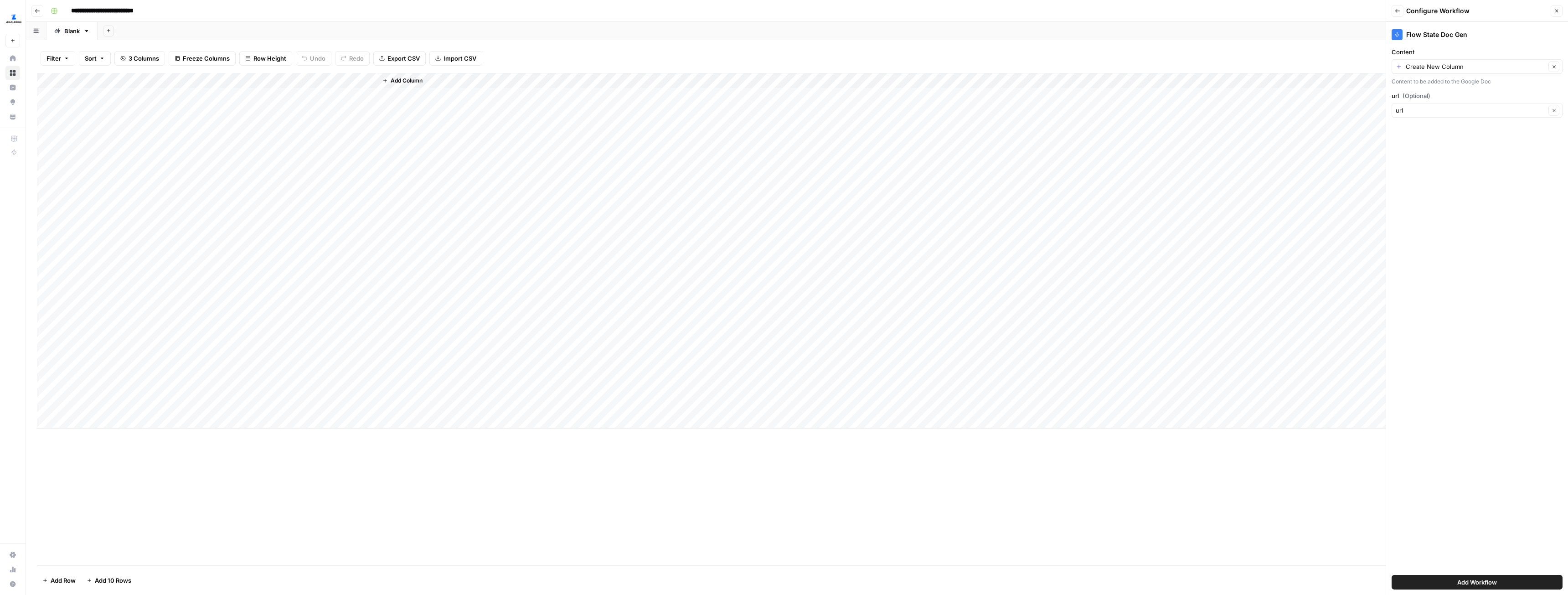
click at [1461, 72] on div "Create New Column Clear" at bounding box center [1477, 66] width 171 height 14
click at [1447, 128] on span "Output" at bounding box center [1476, 130] width 152 height 9
type input "Output"
click at [1494, 582] on span "Add Workflow" at bounding box center [1477, 582] width 40 height 9
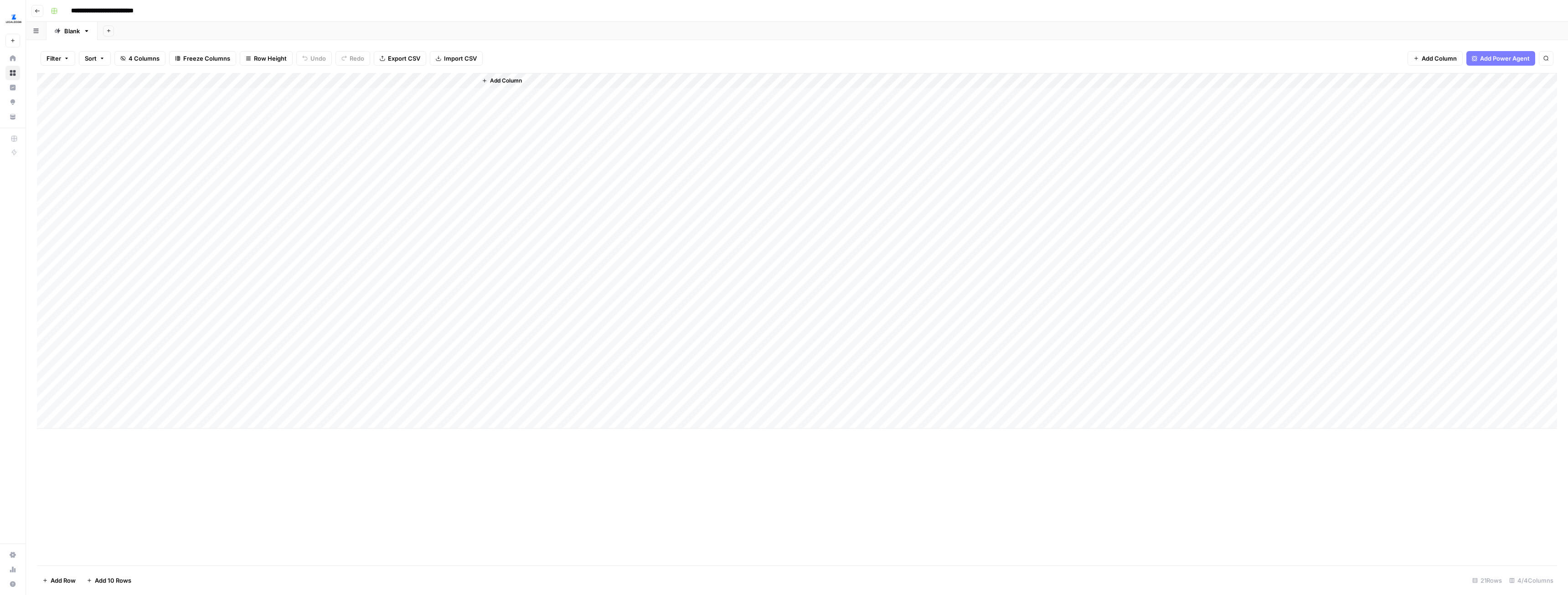
click at [158, 99] on div "Add Column" at bounding box center [797, 250] width 1520 height 356
click at [157, 402] on div "Add Column" at bounding box center [797, 250] width 1520 height 356
click at [148, 115] on div "Add Column" at bounding box center [797, 250] width 1520 height 356
click at [51, 93] on div "Add Column" at bounding box center [797, 250] width 1520 height 356
click at [46, 110] on div "Add Column" at bounding box center [797, 250] width 1520 height 356
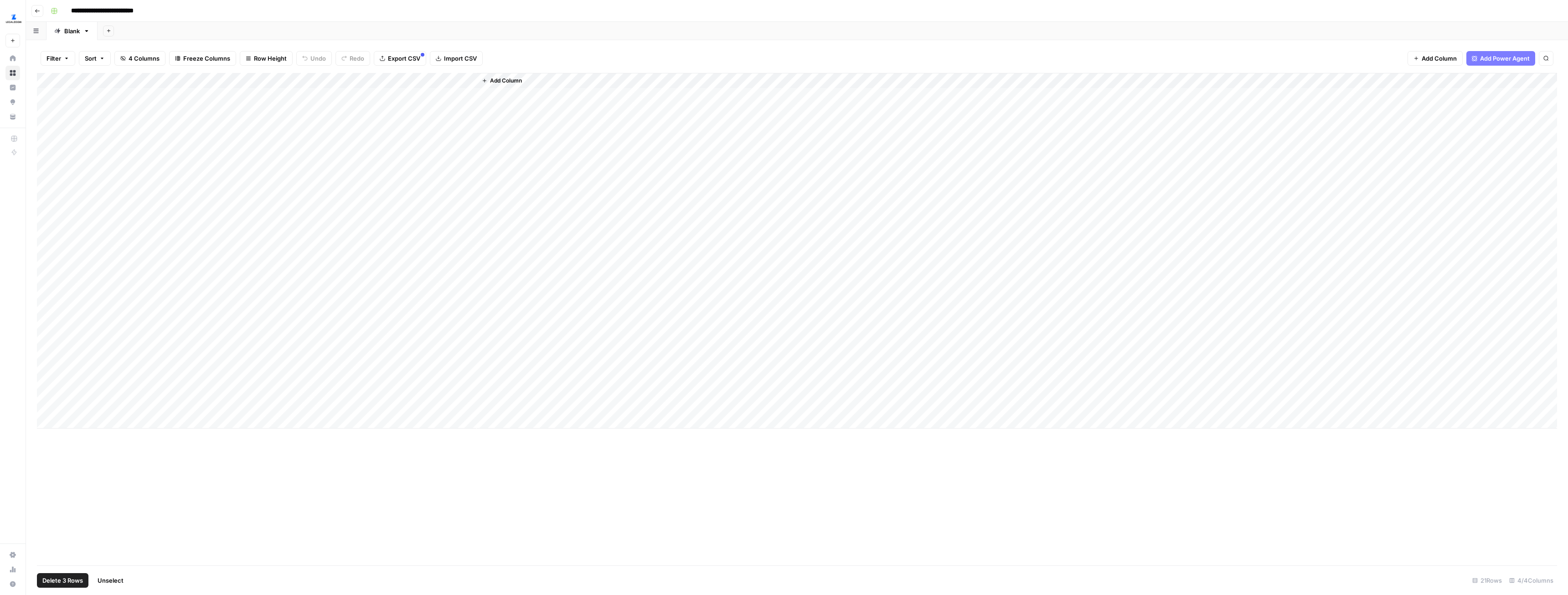
click at [50, 125] on div "Add Column" at bounding box center [797, 250] width 1520 height 356
click at [49, 234] on div "Add Column" at bounding box center [797, 250] width 1520 height 356
click at [45, 358] on div "Add Column" at bounding box center [797, 250] width 1520 height 356
click at [70, 575] on button "Delete 5 Rows" at bounding box center [62, 580] width 52 height 14
click at [754, 105] on span "Delete" at bounding box center [751, 105] width 19 height 9
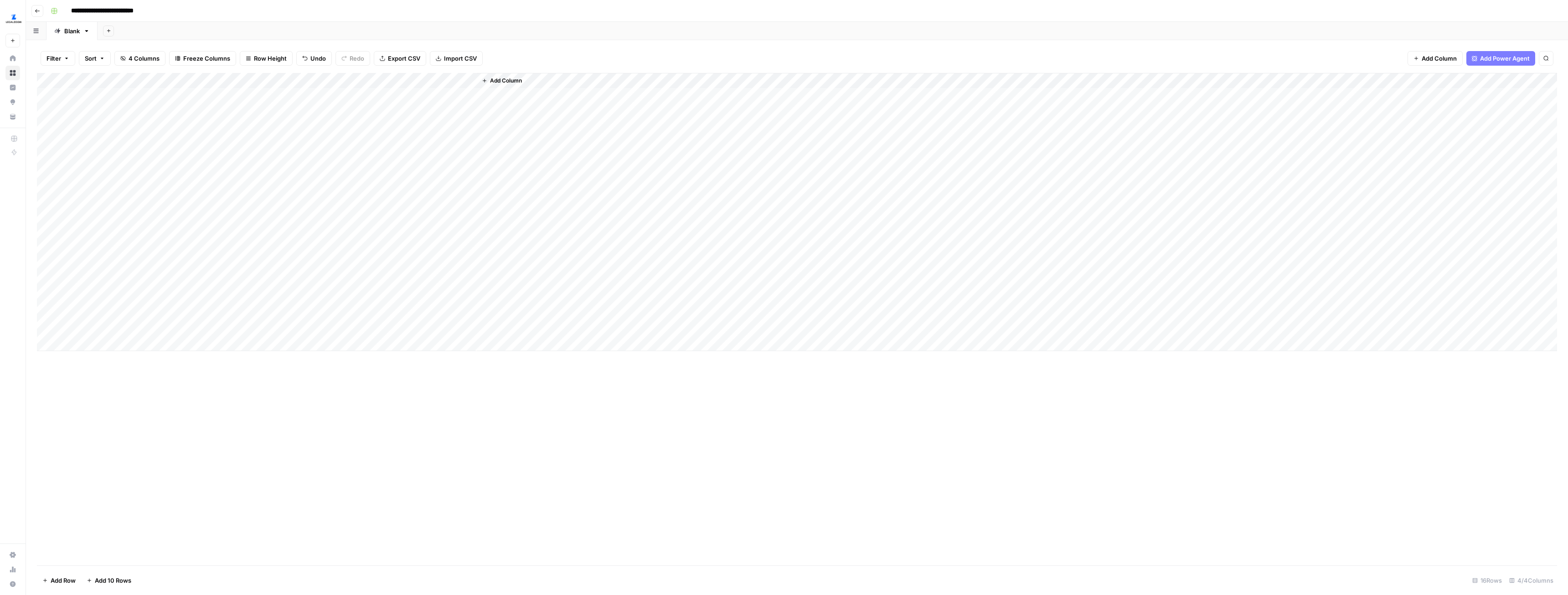
click at [507, 74] on div "Add Column" at bounding box center [1017, 212] width 1080 height 278
click at [467, 80] on div "Add Column" at bounding box center [797, 212] width 1520 height 278
click at [510, 103] on span "All Rows" at bounding box center [501, 102] width 57 height 9
click at [530, 98] on div "Add Column" at bounding box center [797, 212] width 1520 height 278
click at [514, 328] on div "Add Column" at bounding box center [797, 212] width 1520 height 278
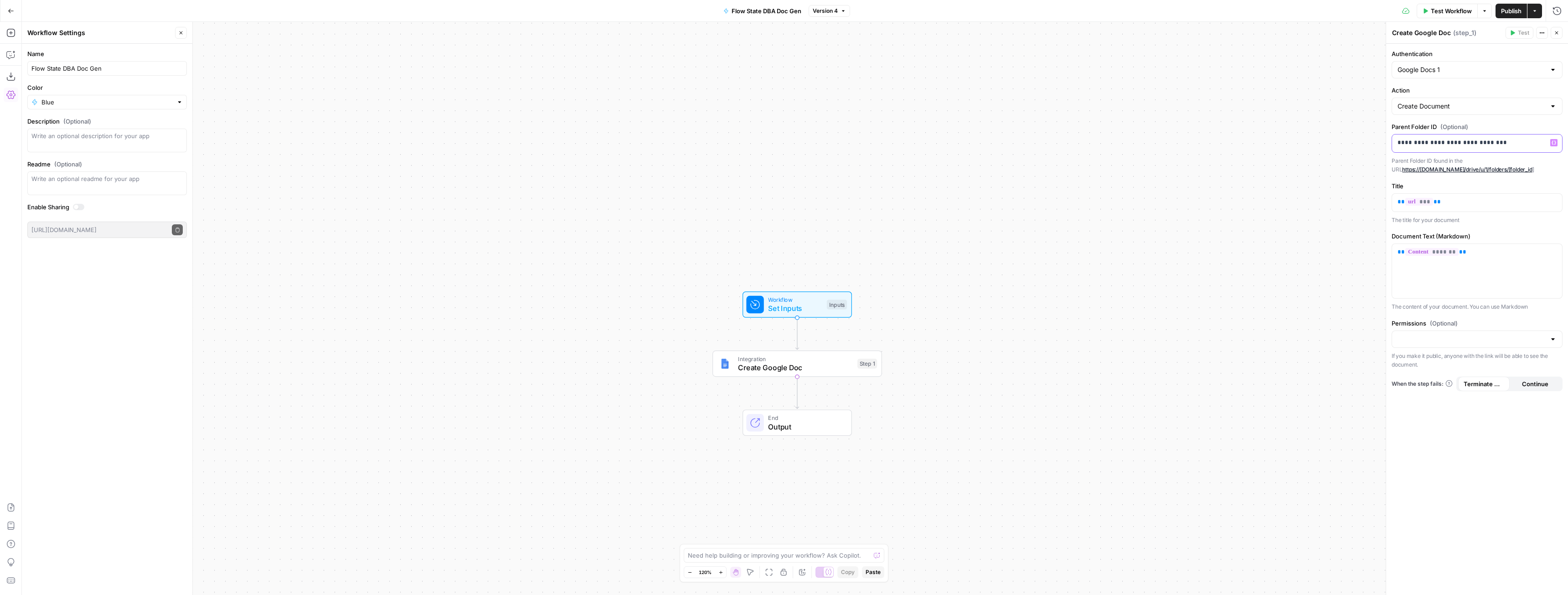
click at [1491, 145] on p "**********" at bounding box center [1477, 143] width 159 height 9
click at [1513, 6] on span "Publish" at bounding box center [1511, 11] width 21 height 9
drag, startPoint x: 75, startPoint y: 66, endPoint x: 64, endPoint y: 67, distance: 11.0
click at [64, 67] on input "Flow State DBA Doc Gen" at bounding box center [107, 68] width 151 height 9
type input "Flow State Doc Gen"
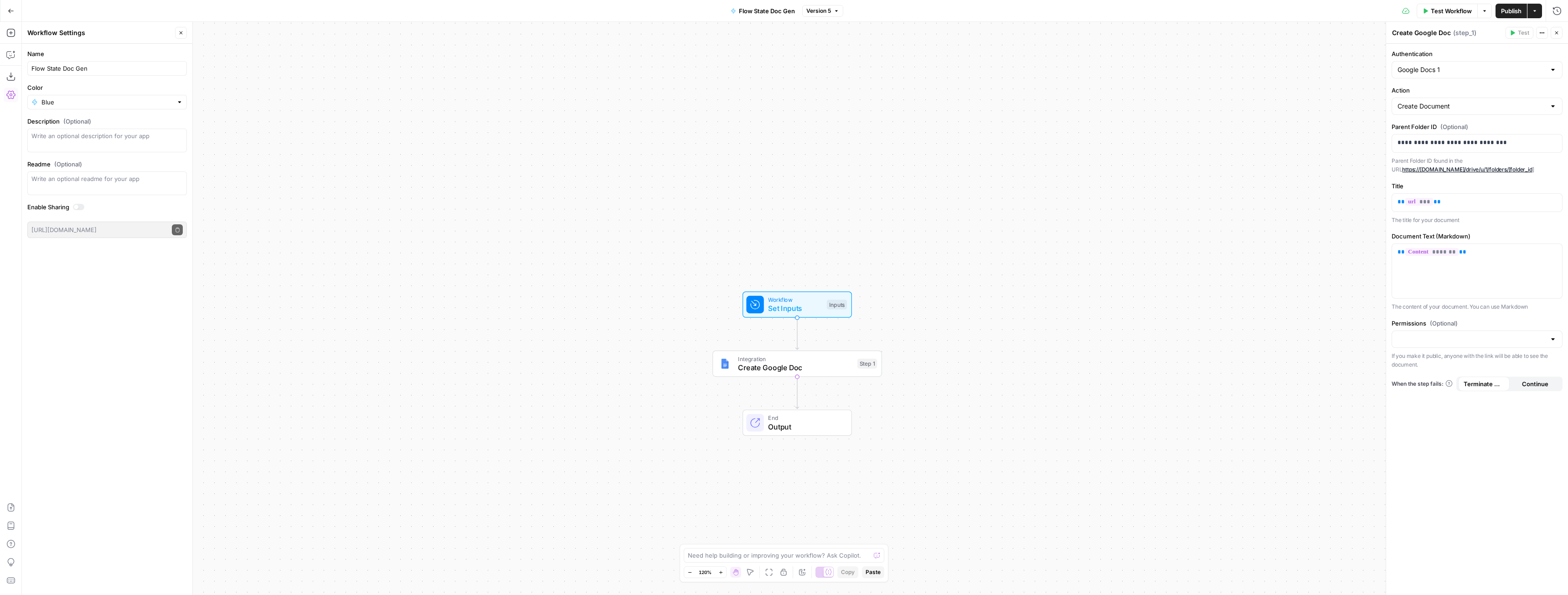
click at [318, 195] on div "Workflow Set Inputs Inputs Integration Create Google Doc Step 1 End Output" at bounding box center [795, 308] width 1546 height 573
click at [1511, 9] on span "Publish" at bounding box center [1511, 11] width 21 height 9
drag, startPoint x: 1524, startPoint y: 144, endPoint x: 1377, endPoint y: 147, distance: 147.0
click at [1377, 147] on body "LegalZoom New Home Browse Insights Opportunities Your Data Recent Grids r/Legal…" at bounding box center [784, 297] width 1568 height 595
drag, startPoint x: 1327, startPoint y: 170, endPoint x: 1254, endPoint y: 133, distance: 81.8
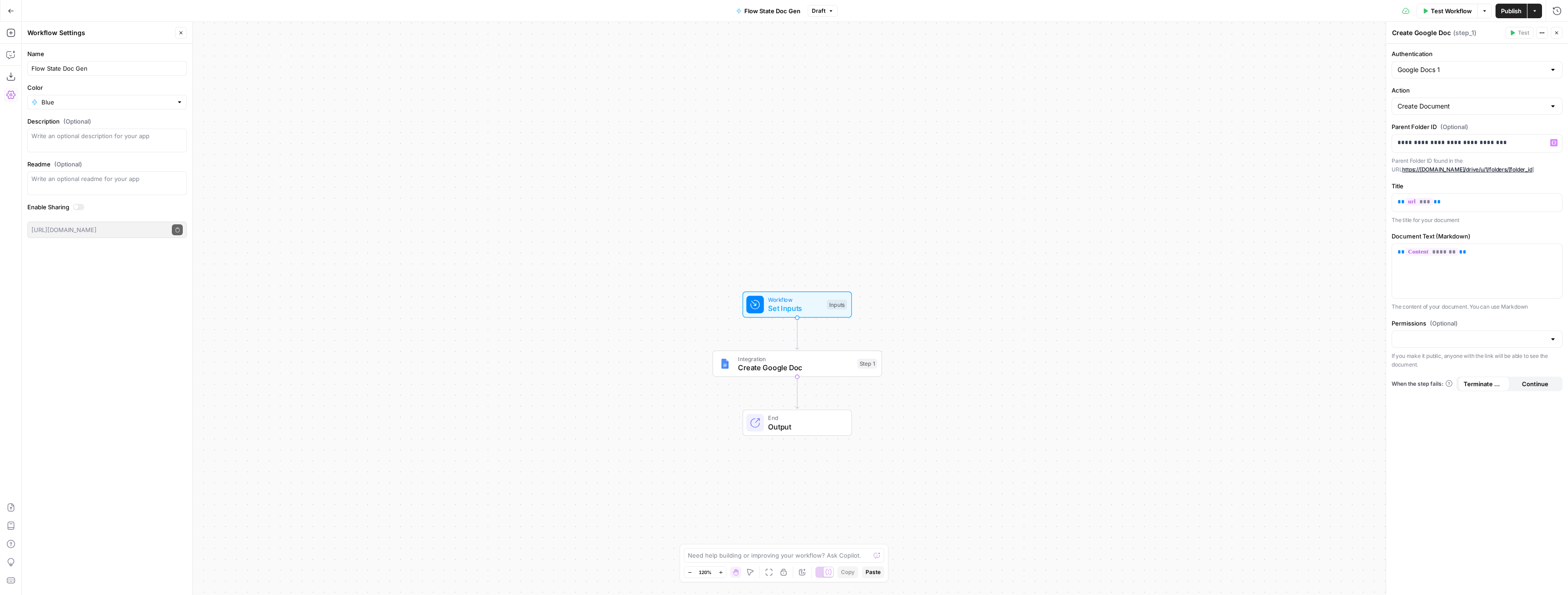
click at [1327, 170] on div "Workflow Set Inputs Inputs Integration Create Google Doc Step 1 End Output" at bounding box center [795, 308] width 1546 height 573
click at [1508, 12] on span "Publish" at bounding box center [1511, 11] width 21 height 9
